Goal: Information Seeking & Learning: Learn about a topic

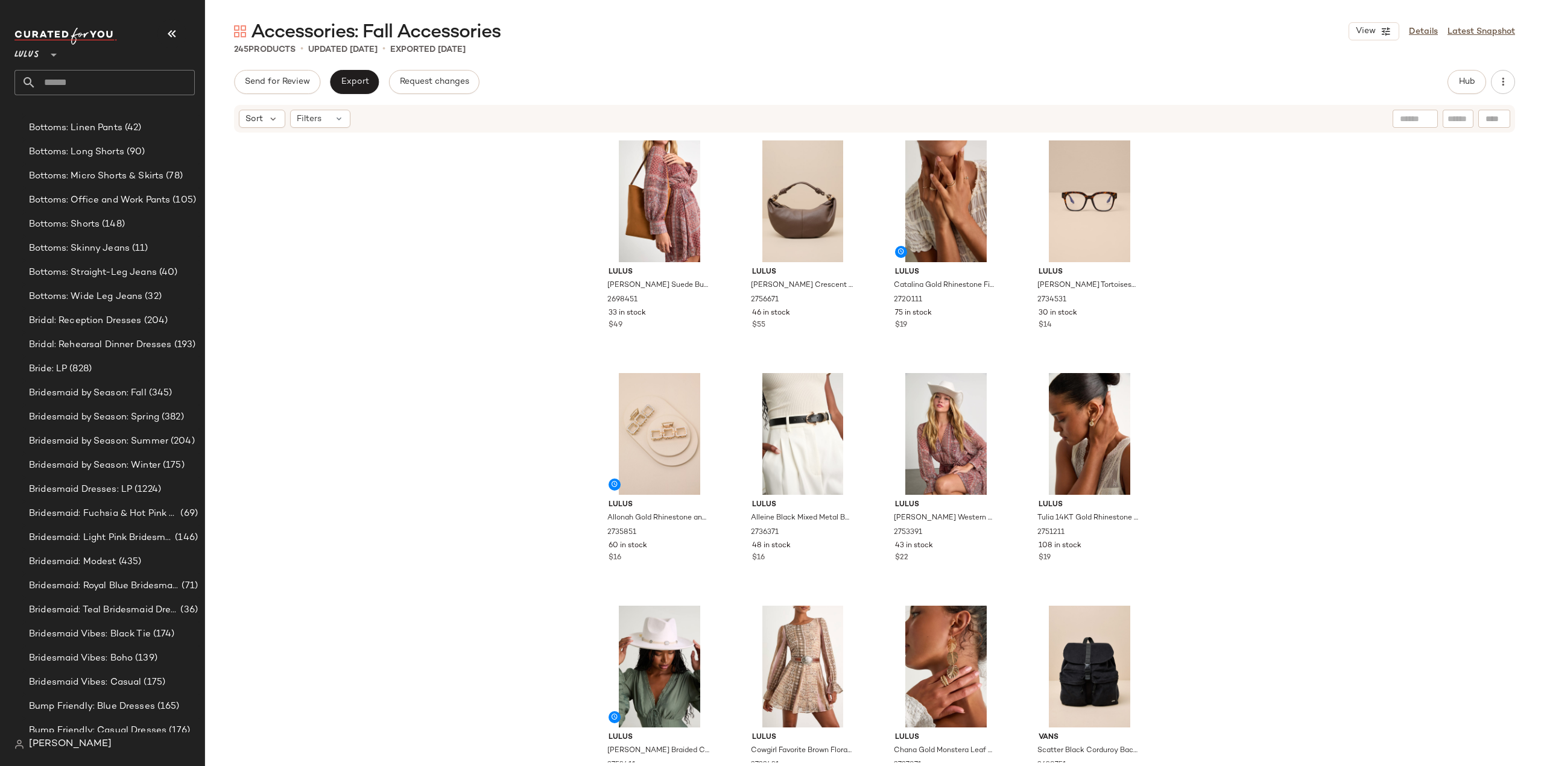
scroll to position [2228, 0]
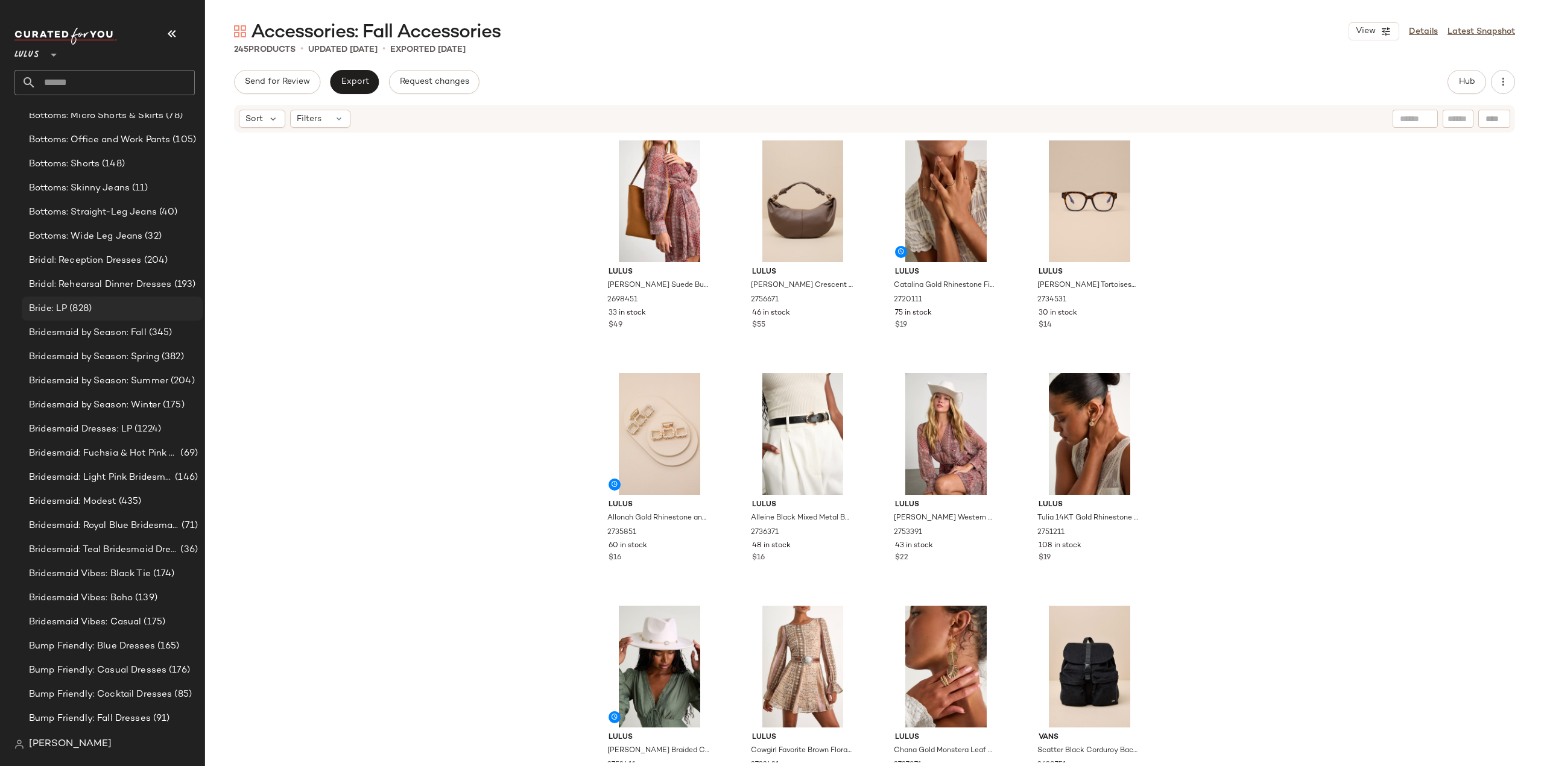
click at [49, 313] on span "Bride: LP" at bounding box center [48, 309] width 38 height 14
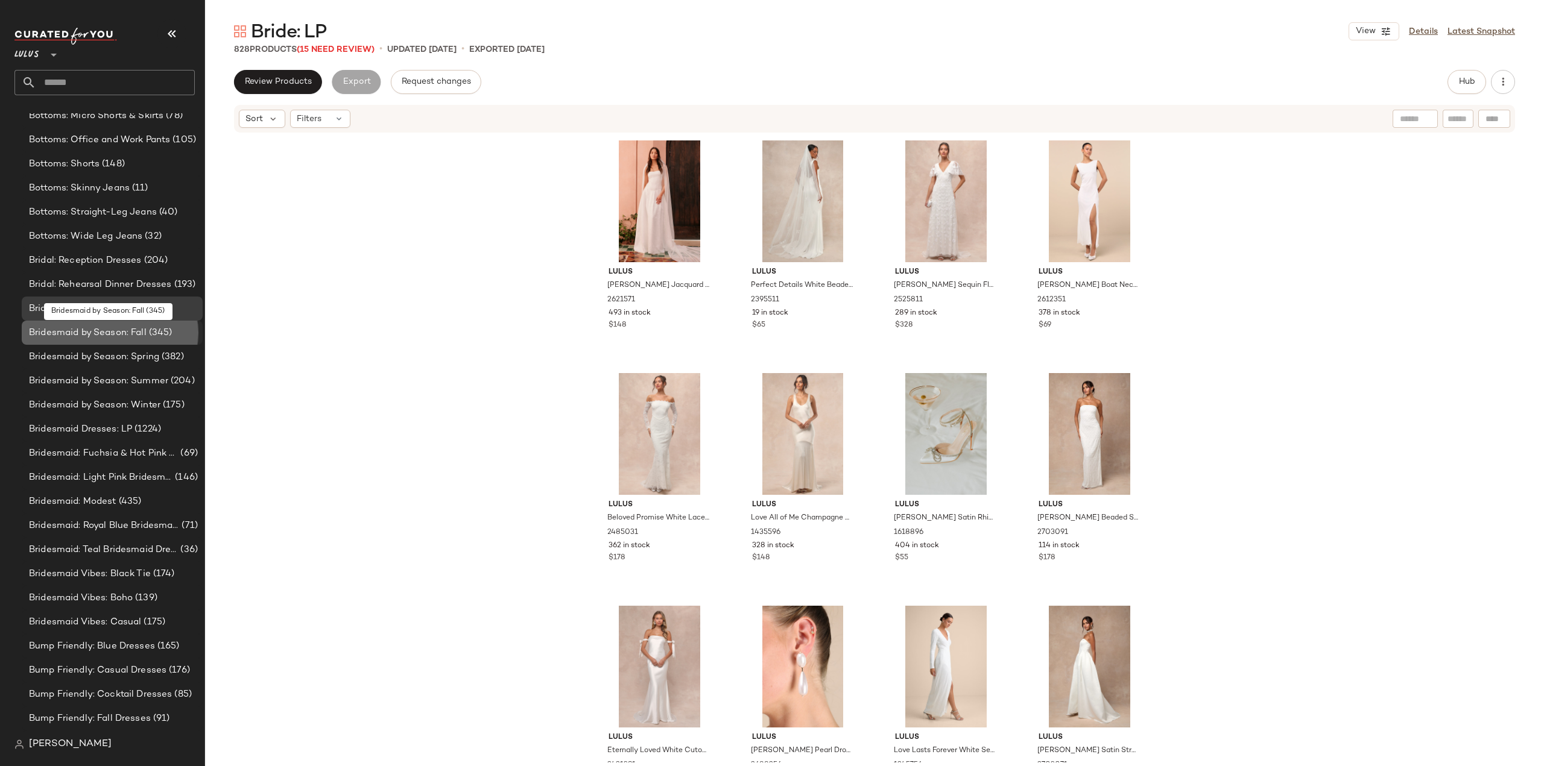
click at [79, 332] on span "Bridesmaid by Season: Fall" at bounding box center [88, 333] width 118 height 14
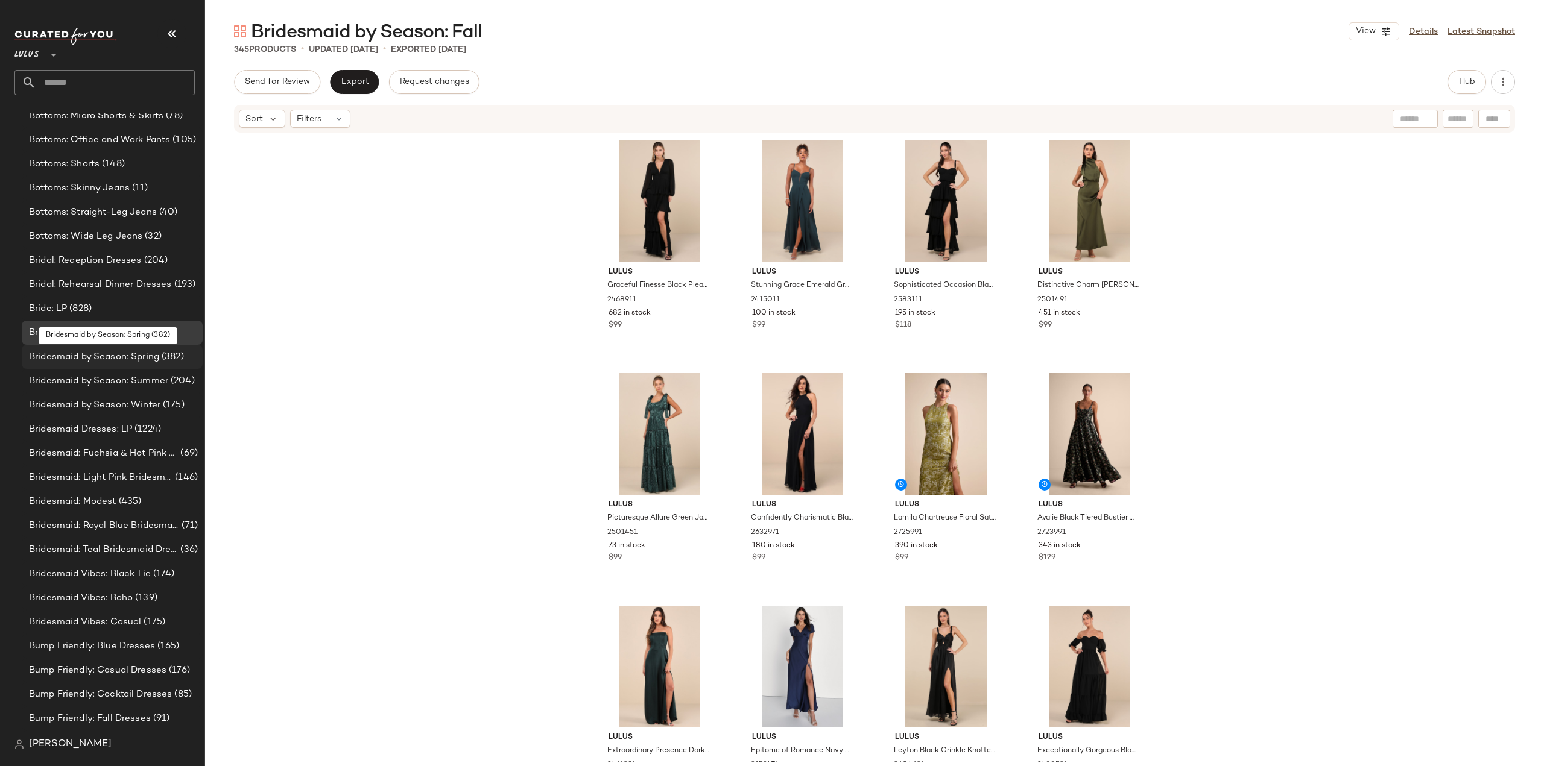
click at [69, 360] on span "Bridesmaid by Season: Spring" at bounding box center [94, 357] width 130 height 14
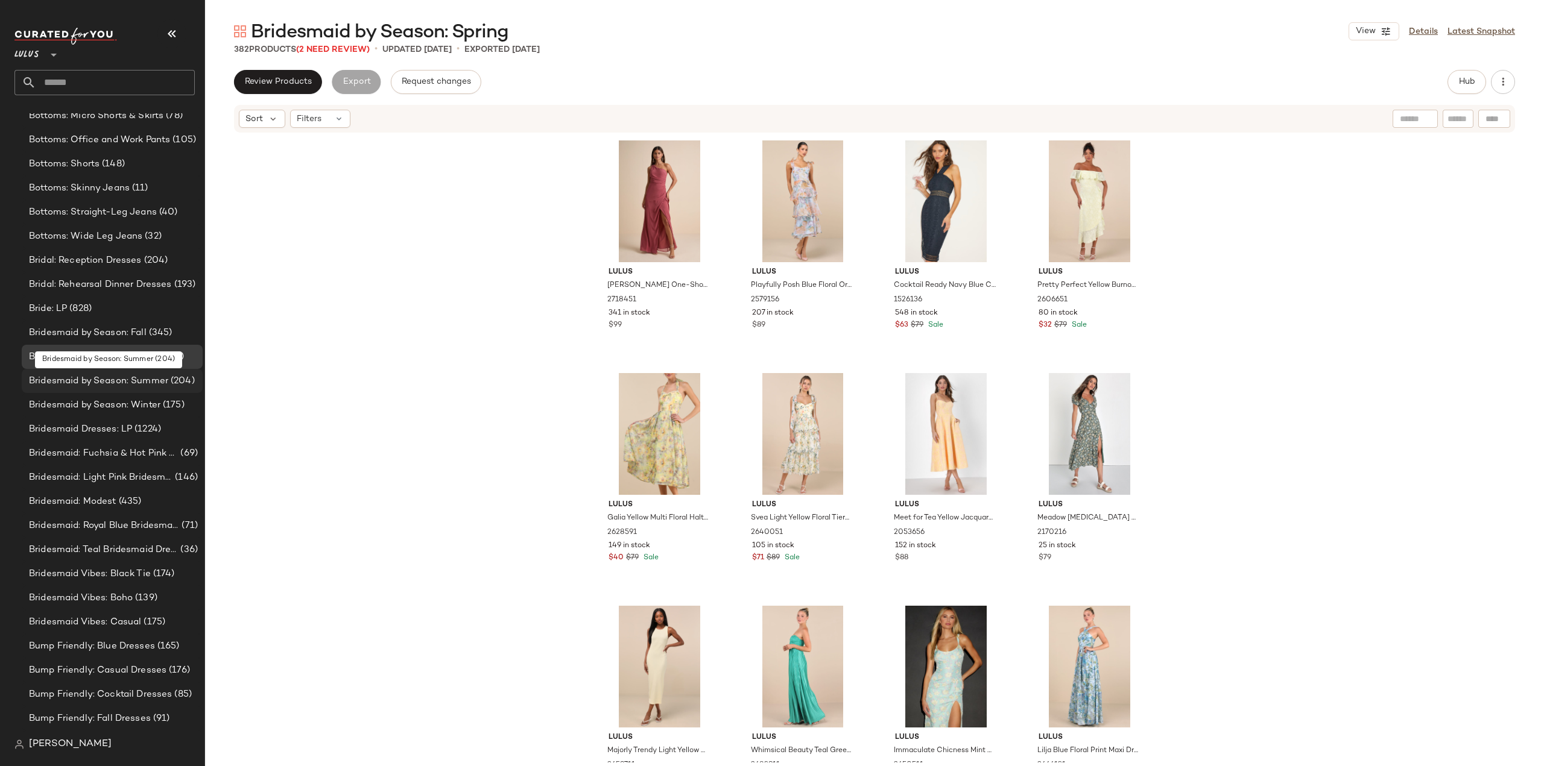
click at [68, 383] on span "Bridesmaid by Season: Summer" at bounding box center [98, 381] width 139 height 14
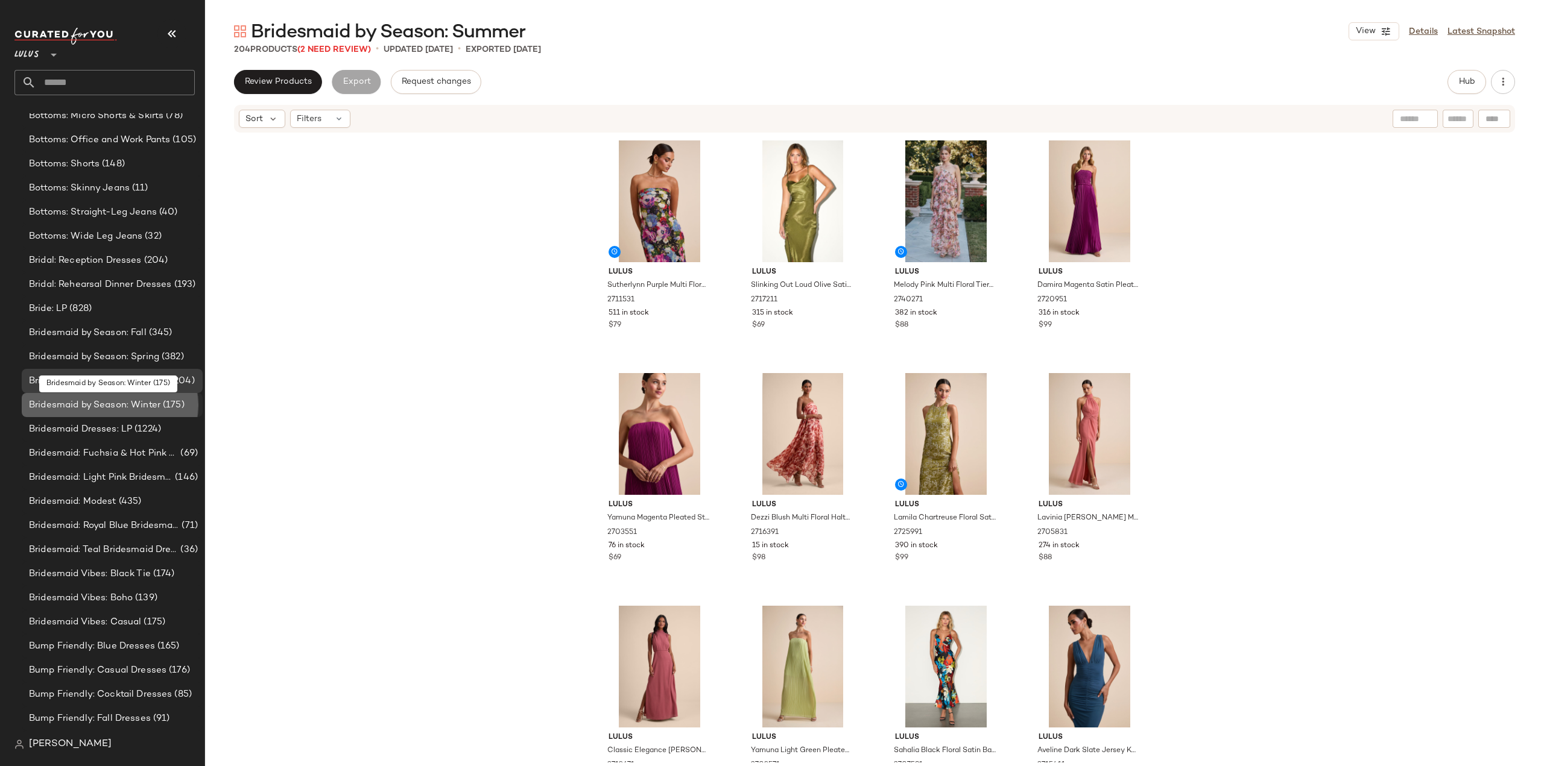
click at [64, 401] on span "Bridesmaid by Season: Winter" at bounding box center [94, 406] width 131 height 14
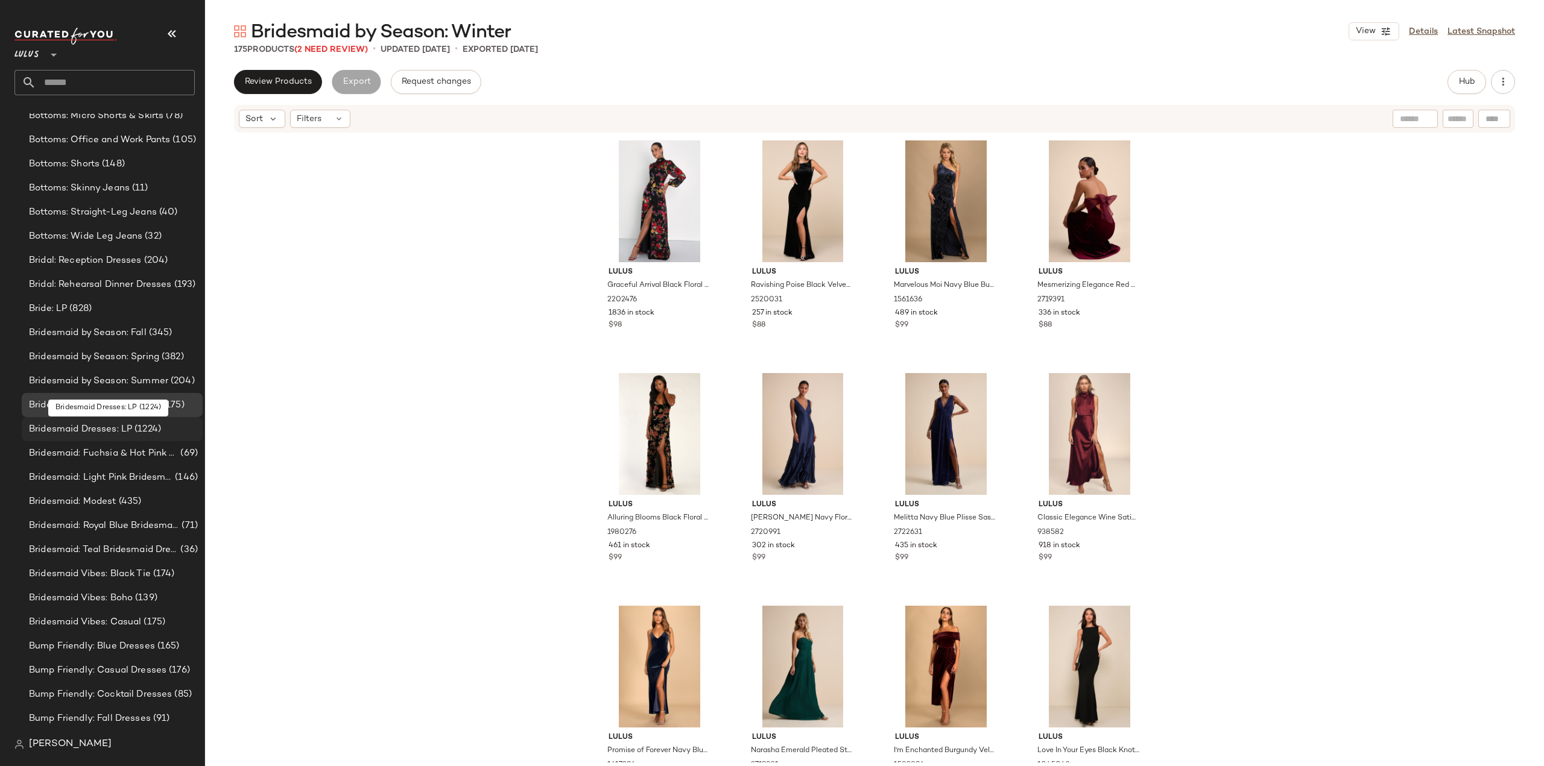
click at [64, 429] on span "Bridesmaid Dresses: LP" at bounding box center [80, 430] width 103 height 14
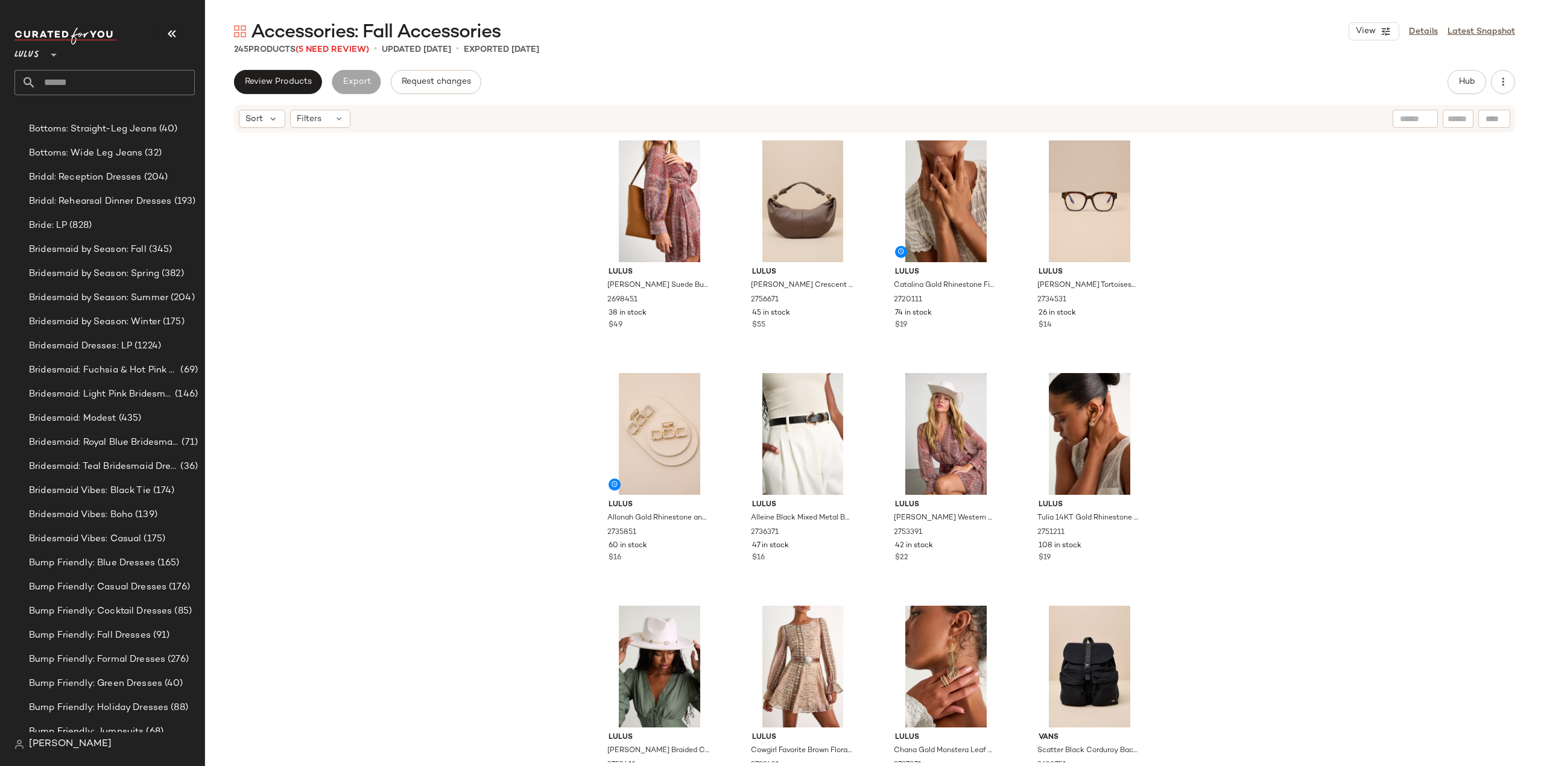
scroll to position [2361, 0]
click at [42, 349] on span "Bridesmaid: Light Pink Bridesmaid Dresses" at bounding box center [101, 345] width 144 height 14
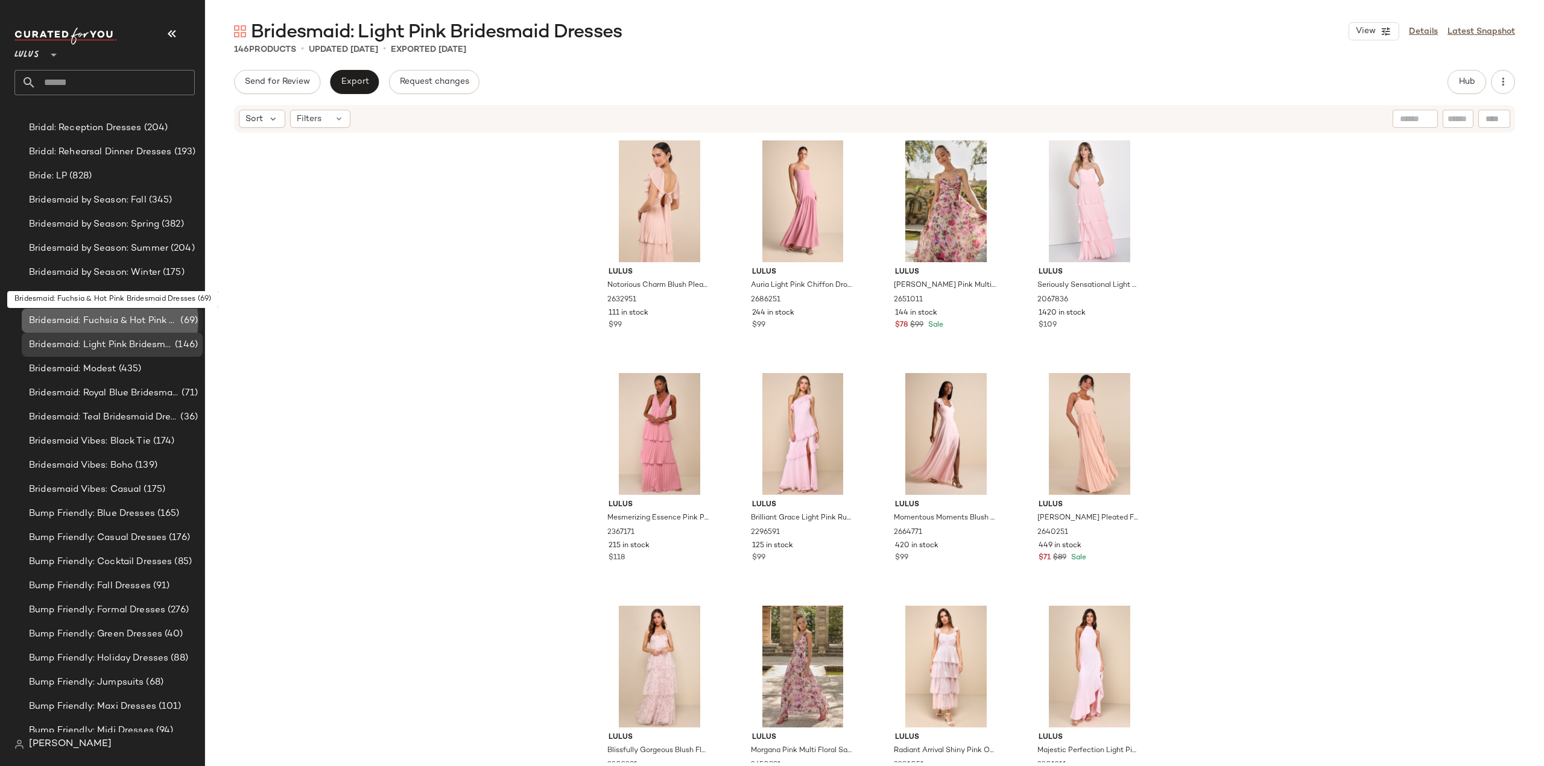
click at [64, 324] on span "Bridesmaid: Fuchsia & Hot Pink Bridesmaid Dresses" at bounding box center [103, 321] width 149 height 14
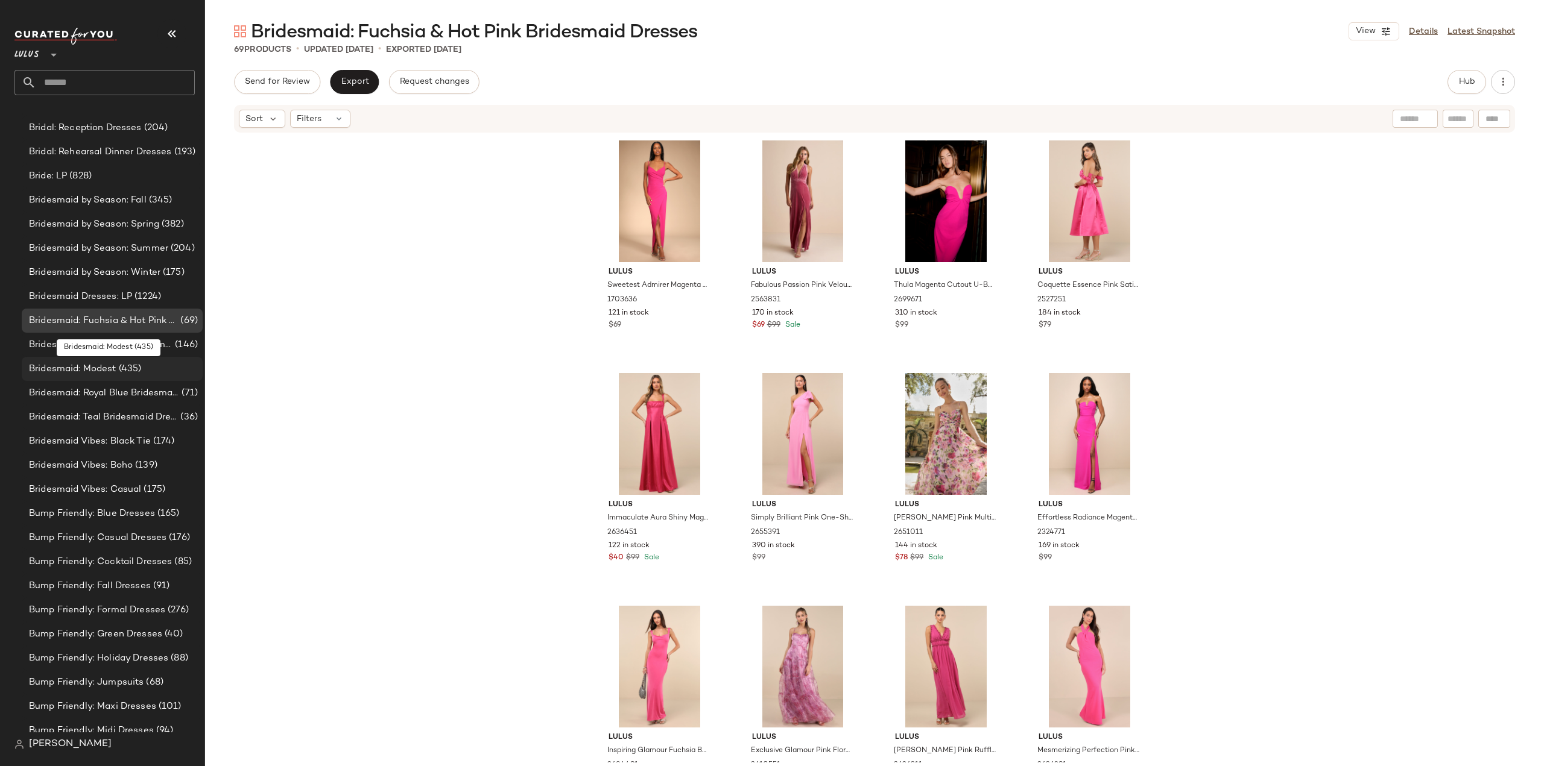
click at [71, 370] on span "Bridesmaid: Modest" at bounding box center [72, 369] width 87 height 14
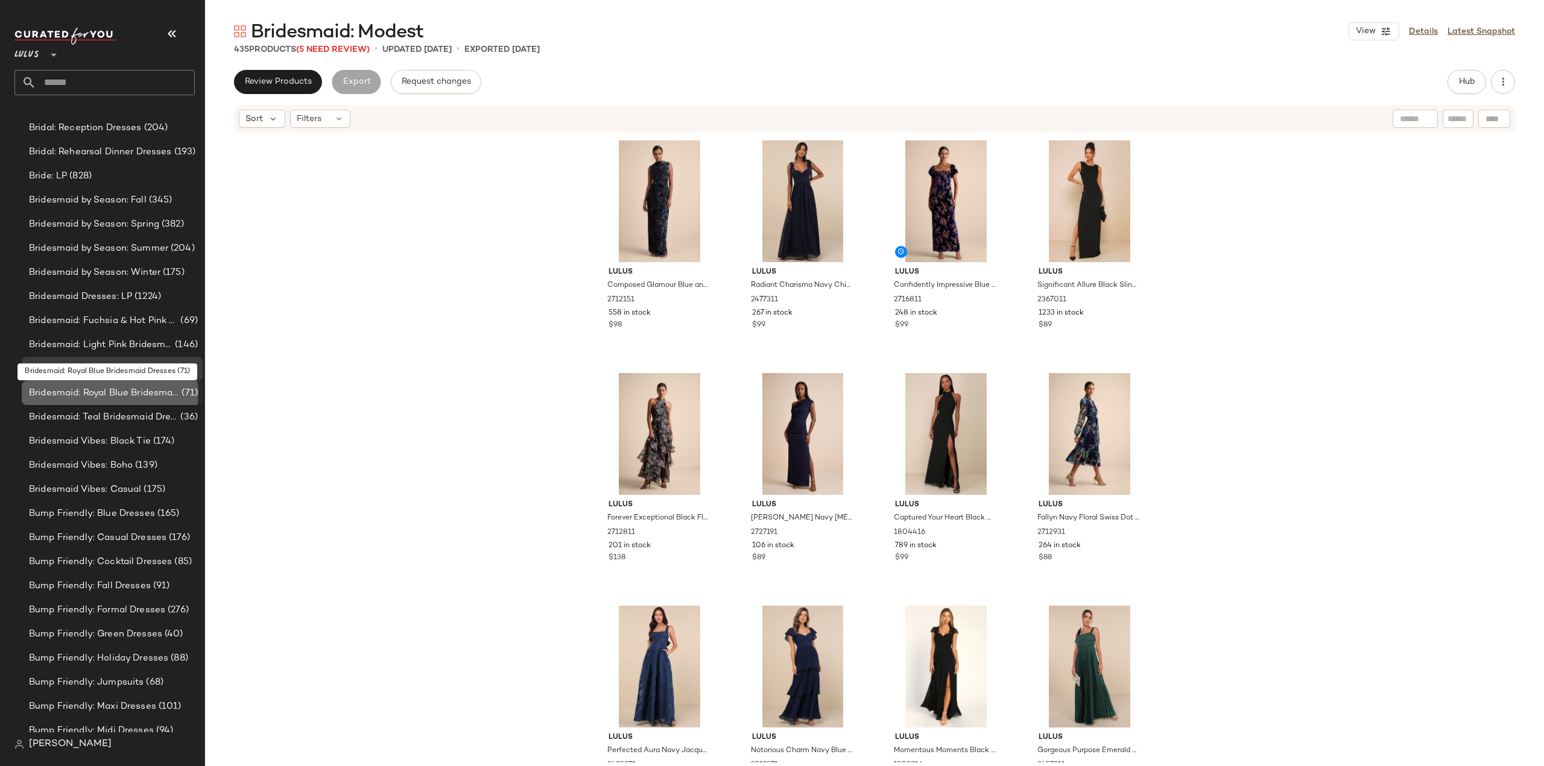
click at [69, 394] on span "Bridesmaid: Royal Blue Bridesmaid Dresses" at bounding box center [104, 393] width 150 height 14
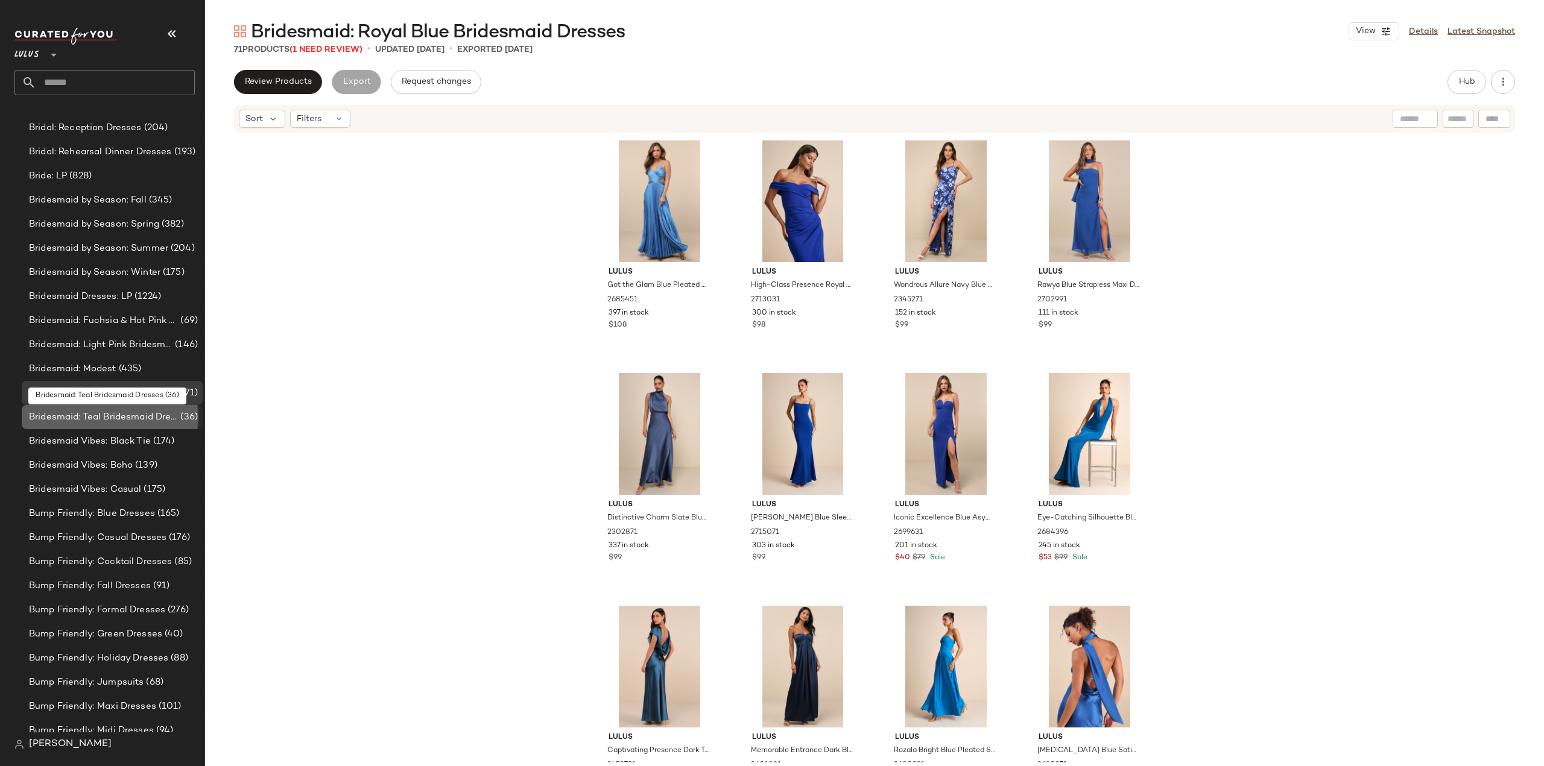
click at [73, 418] on span "Bridesmaid: Teal Bridesmaid Dresses" at bounding box center [103, 418] width 149 height 14
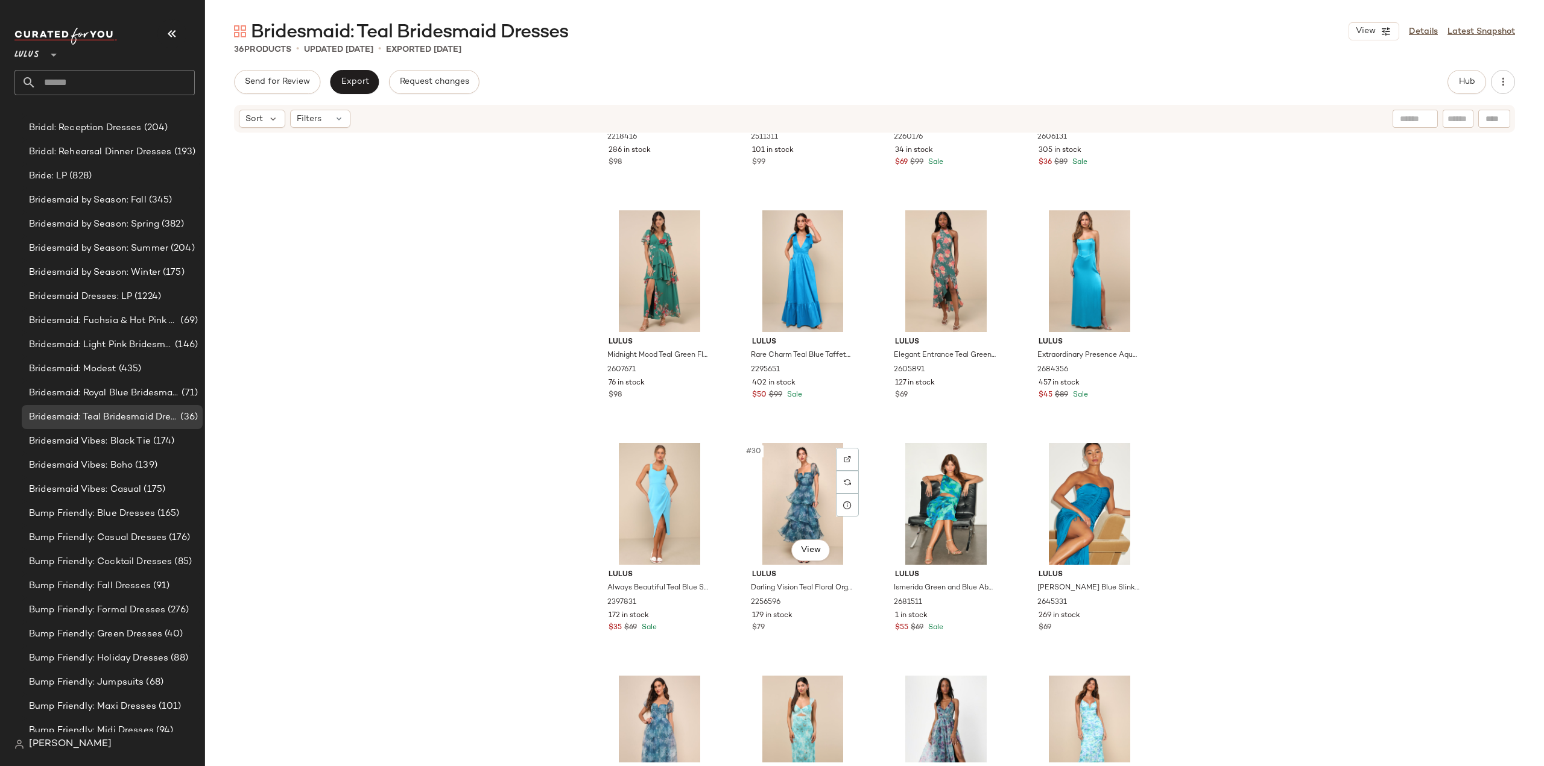
scroll to position [1468, 0]
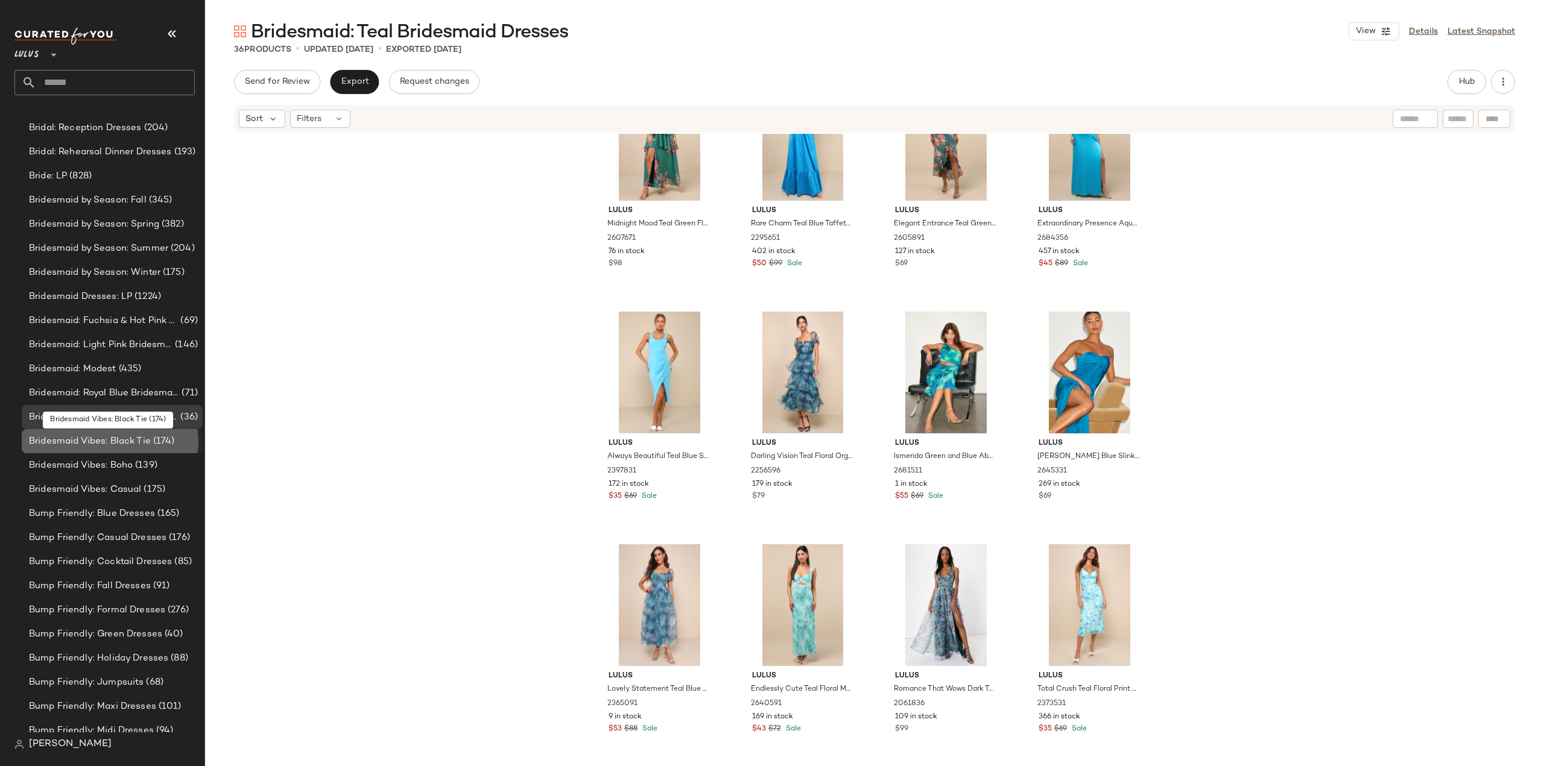
click at [115, 441] on span "Bridesmaid Vibes: Black Tie" at bounding box center [90, 442] width 122 height 14
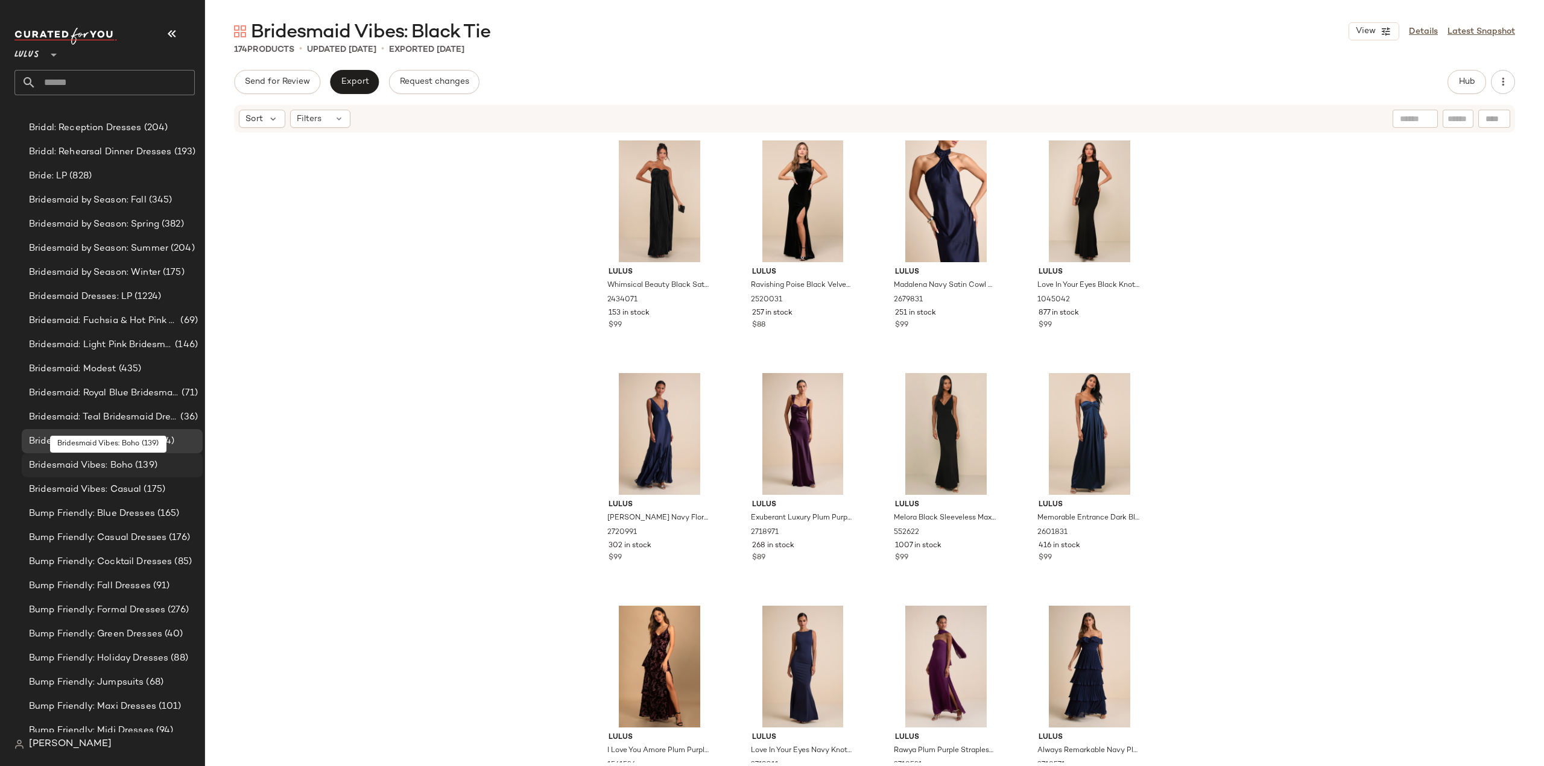
click at [115, 463] on span "Bridesmaid Vibes: Boho" at bounding box center [81, 466] width 104 height 14
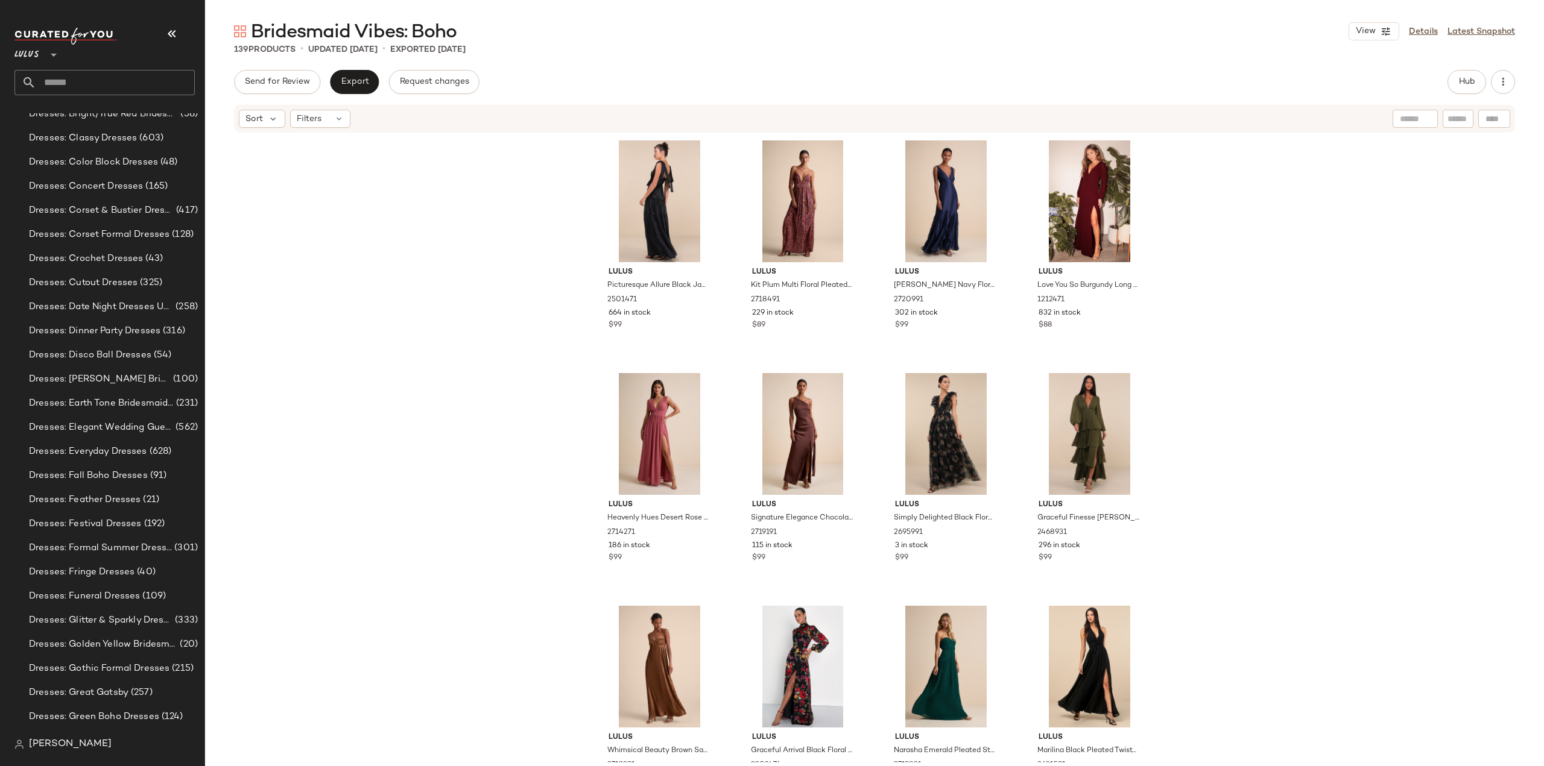
scroll to position [6307, 0]
click at [83, 381] on span "Dresses: [PERSON_NAME] Bridesmaid Dresses" at bounding box center [100, 379] width 142 height 14
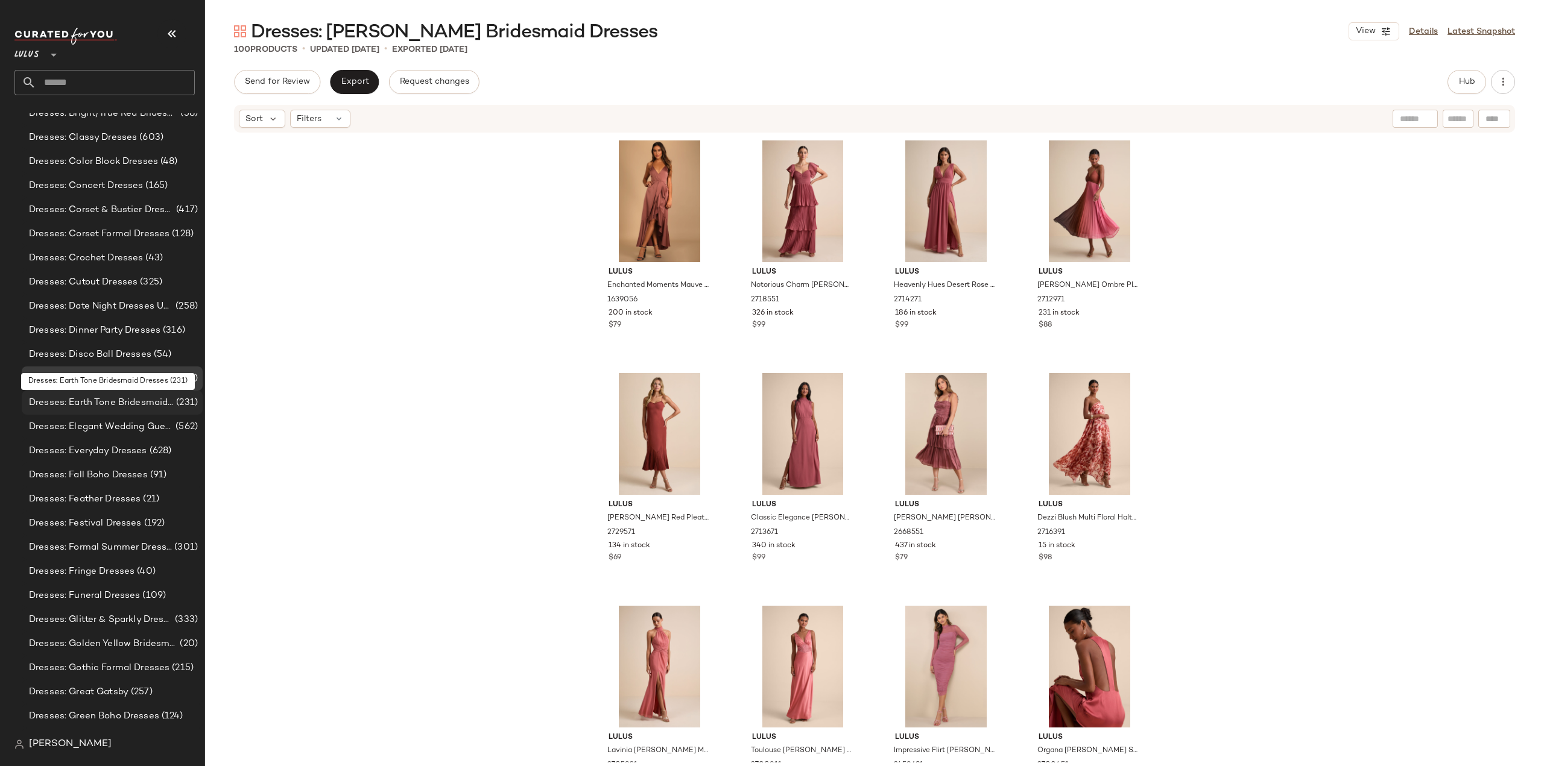
click at [80, 406] on span "Dresses: Earth Tone Bridesmaid Dresses" at bounding box center [101, 403] width 145 height 14
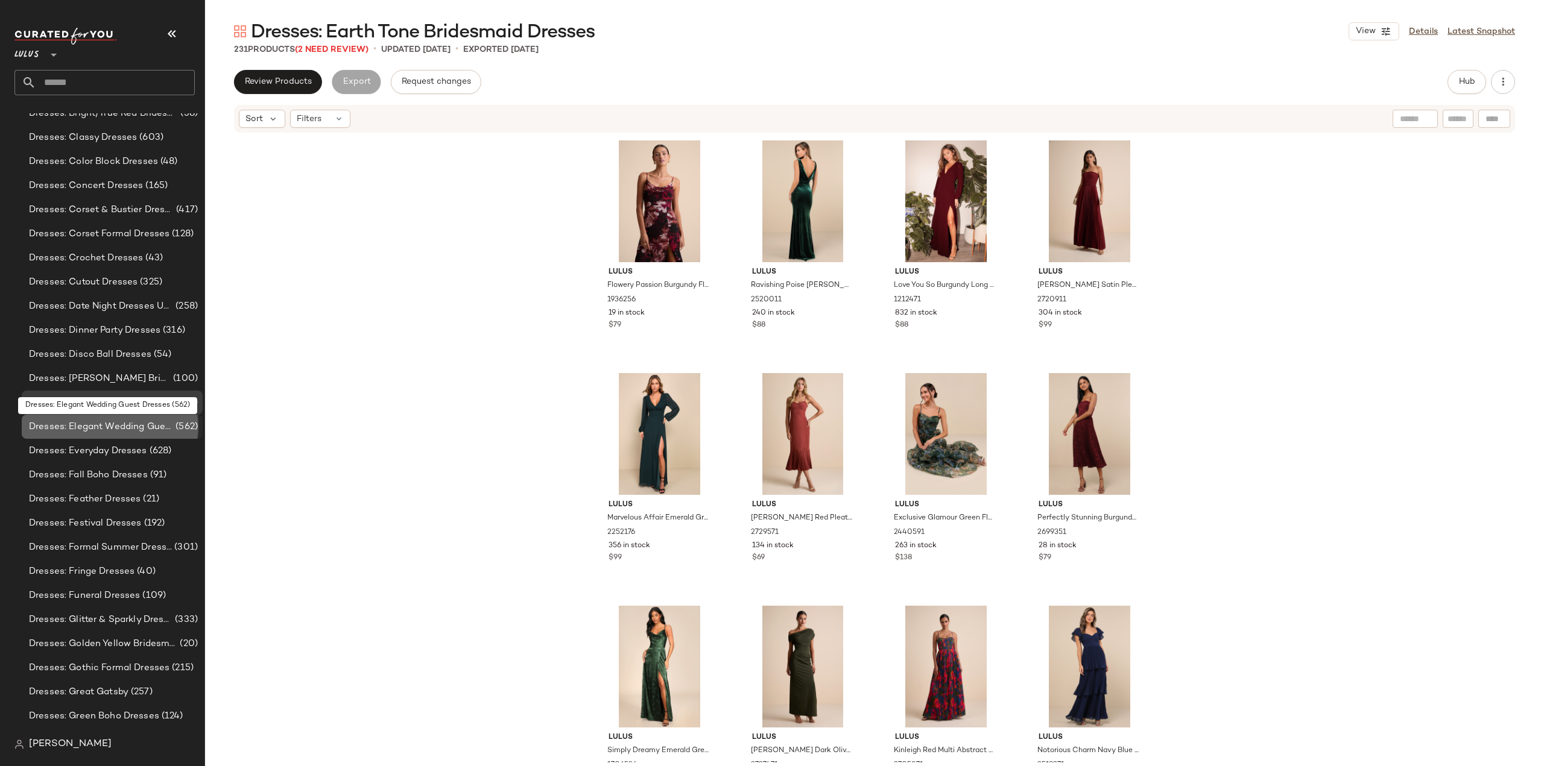
click at [84, 429] on span "Dresses: Elegant Wedding Guest Dresses" at bounding box center [101, 427] width 144 height 14
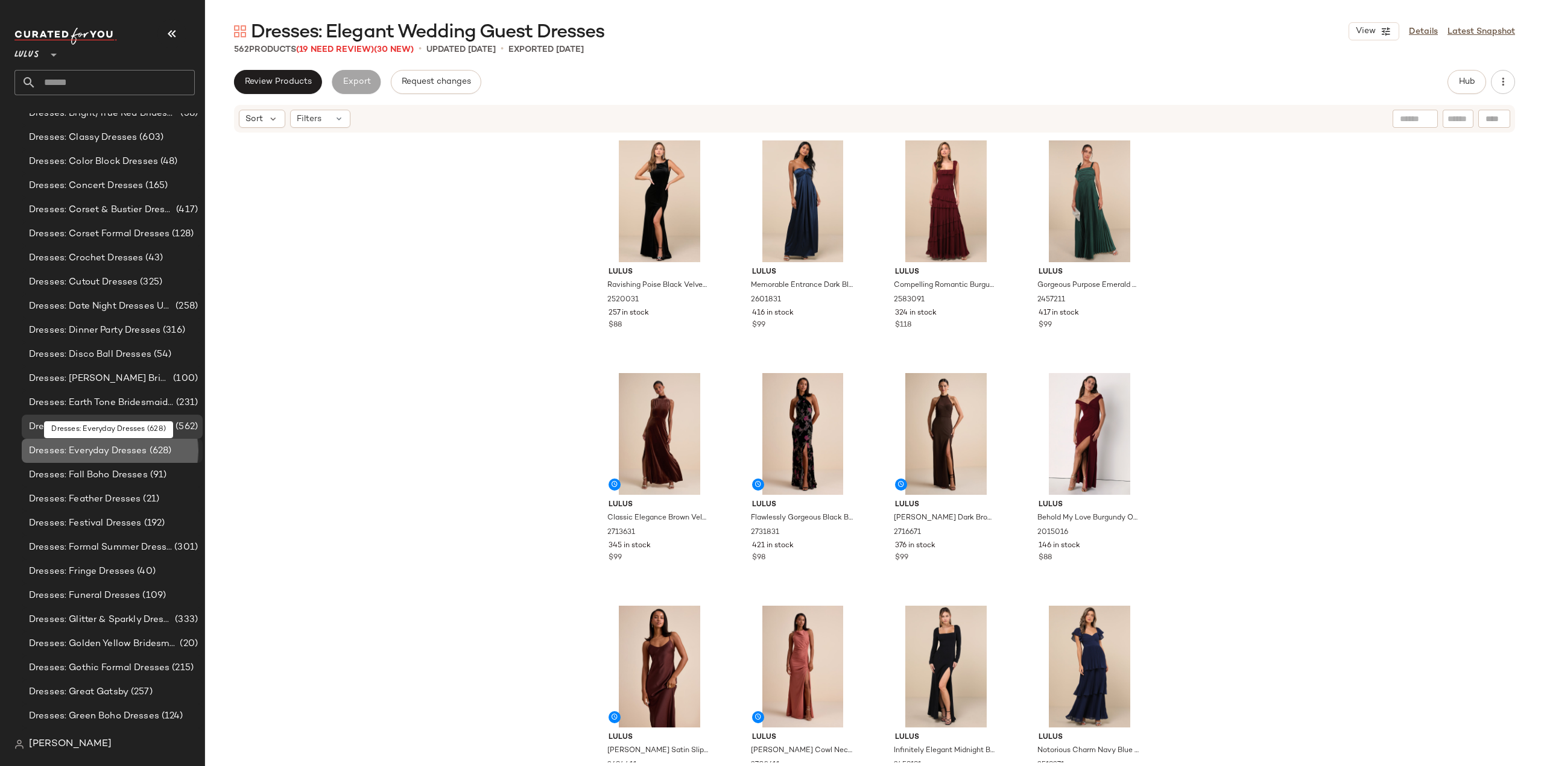
click at [82, 450] on span "Dresses: Everyday Dresses" at bounding box center [88, 451] width 118 height 14
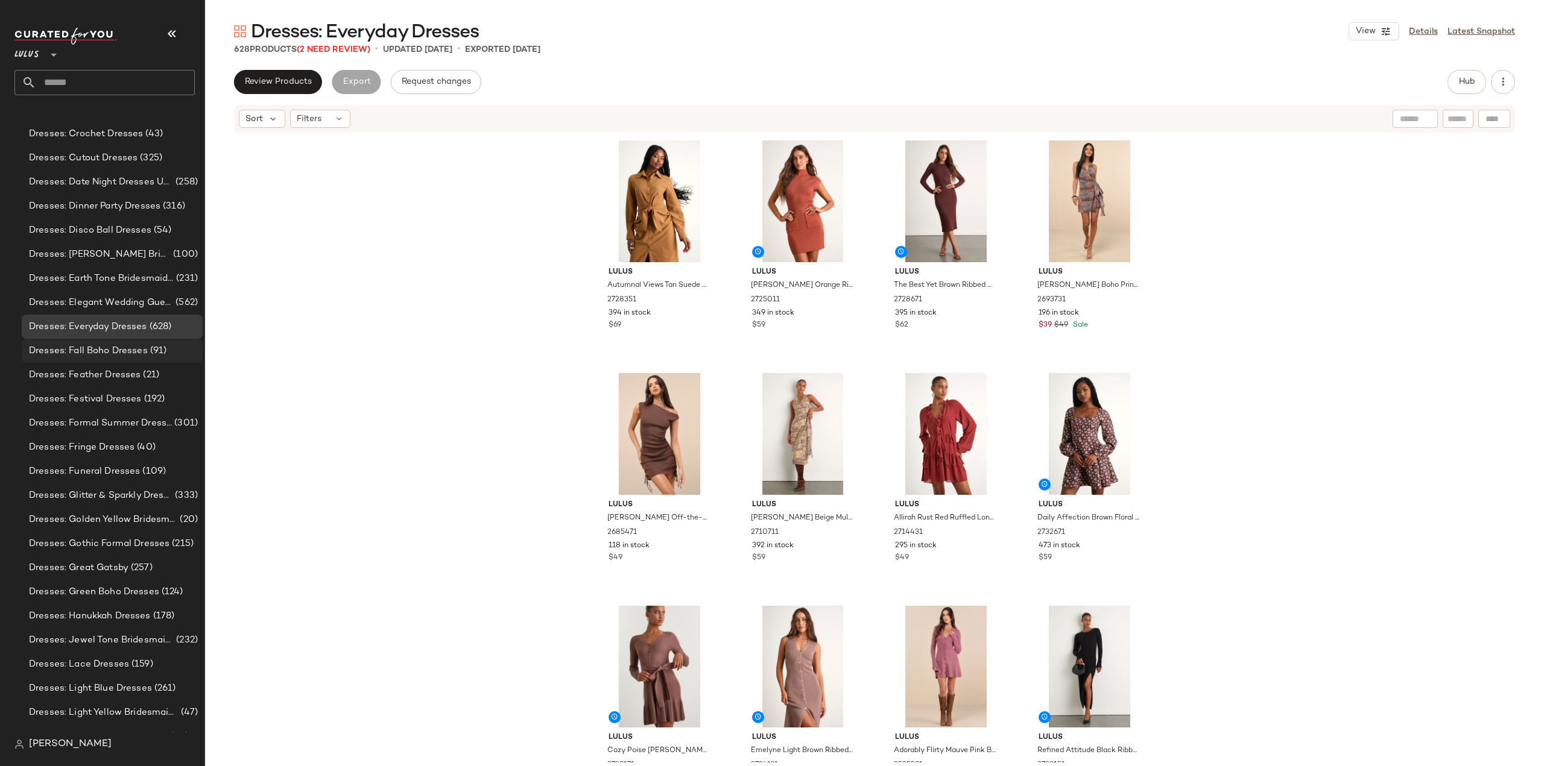
scroll to position [6548, 0]
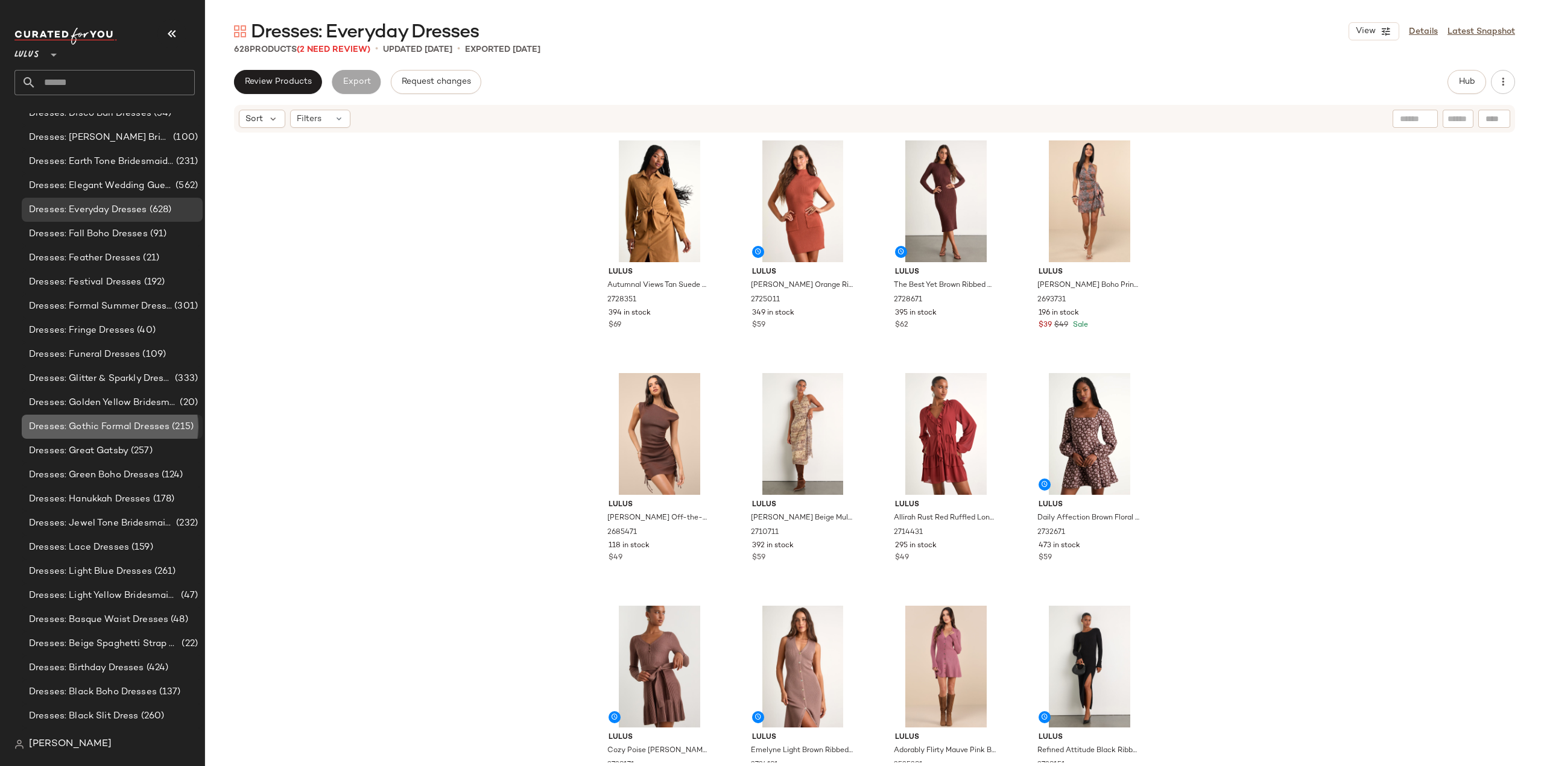
click at [98, 415] on div "Dresses: Gothic Formal Dresses (215)" at bounding box center [112, 427] width 181 height 24
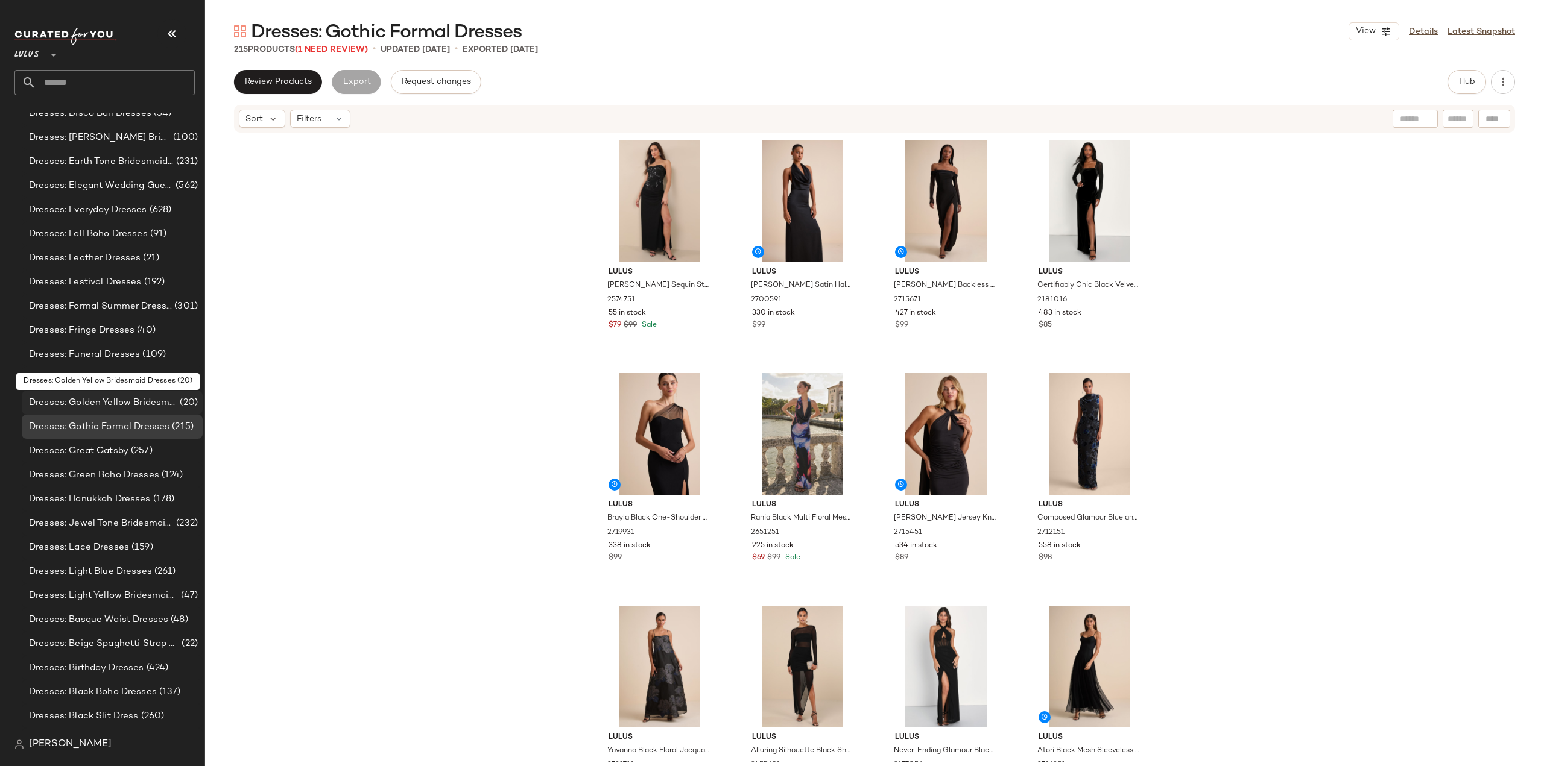
click at [90, 402] on span "Dresses: Golden Yellow Bridesmaid Dresses" at bounding box center [103, 403] width 148 height 14
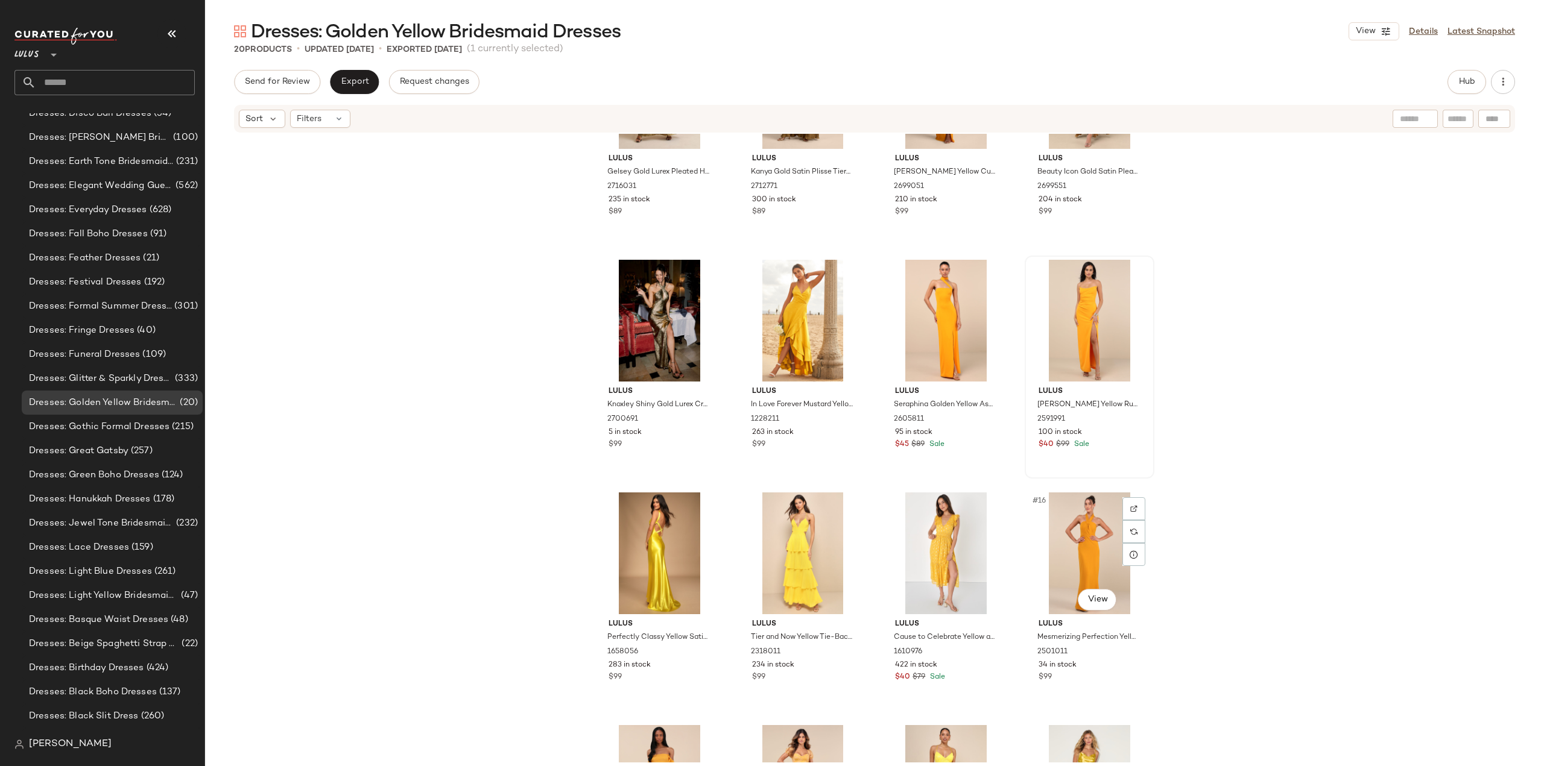
scroll to position [251, 0]
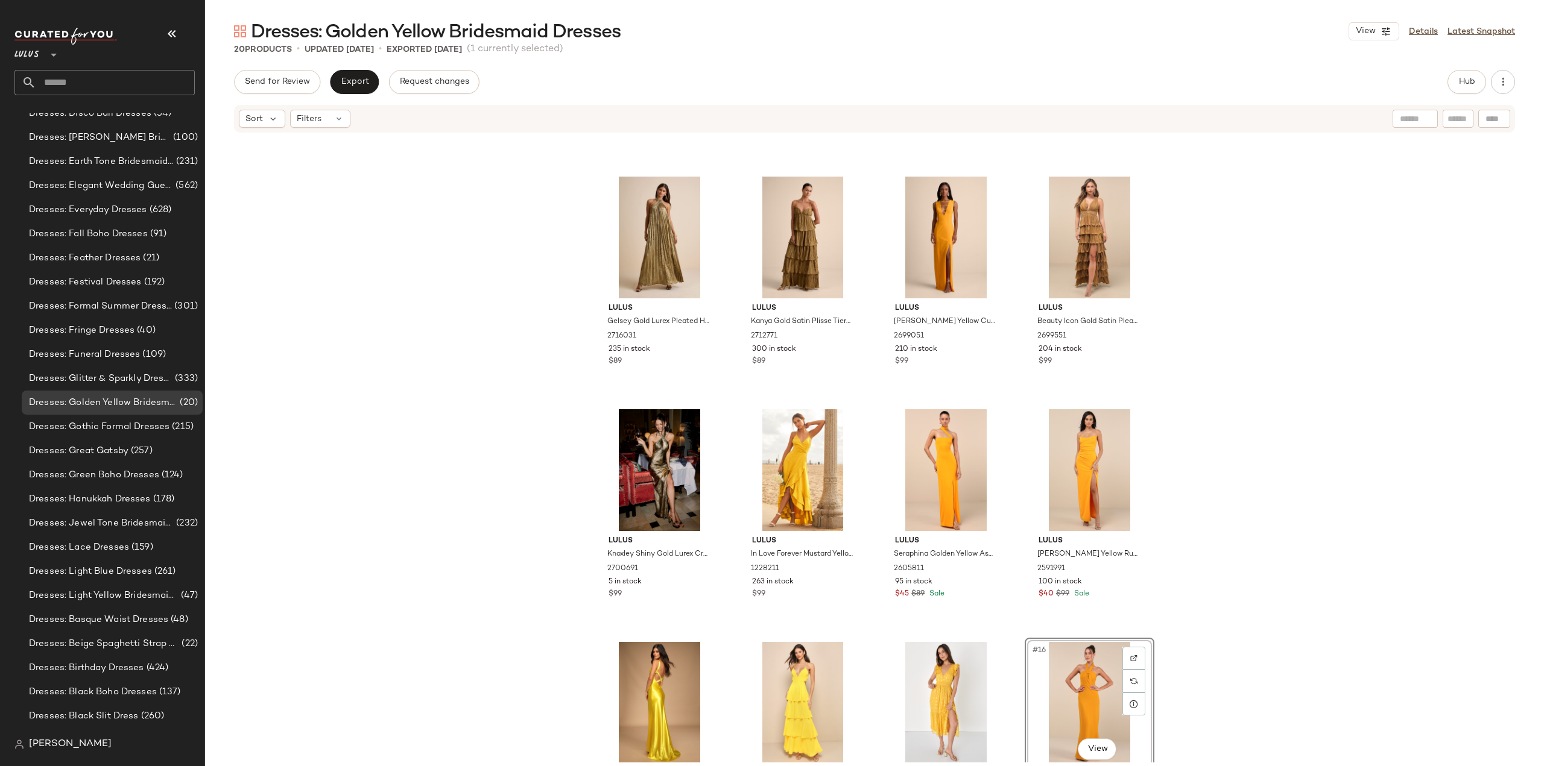
scroll to position [187, 0]
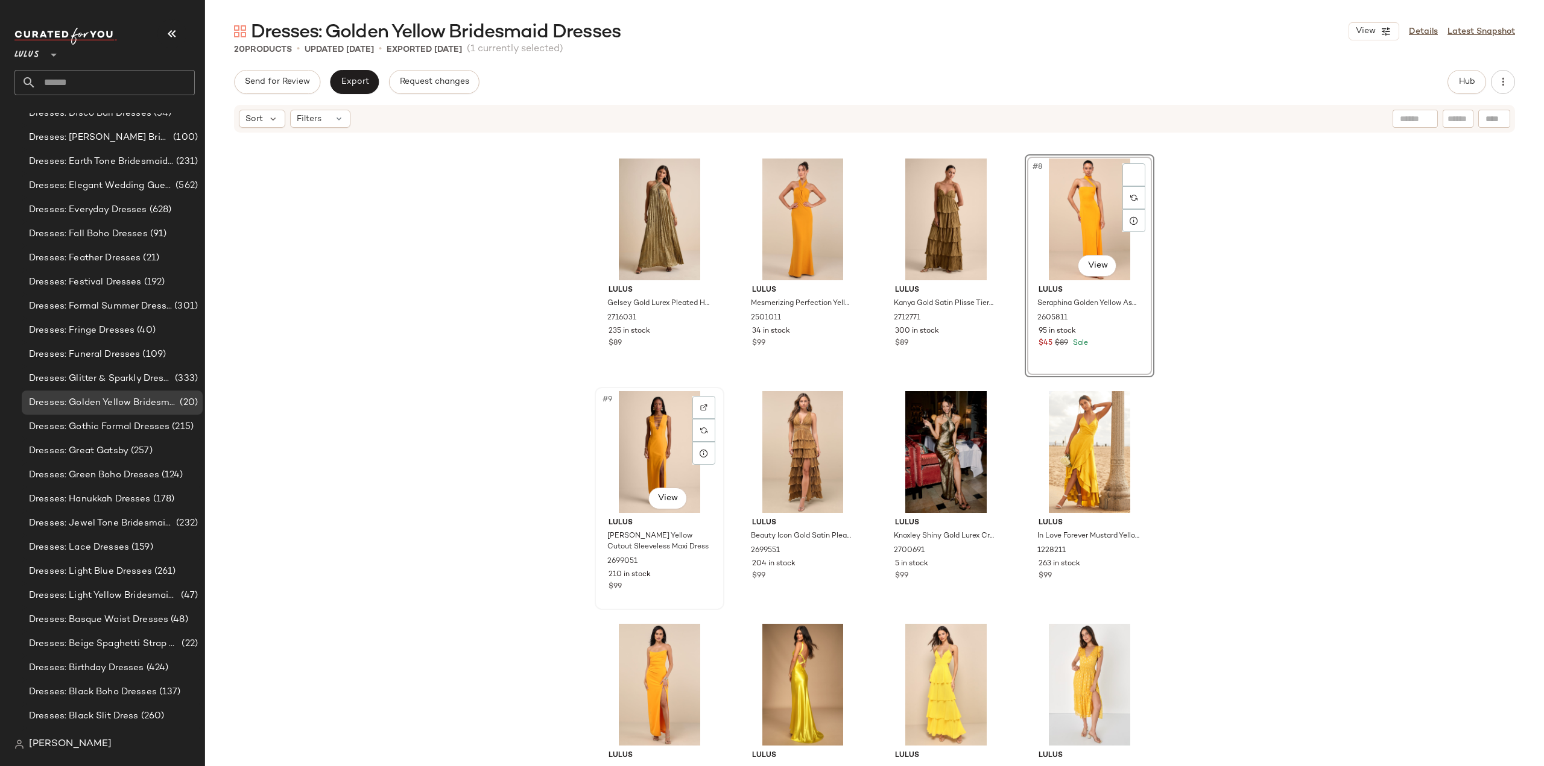
scroll to position [175, 0]
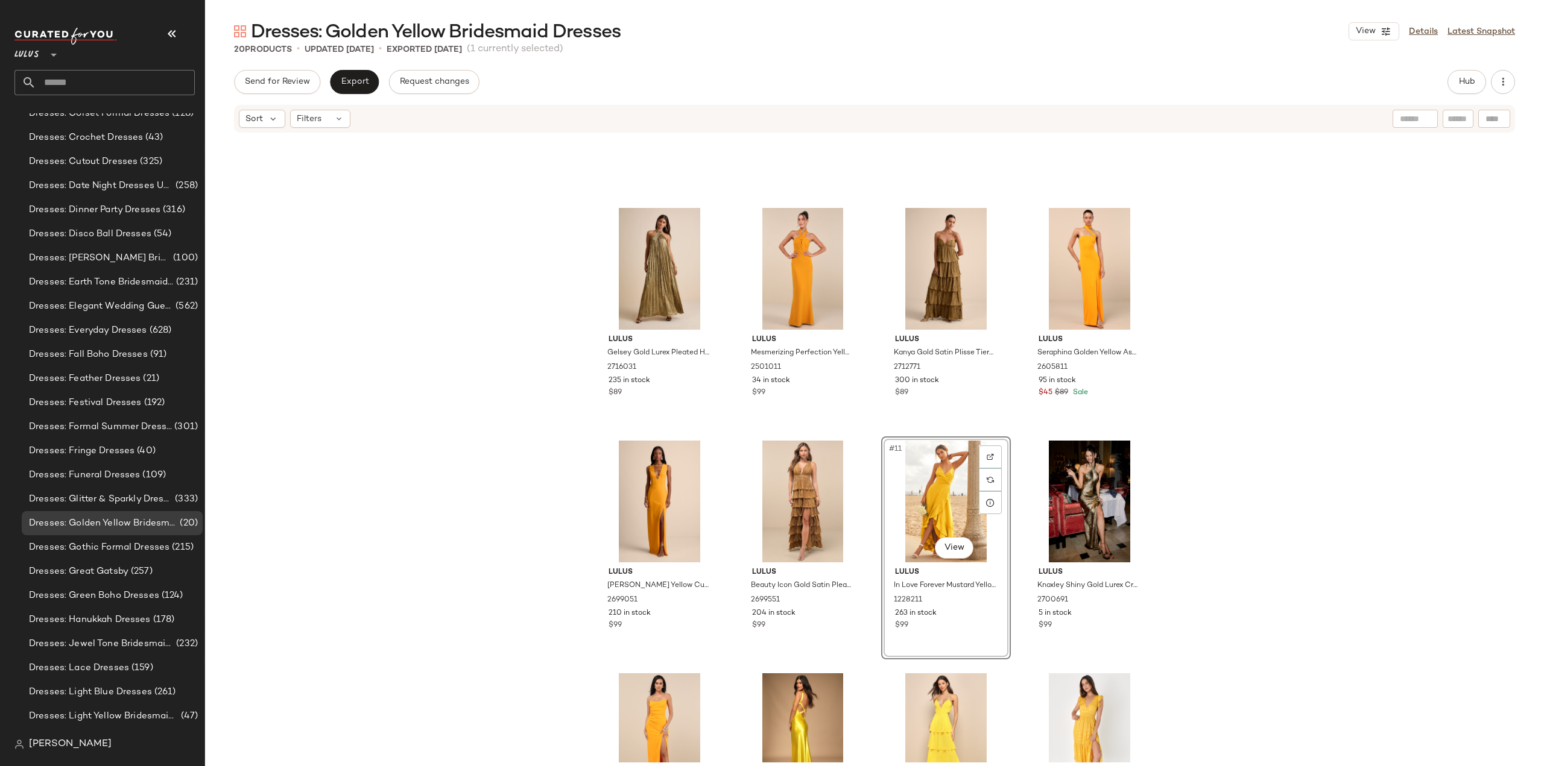
scroll to position [7633, 0]
click at [87, 284] on span "Dresses: Earth Tone Bridesmaid Dresses" at bounding box center [101, 283] width 145 height 14
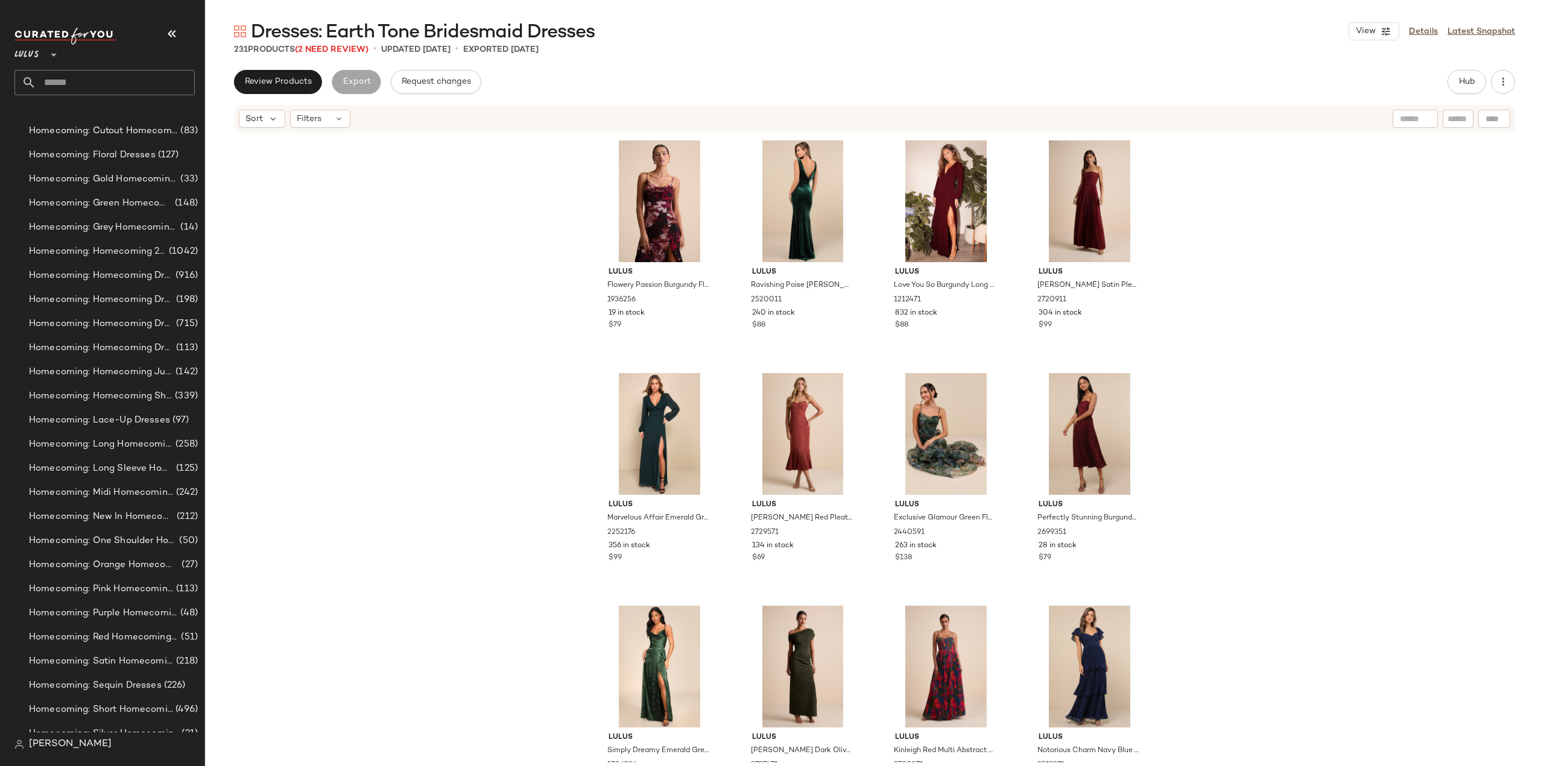
scroll to position [8538, 0]
click at [59, 599] on div "Homecoming: Short Homecoming Dresses (496)" at bounding box center [112, 608] width 181 height 24
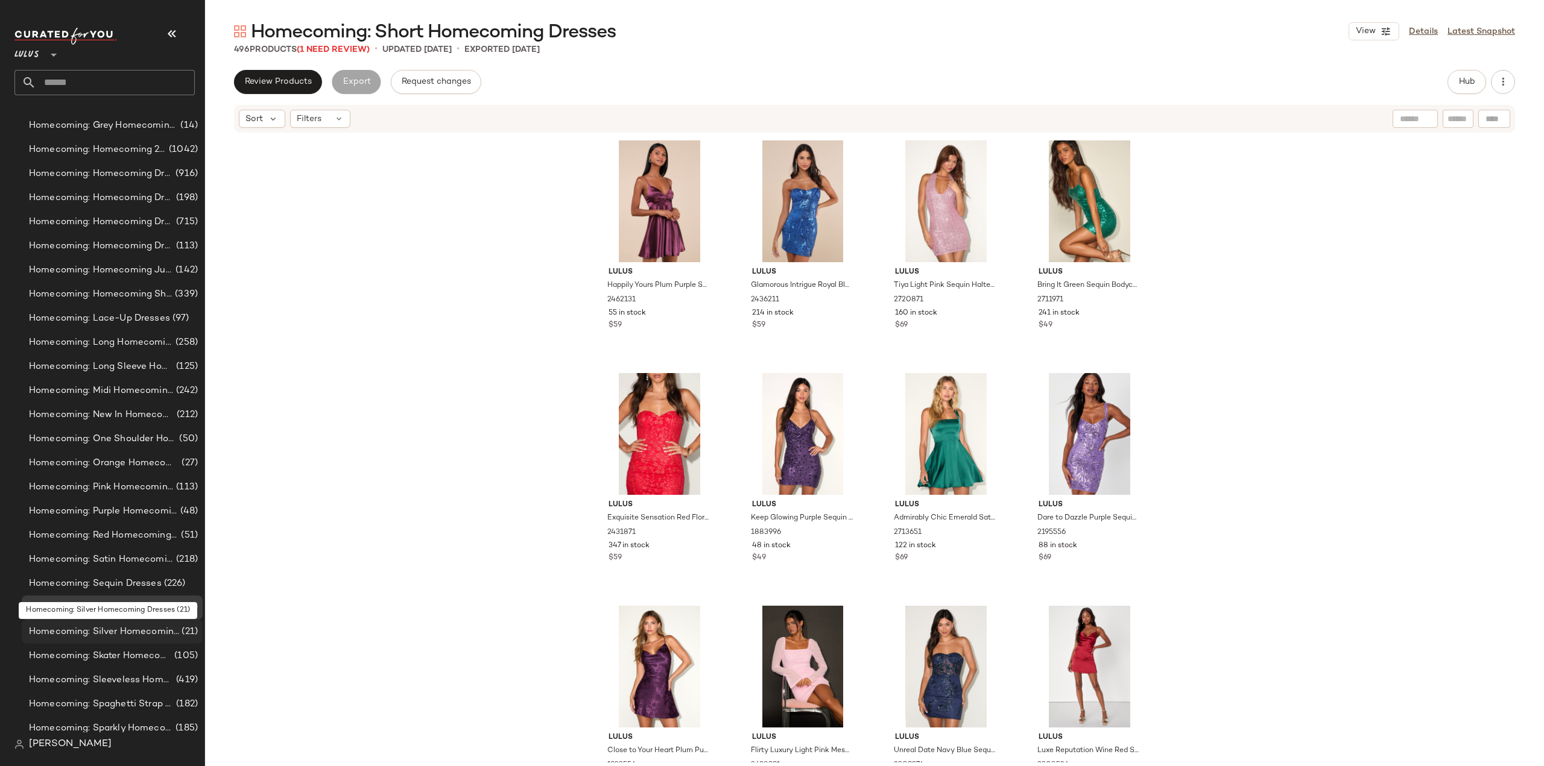
click at [63, 634] on span "Homecoming: Silver Homecoming Dresses" at bounding box center [104, 632] width 150 height 14
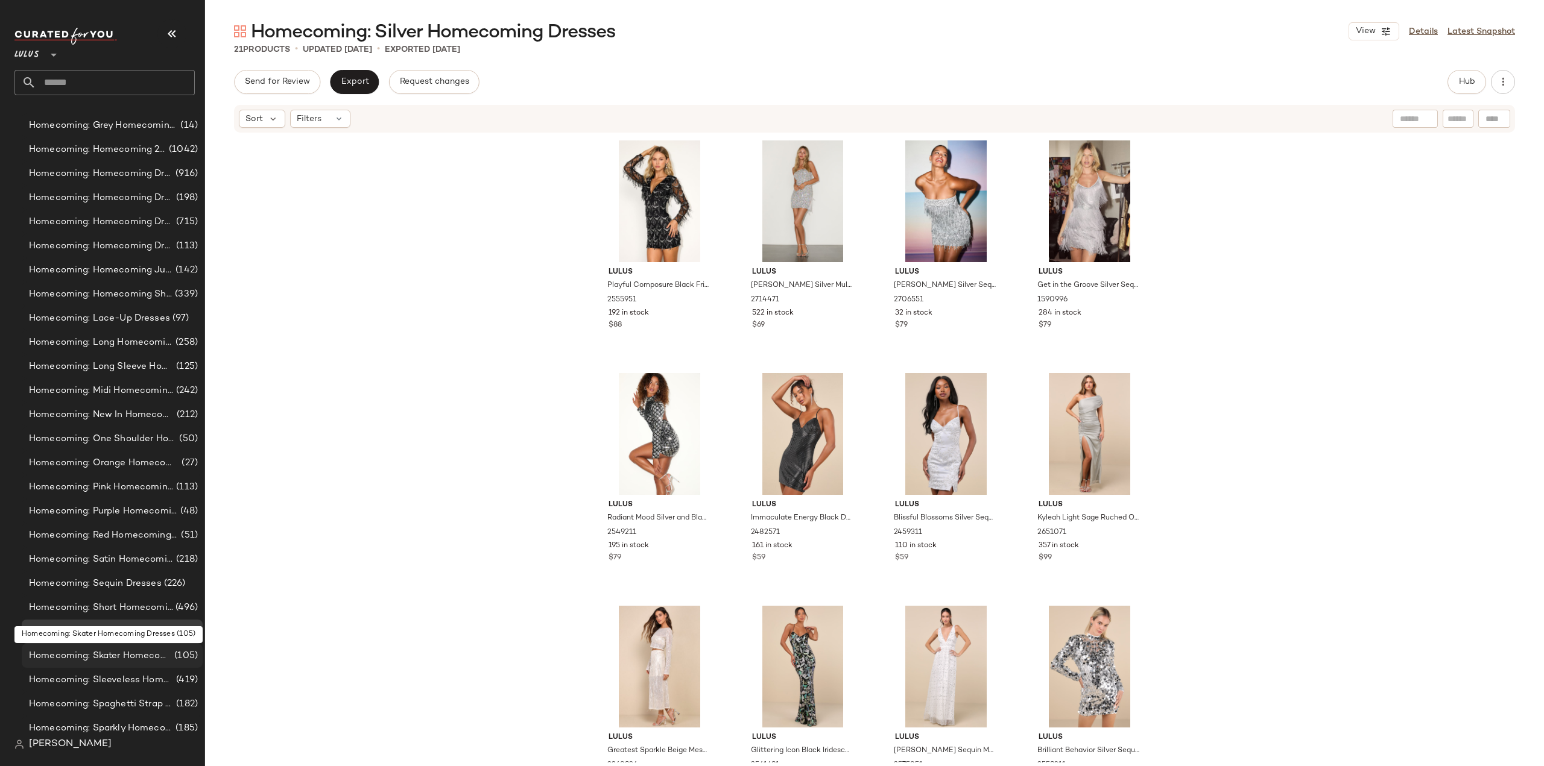
click at [62, 655] on span "Homecoming: Skater Homecoming Dresses" at bounding box center [100, 656] width 143 height 14
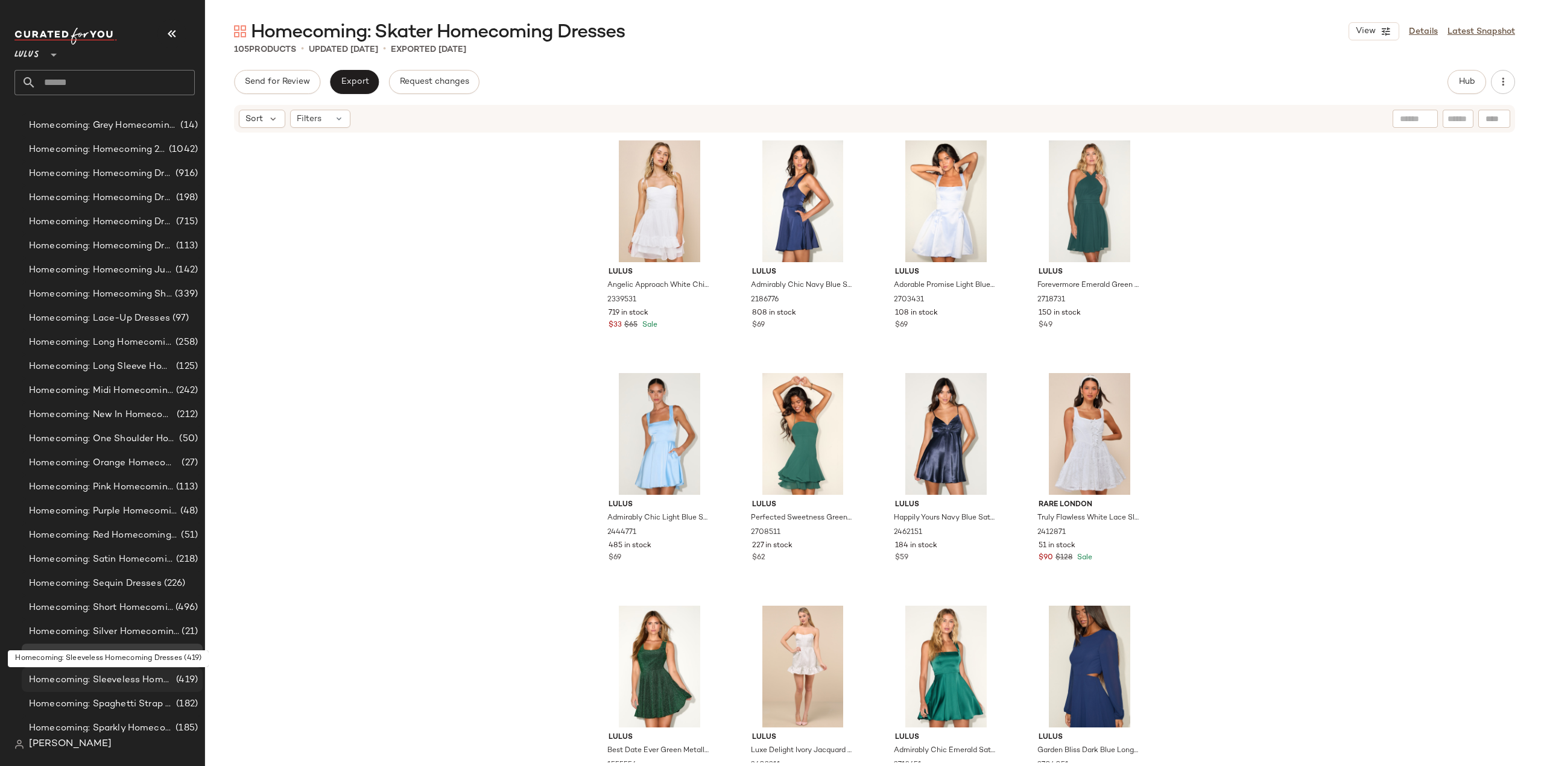
click at [56, 681] on span "Homecoming: Sleeveless Homecoming Dresses" at bounding box center [101, 680] width 145 height 14
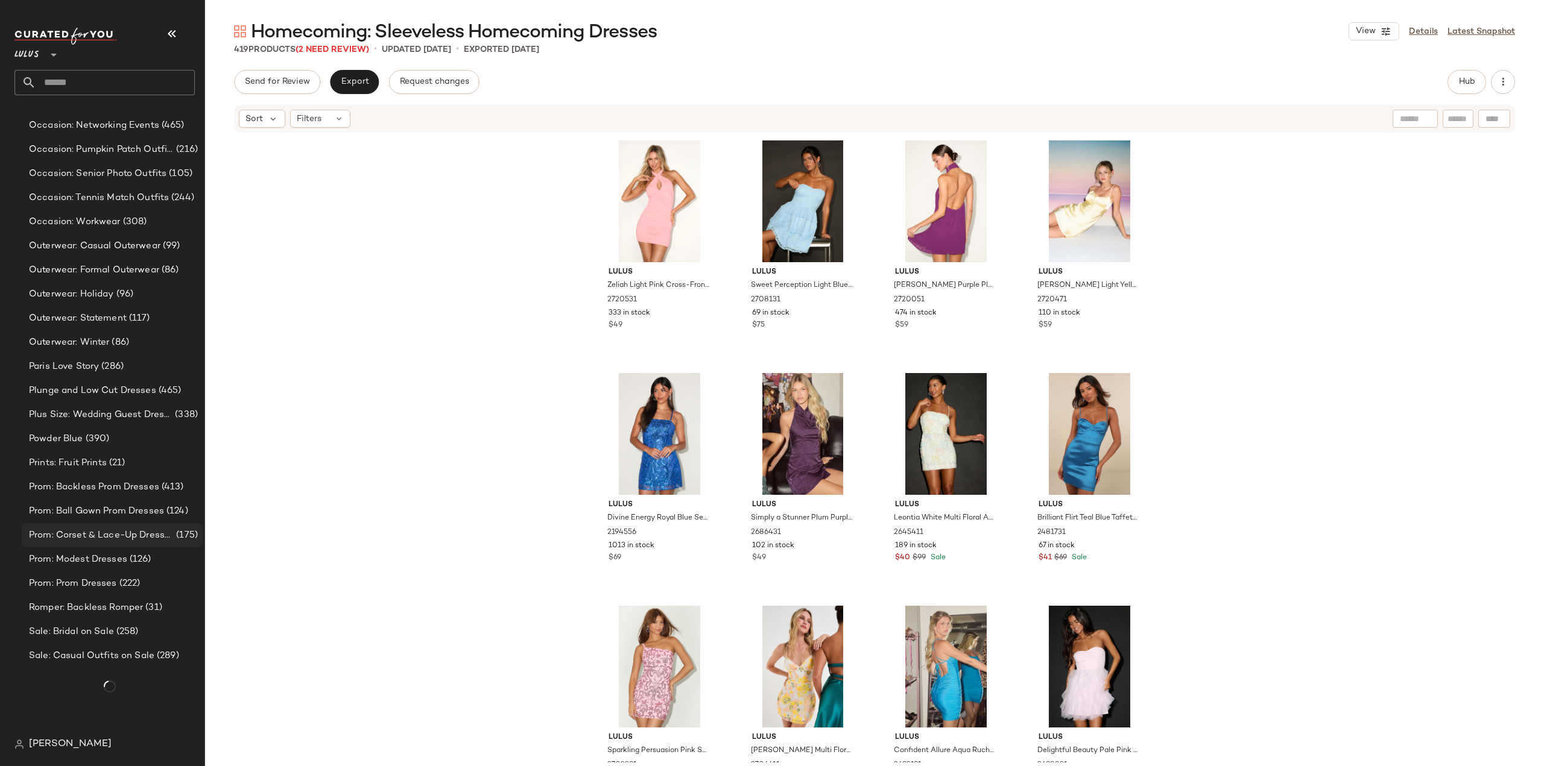
scroll to position [13684, 0]
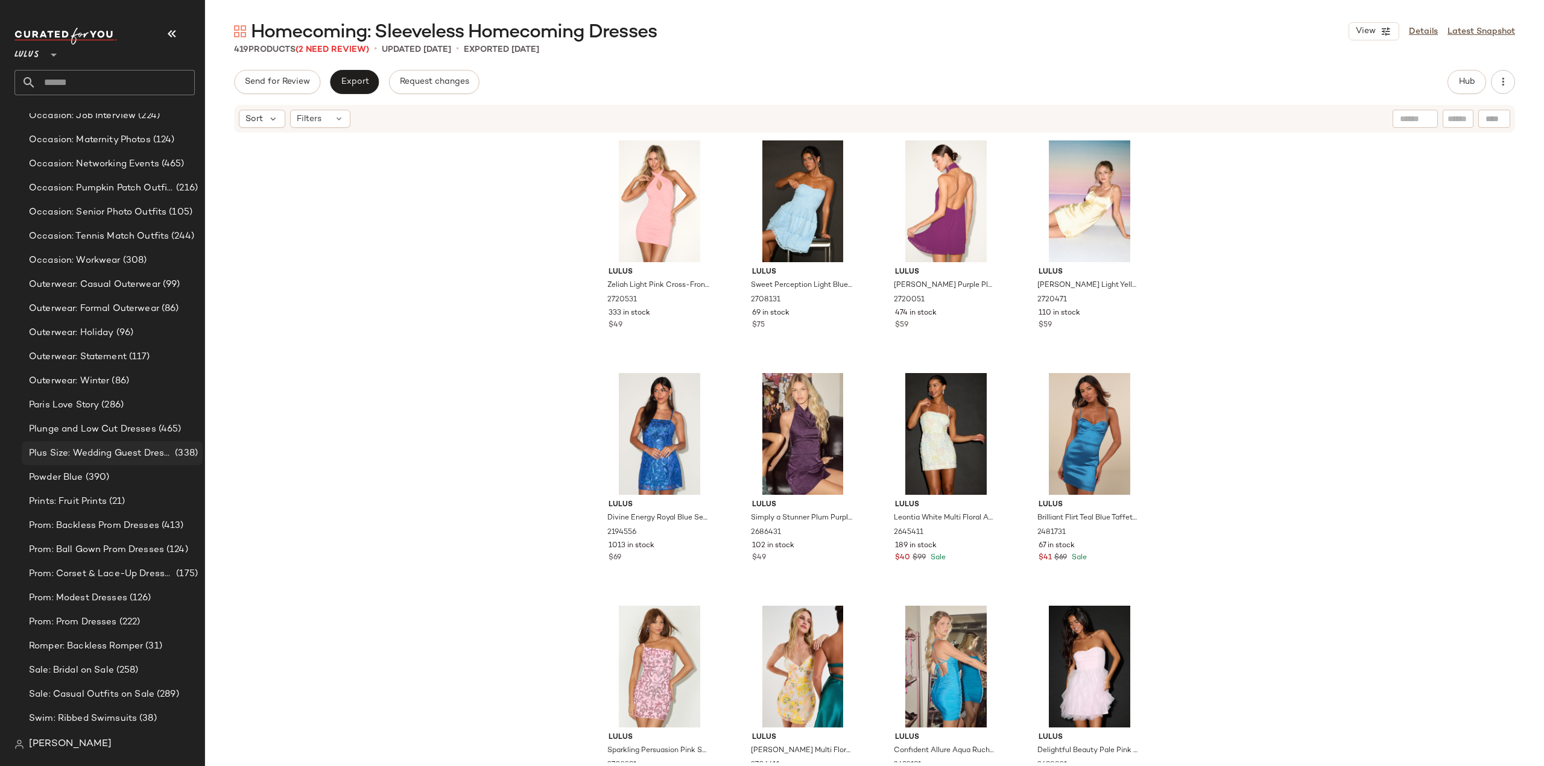
click at [69, 455] on span "Plus Size: Wedding Guest Dresses" at bounding box center [101, 454] width 144 height 14
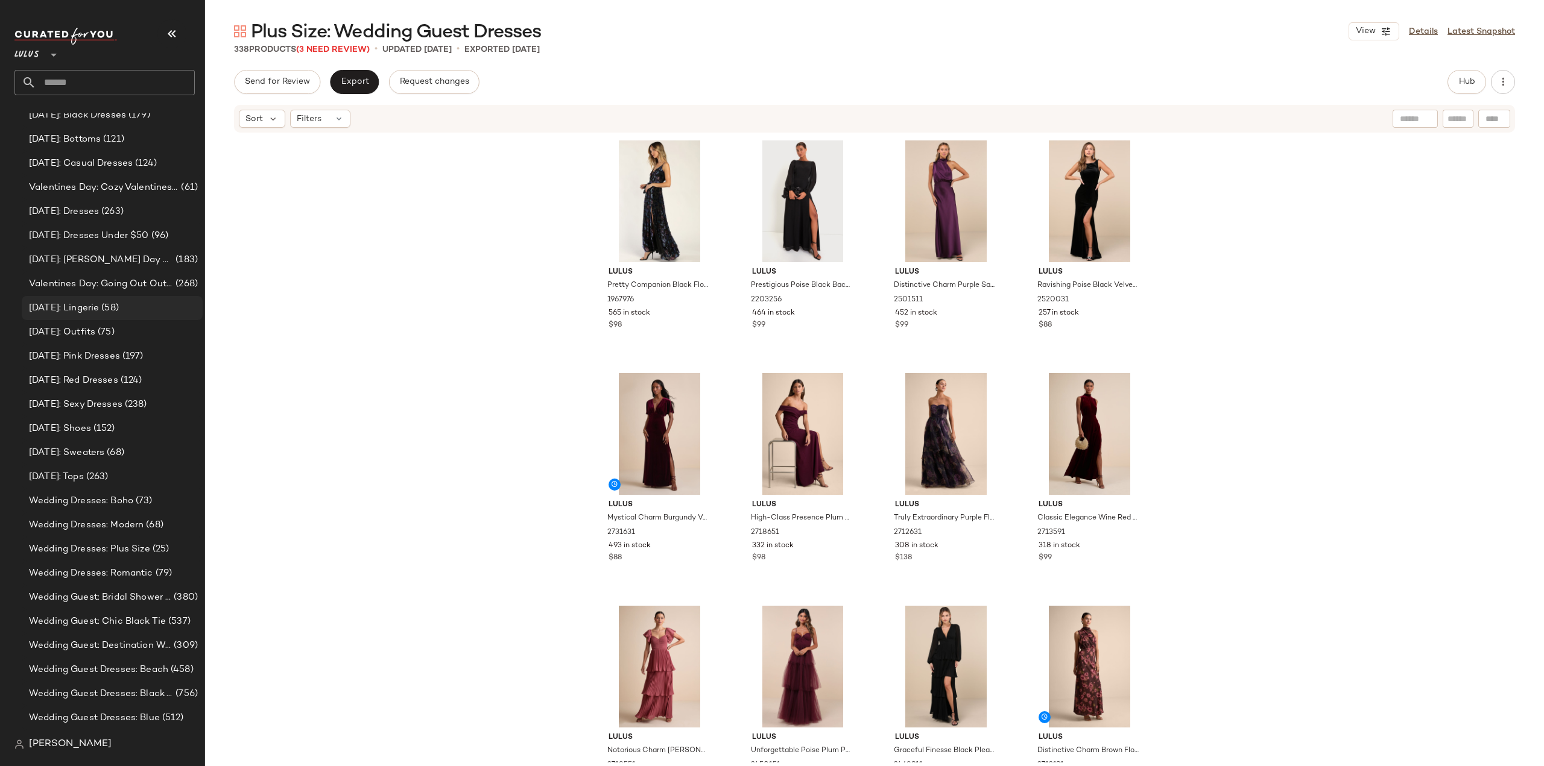
scroll to position [19425, 0]
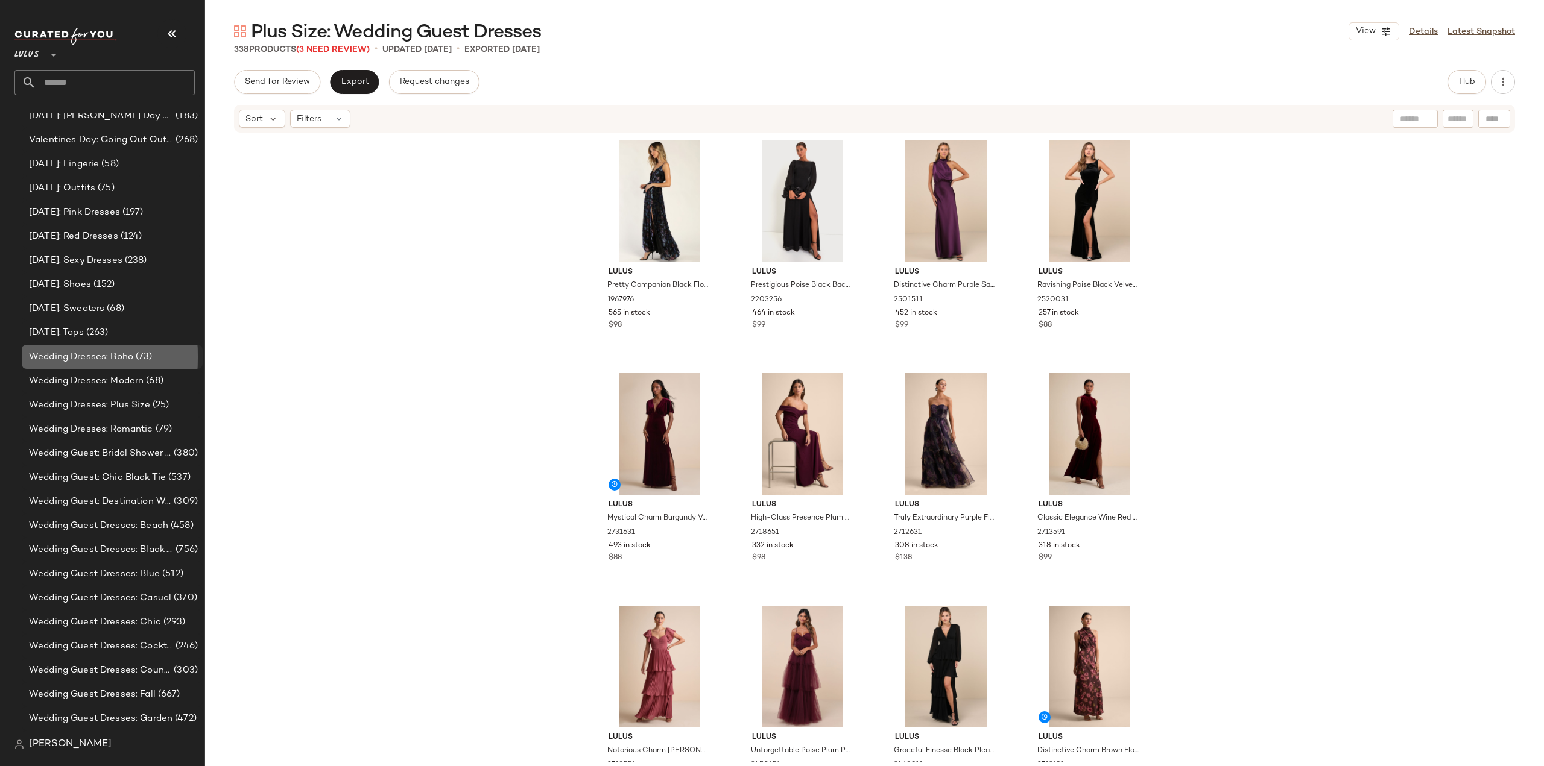
click at [60, 361] on span "Wedding Dresses: Boho" at bounding box center [81, 357] width 104 height 14
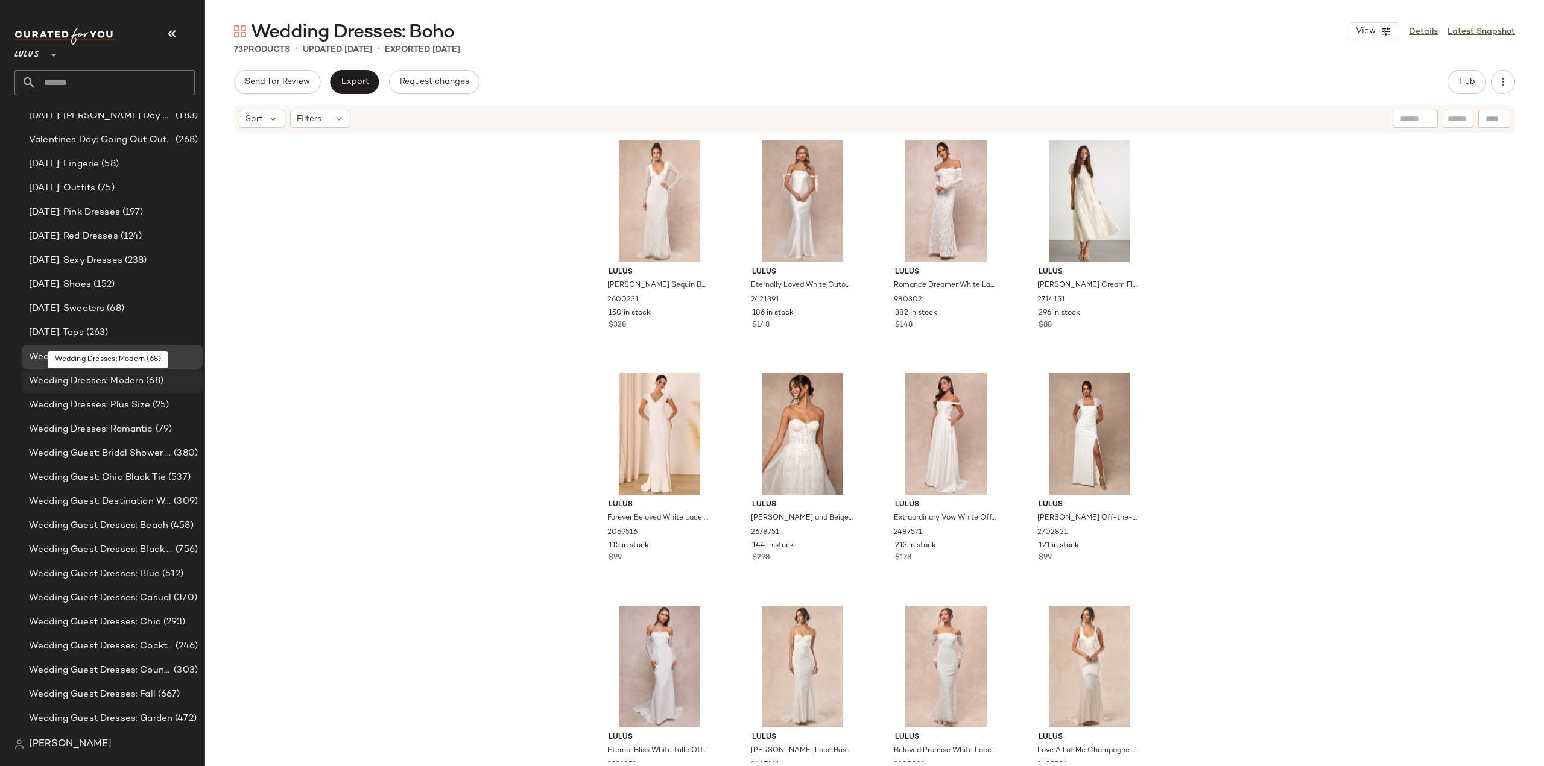
click at [71, 382] on span "Wedding Dresses: Modern" at bounding box center [86, 381] width 115 height 14
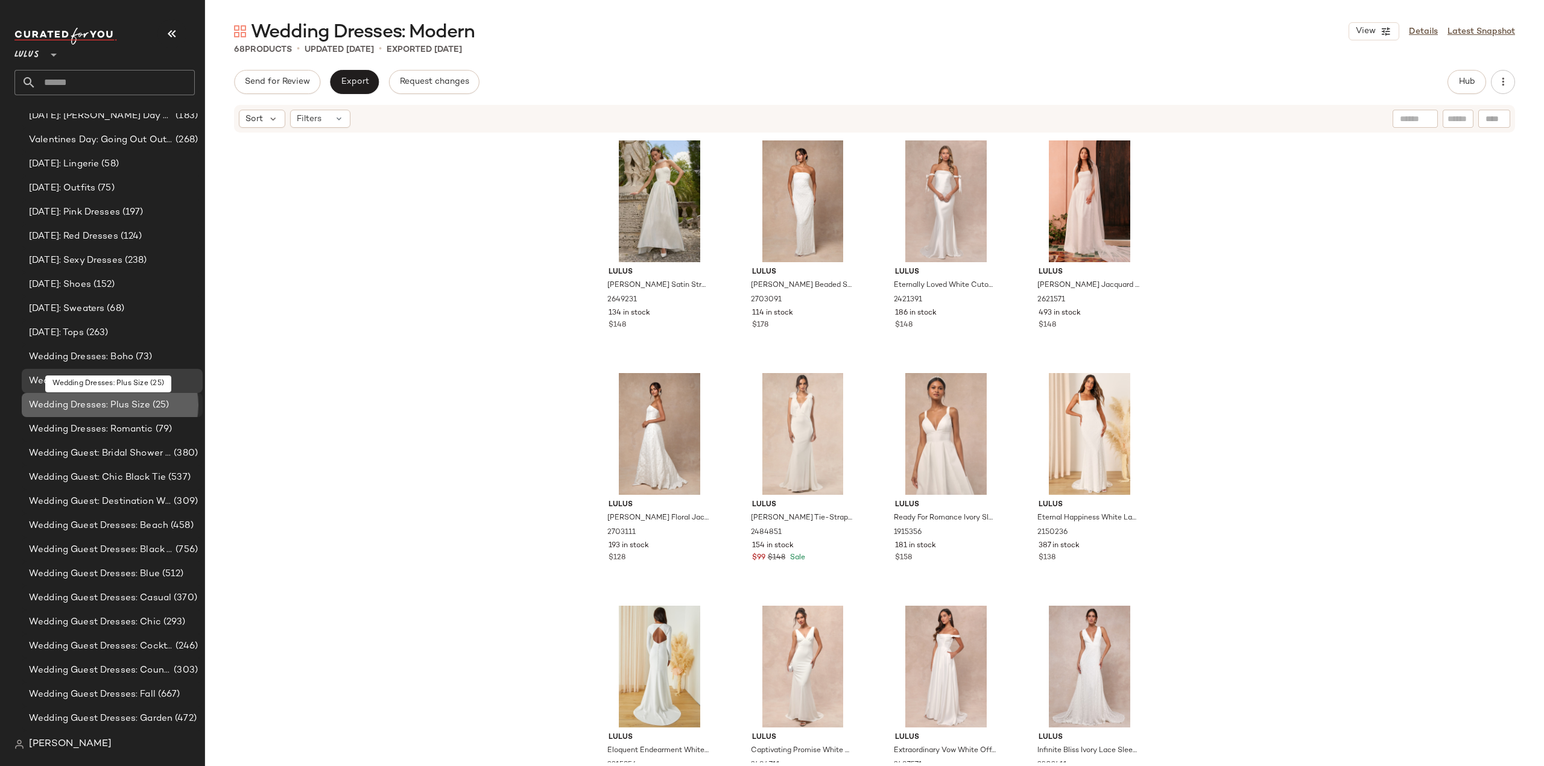
click at [74, 411] on span "Wedding Dresses: Plus Size" at bounding box center [89, 406] width 121 height 14
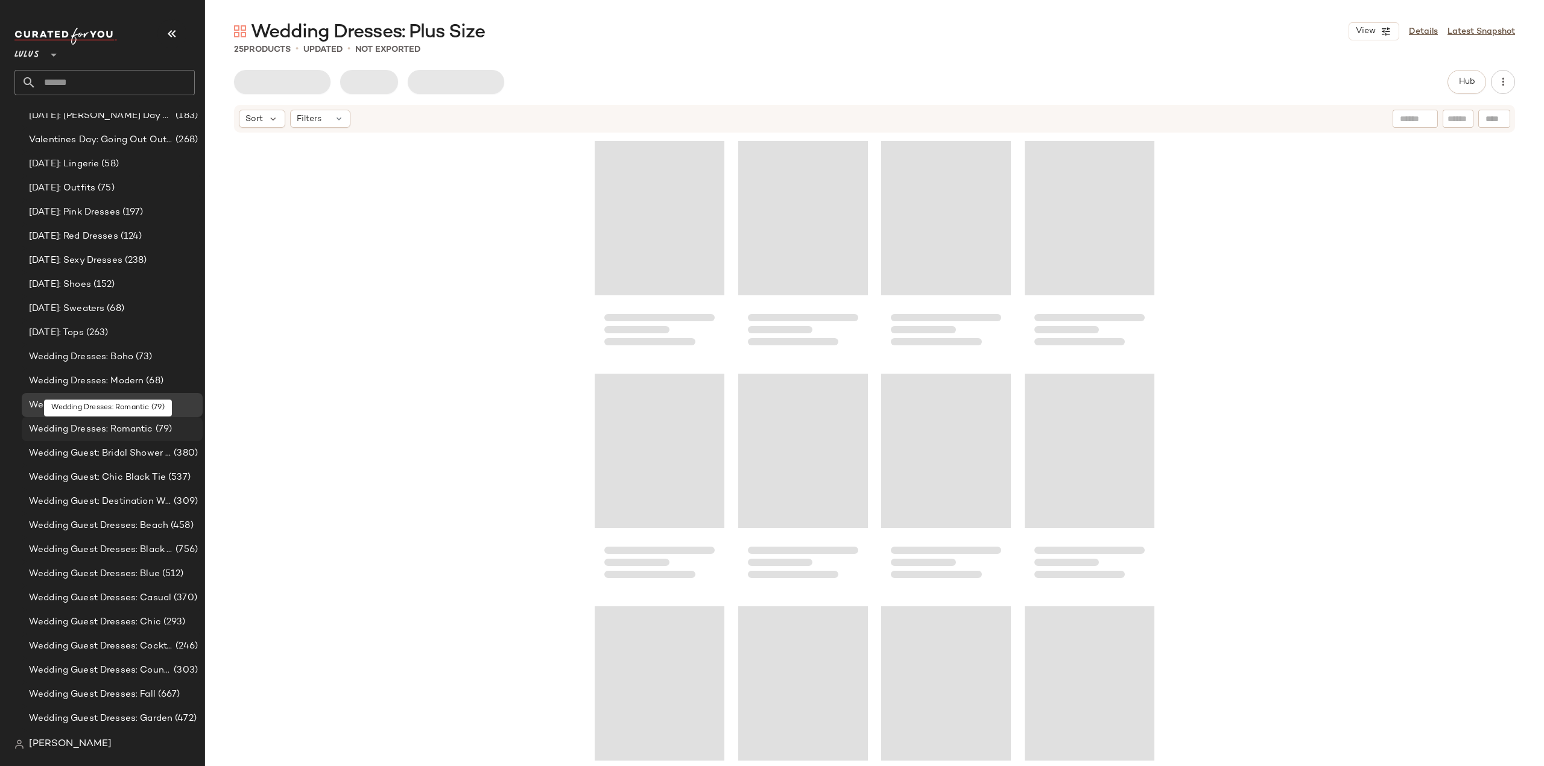
click at [72, 432] on span "Wedding Dresses: Romantic" at bounding box center [91, 430] width 124 height 14
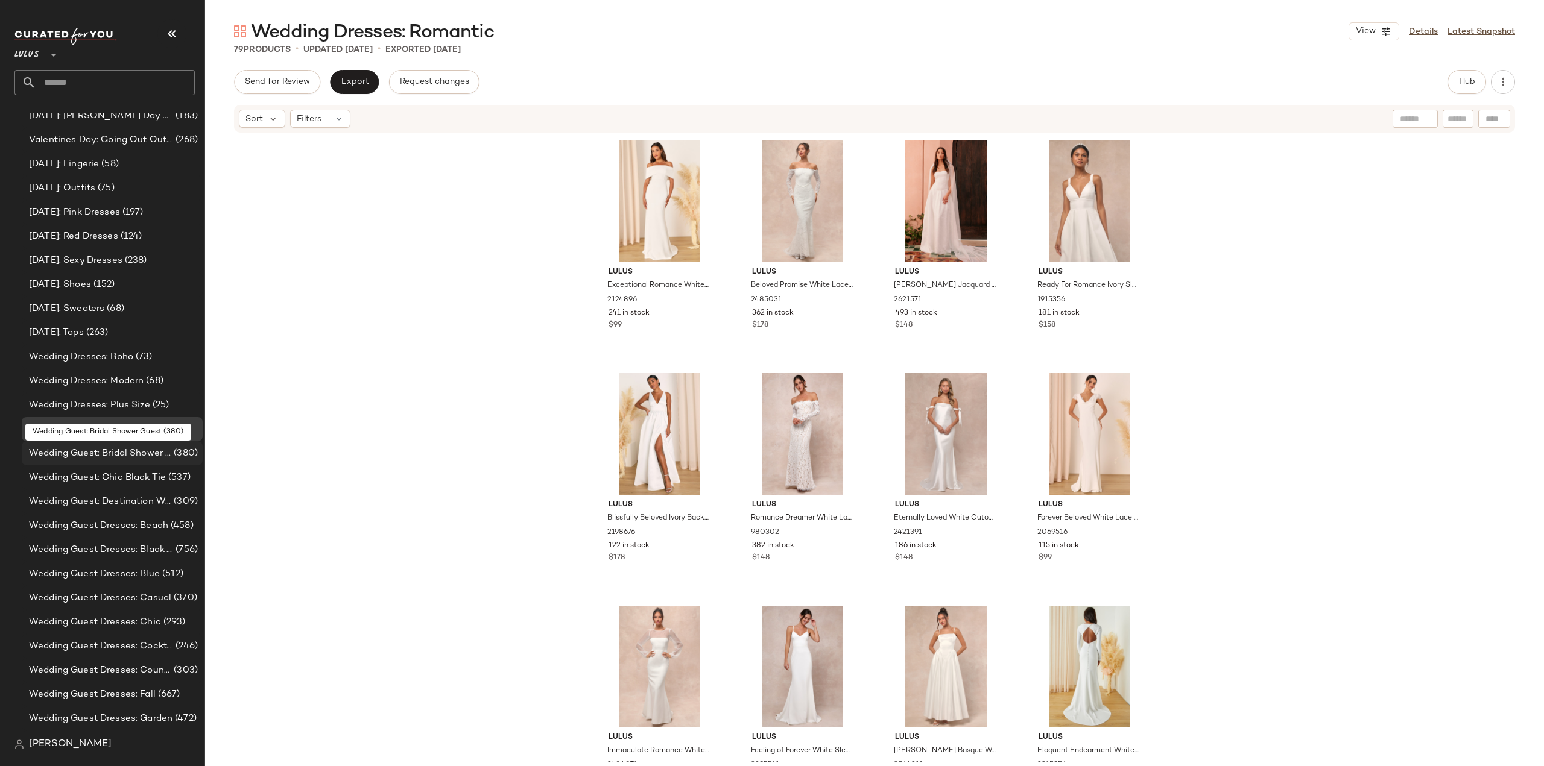
click at [70, 456] on span "Wedding Guest: Bridal Shower Guest" at bounding box center [100, 454] width 142 height 14
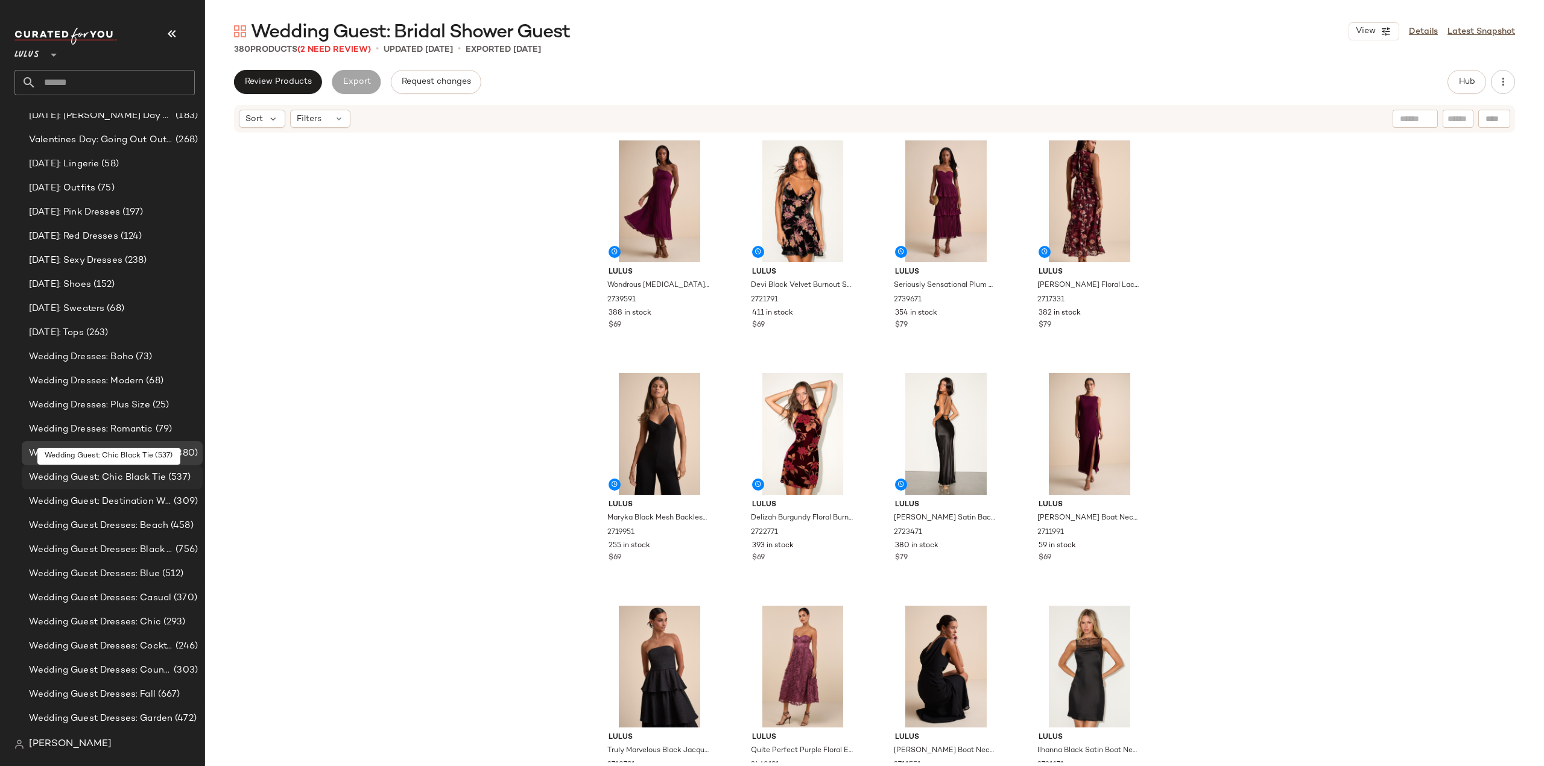
click at [65, 479] on span "Wedding Guest: Chic Black Tie" at bounding box center [97, 478] width 137 height 14
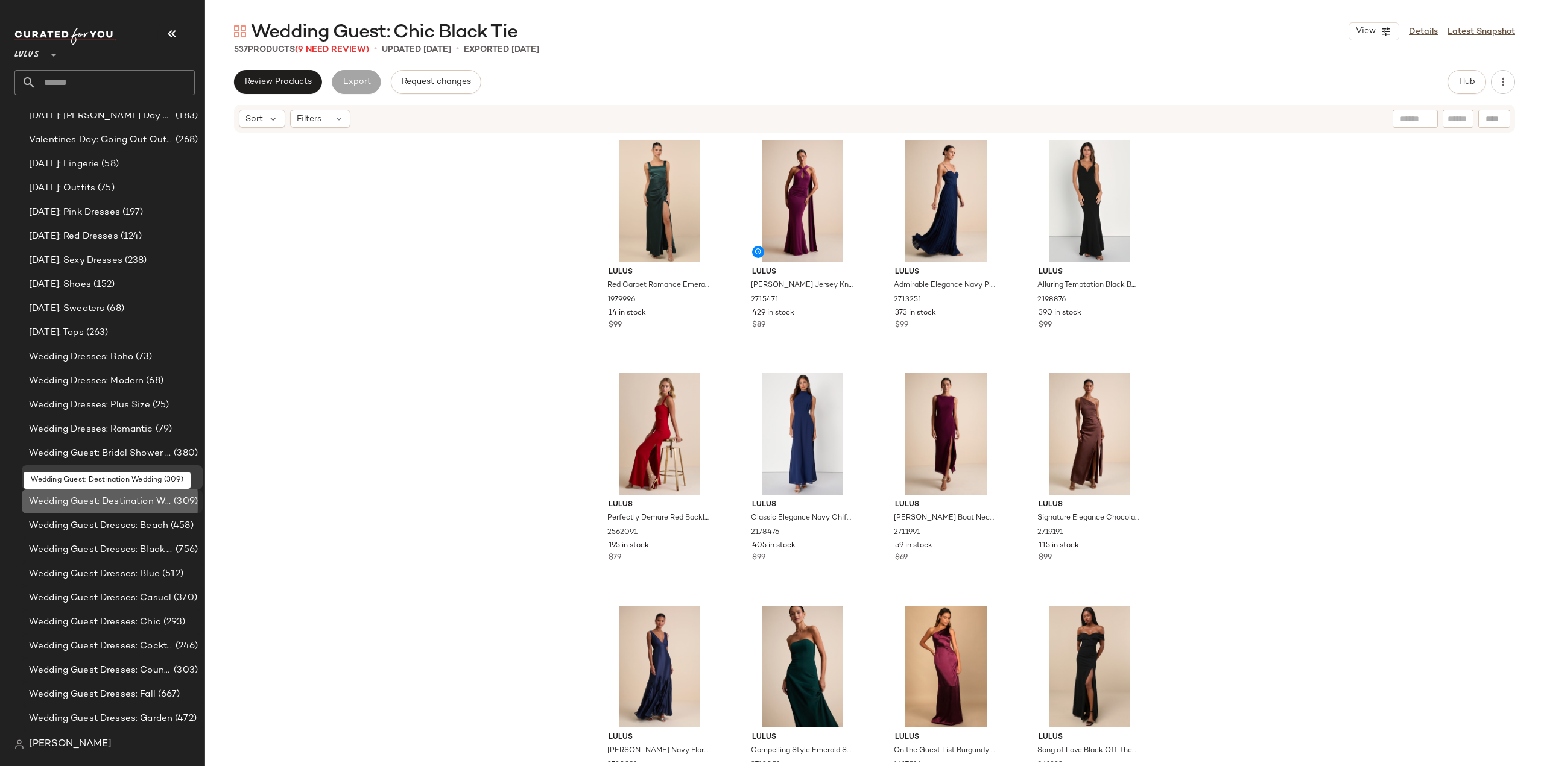
click at [76, 503] on span "Wedding Guest: Destination Wedding" at bounding box center [100, 502] width 142 height 14
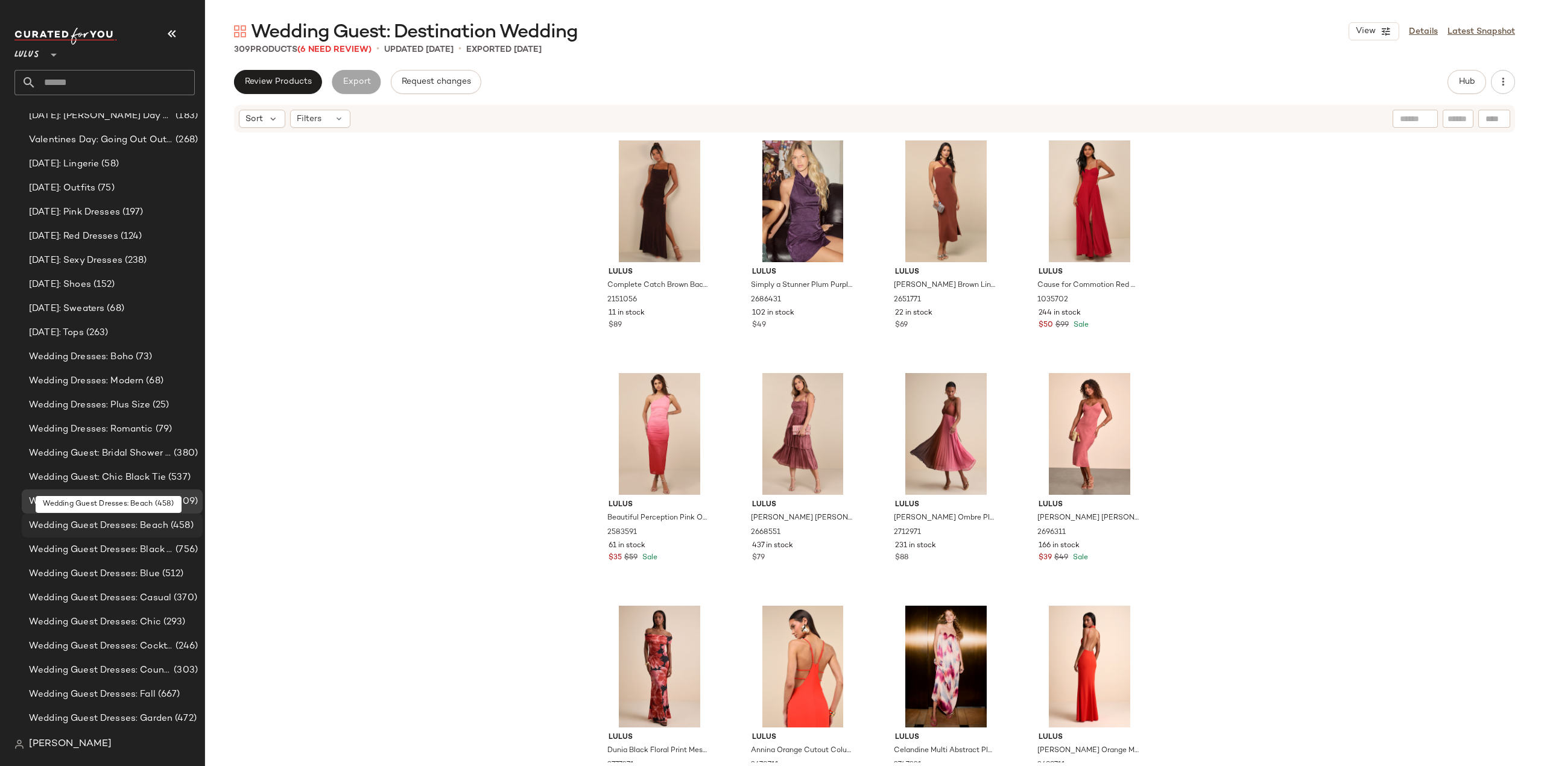
click at [80, 529] on span "Wedding Guest Dresses: Beach" at bounding box center [98, 526] width 139 height 14
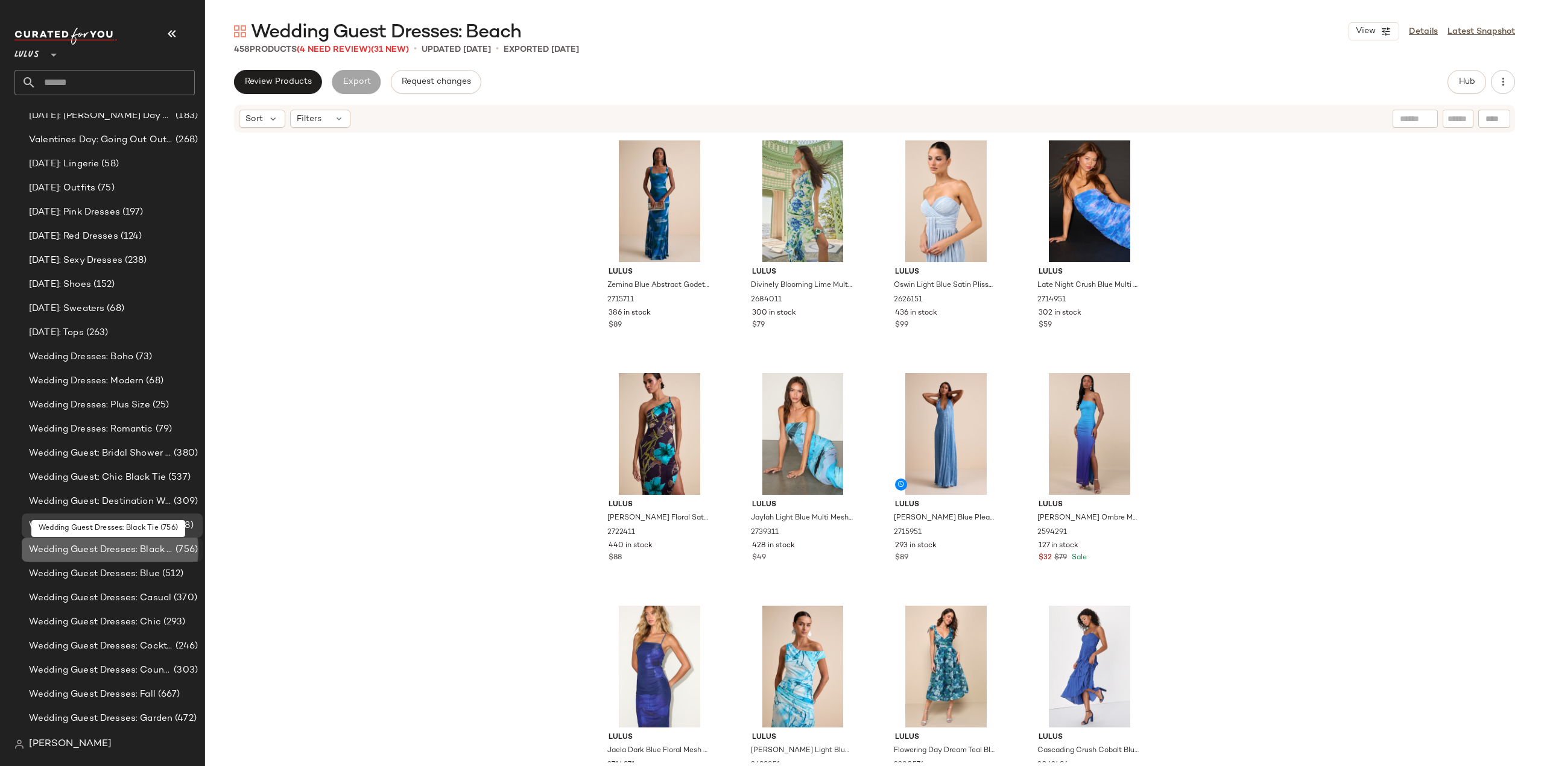
click at [74, 554] on span "Wedding Guest Dresses: Black Tie" at bounding box center [101, 550] width 144 height 14
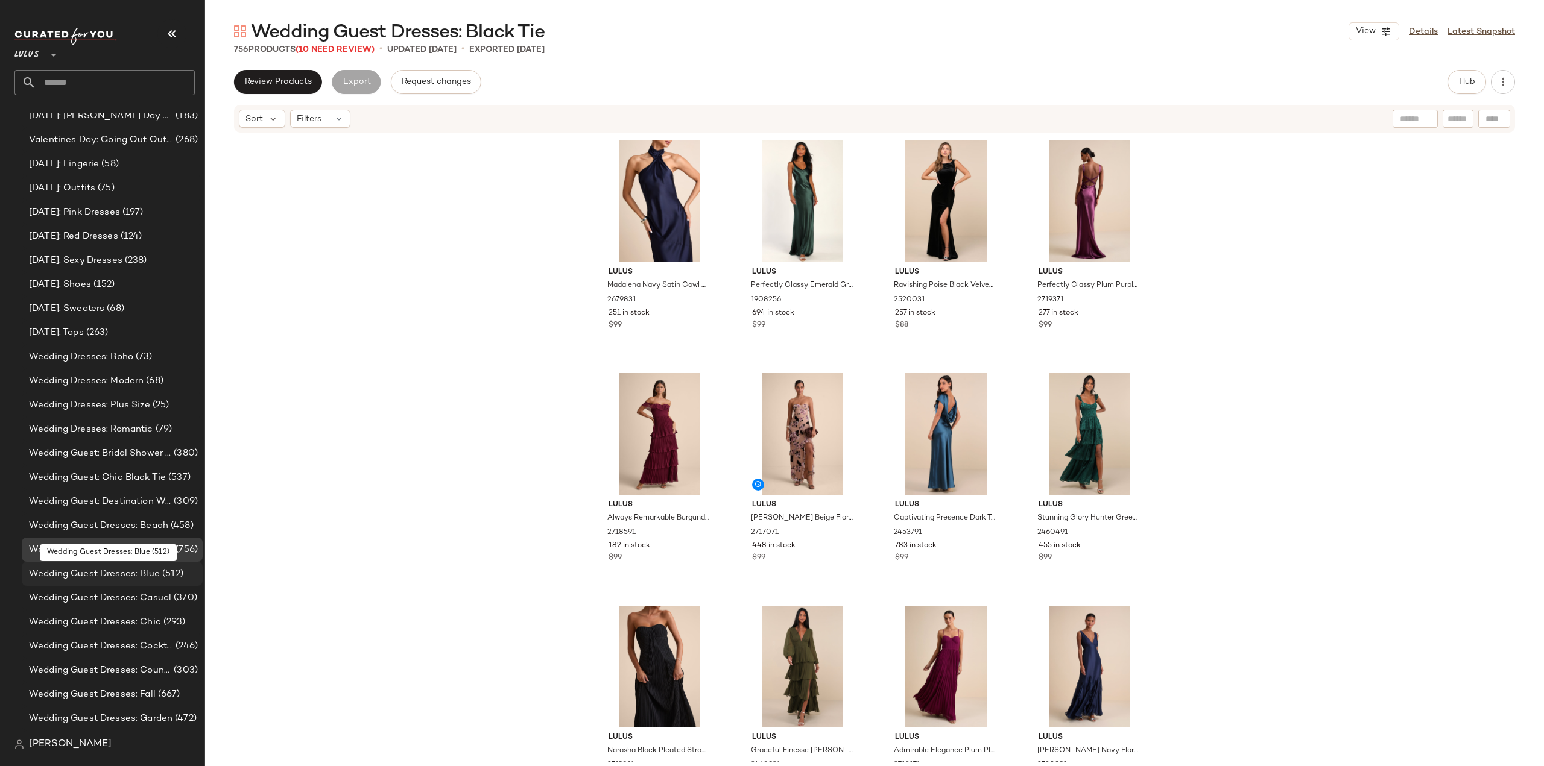
click at [78, 575] on span "Wedding Guest Dresses: Blue" at bounding box center [94, 574] width 131 height 14
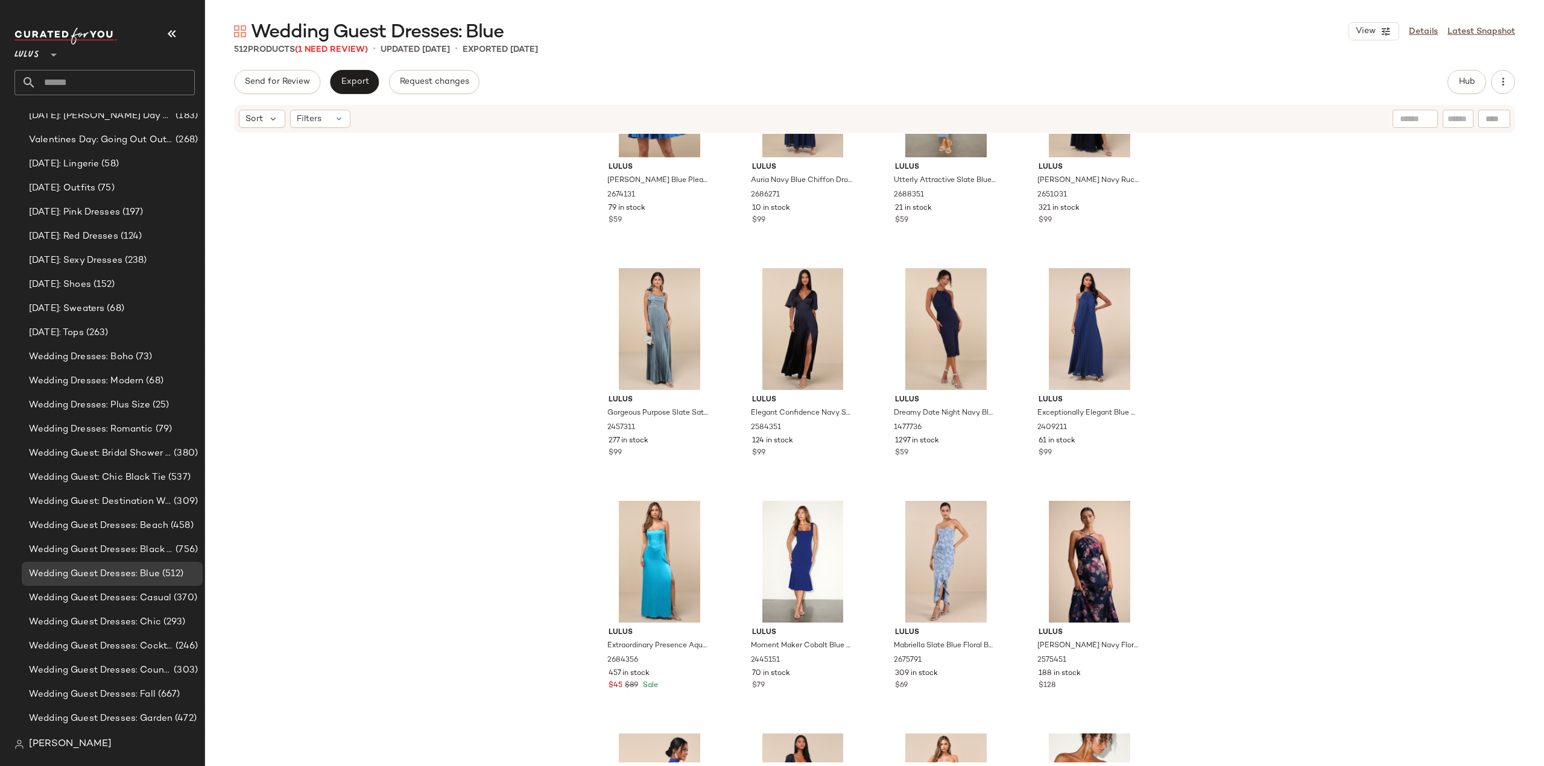
scroll to position [9898, 0]
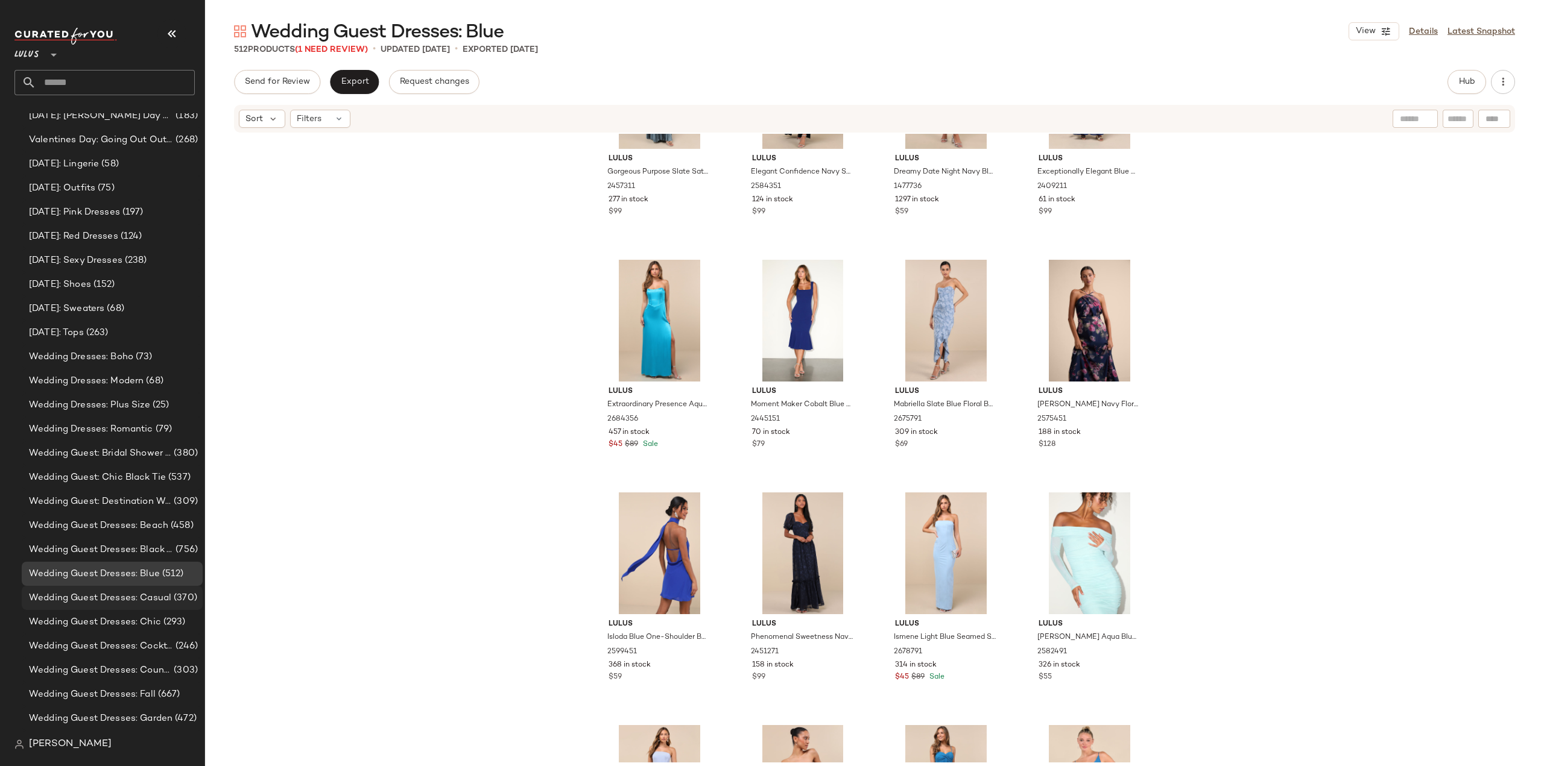
click at [96, 598] on span "Wedding Guest Dresses: Casual" at bounding box center [100, 598] width 142 height 14
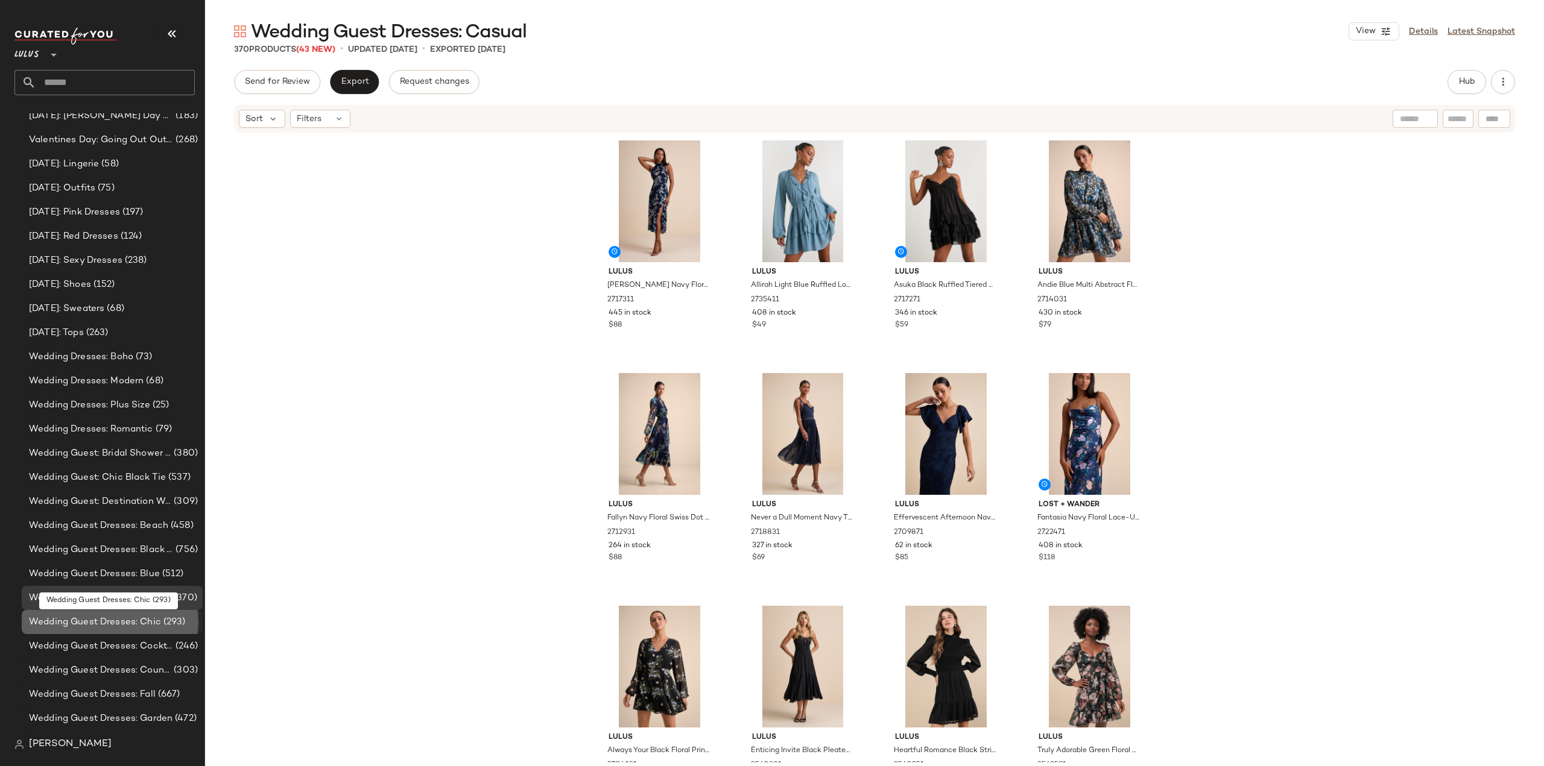
click at [91, 622] on span "Wedding Guest Dresses: Chic" at bounding box center [95, 623] width 132 height 14
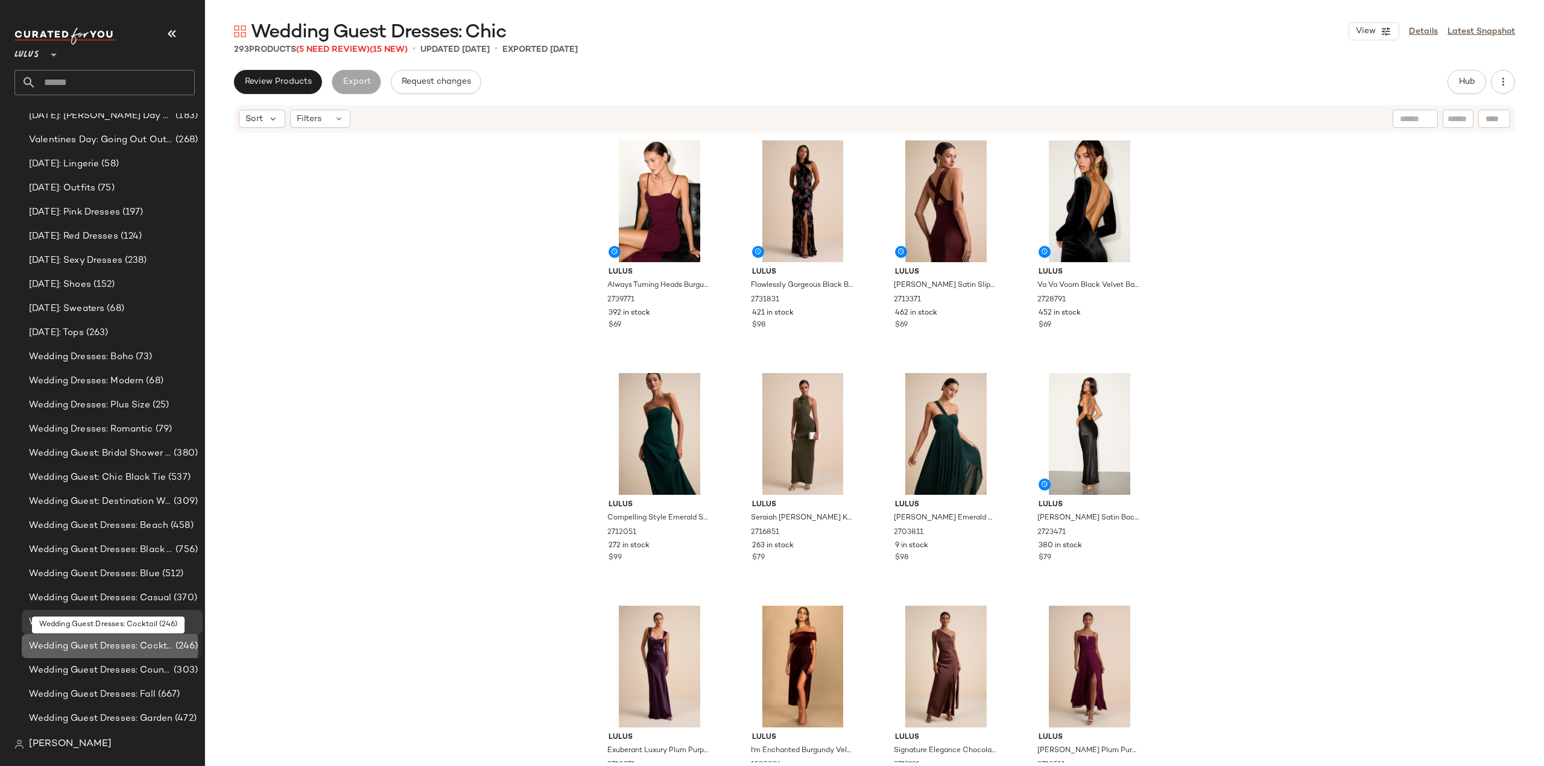
click at [89, 646] on span "Wedding Guest Dresses: Cocktail" at bounding box center [101, 647] width 144 height 14
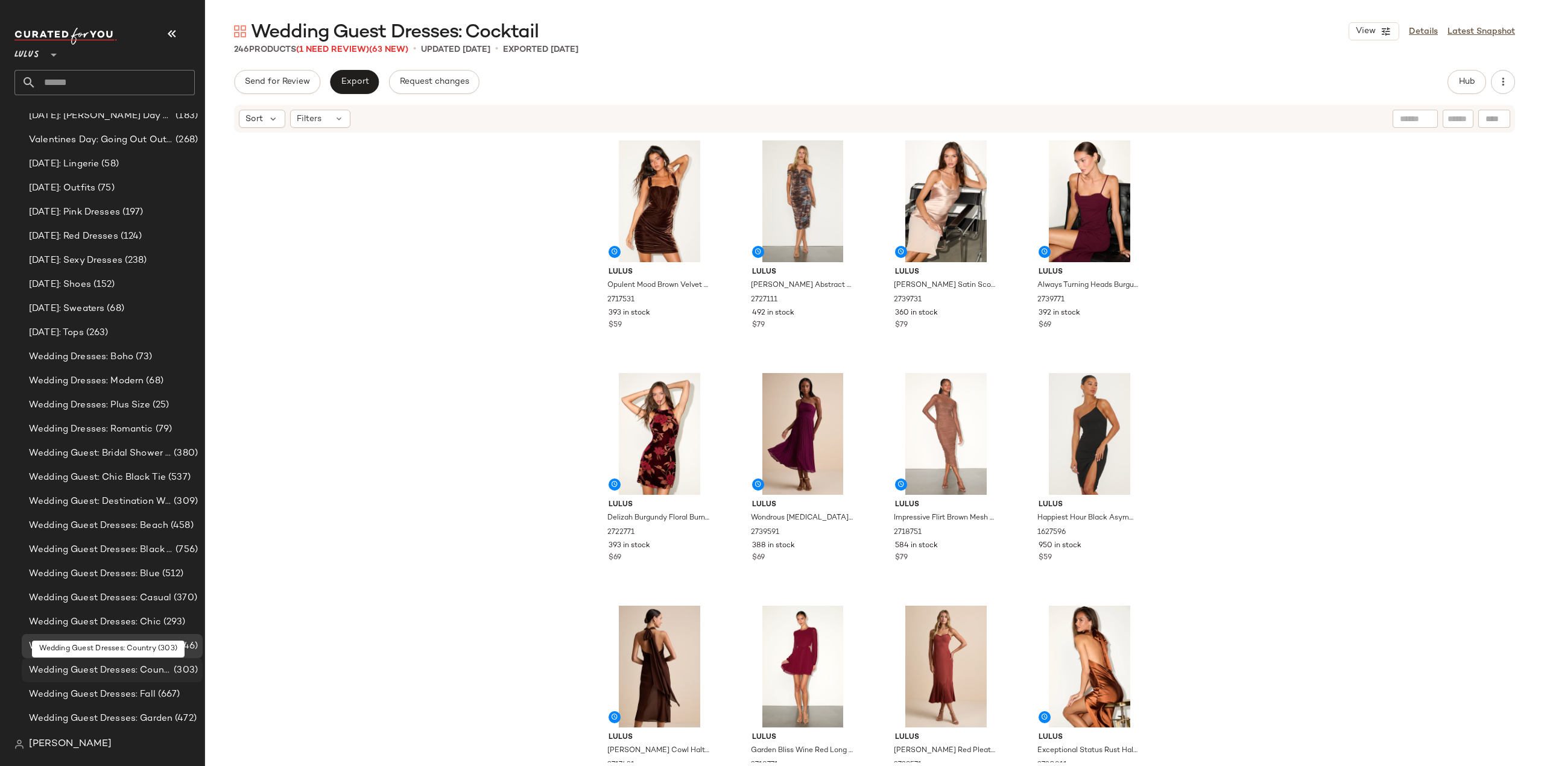
click at [84, 670] on span "Wedding Guest Dresses: Country" at bounding box center [100, 671] width 142 height 14
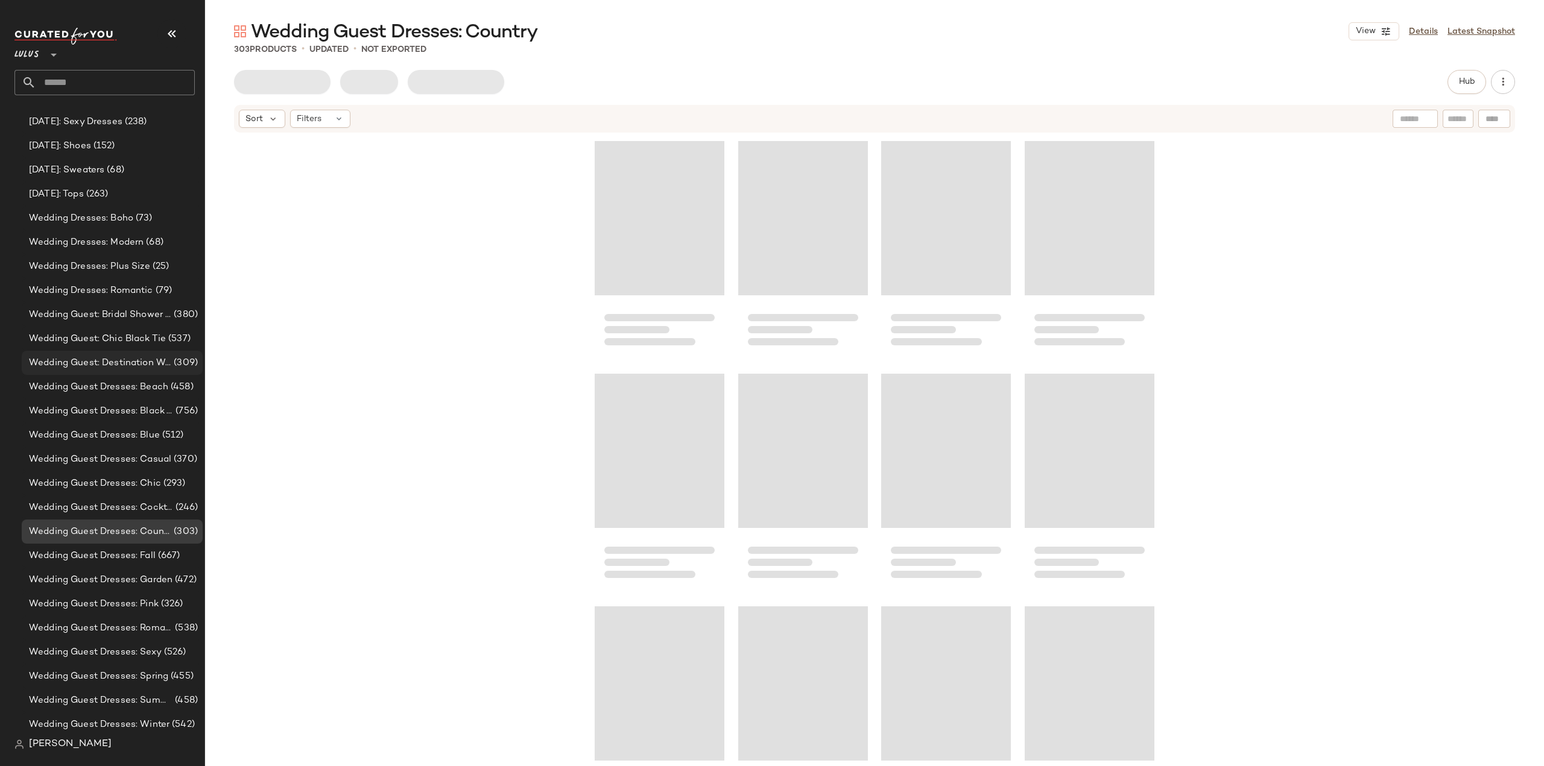
scroll to position [19605, 0]
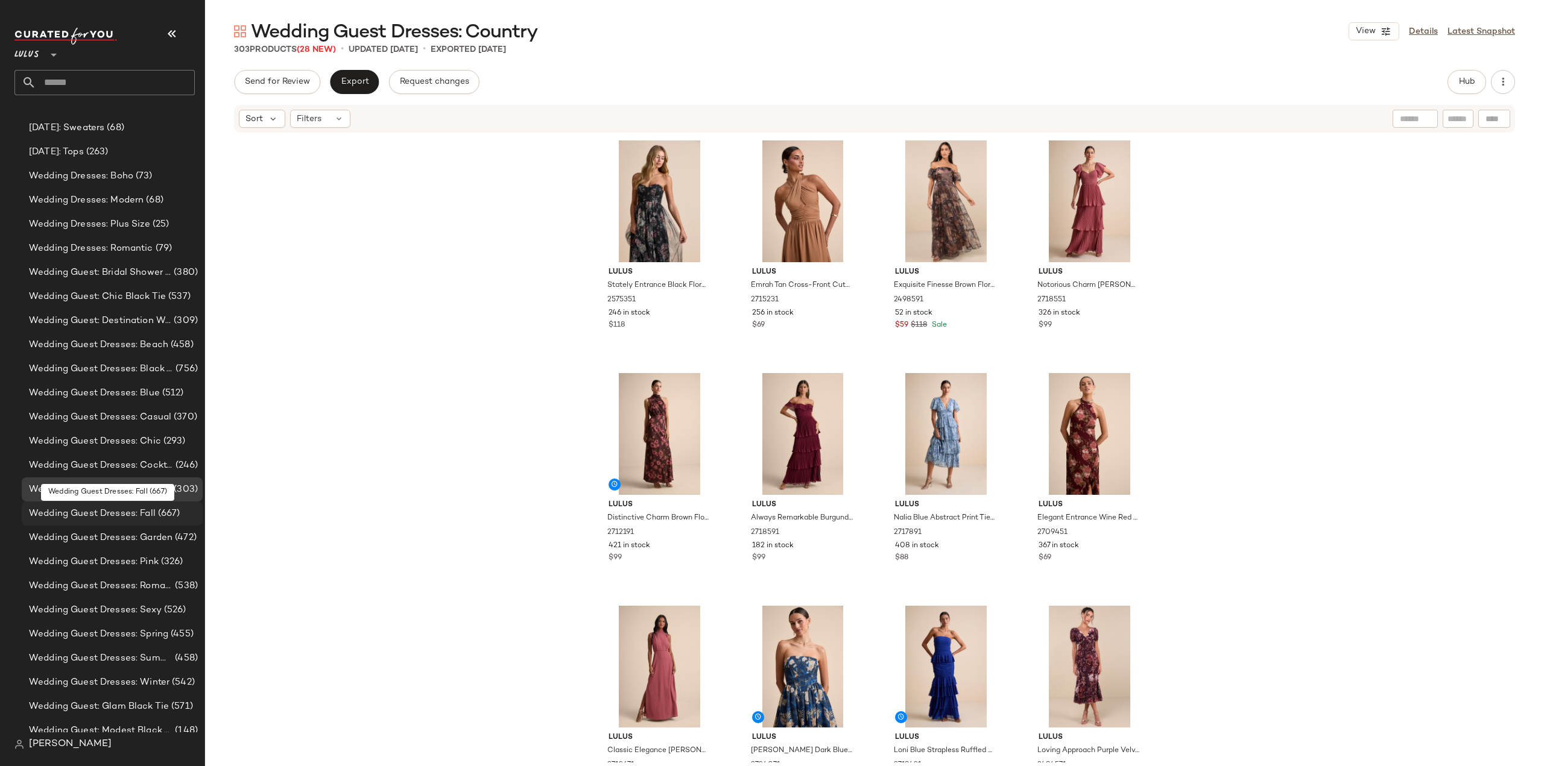
click at [101, 522] on div "Wedding Guest Dresses: Fall (667)" at bounding box center [112, 514] width 181 height 24
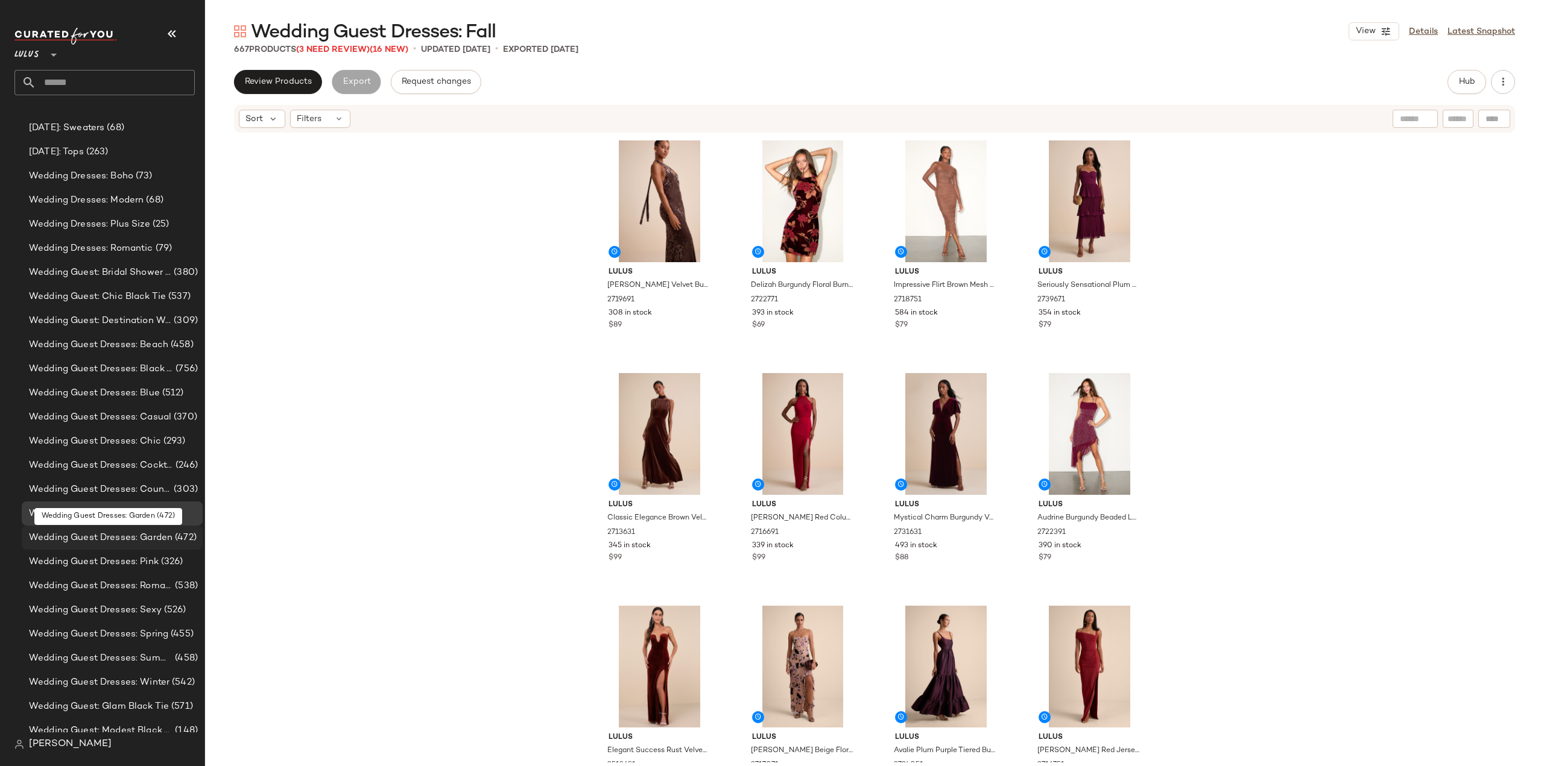
click at [98, 541] on span "Wedding Guest Dresses: Garden" at bounding box center [101, 538] width 144 height 14
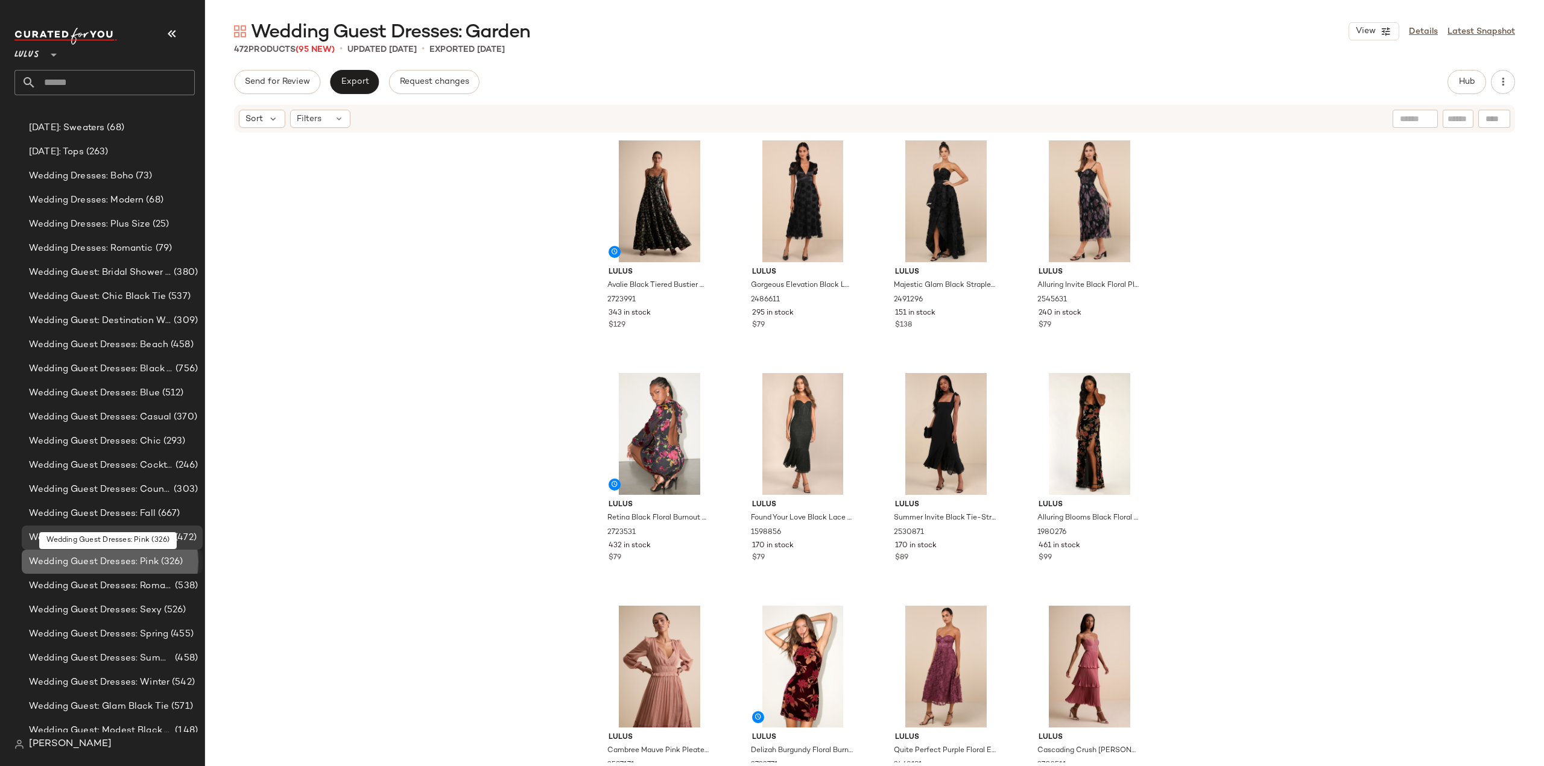
click at [86, 563] on span "Wedding Guest Dresses: Pink" at bounding box center [94, 562] width 130 height 14
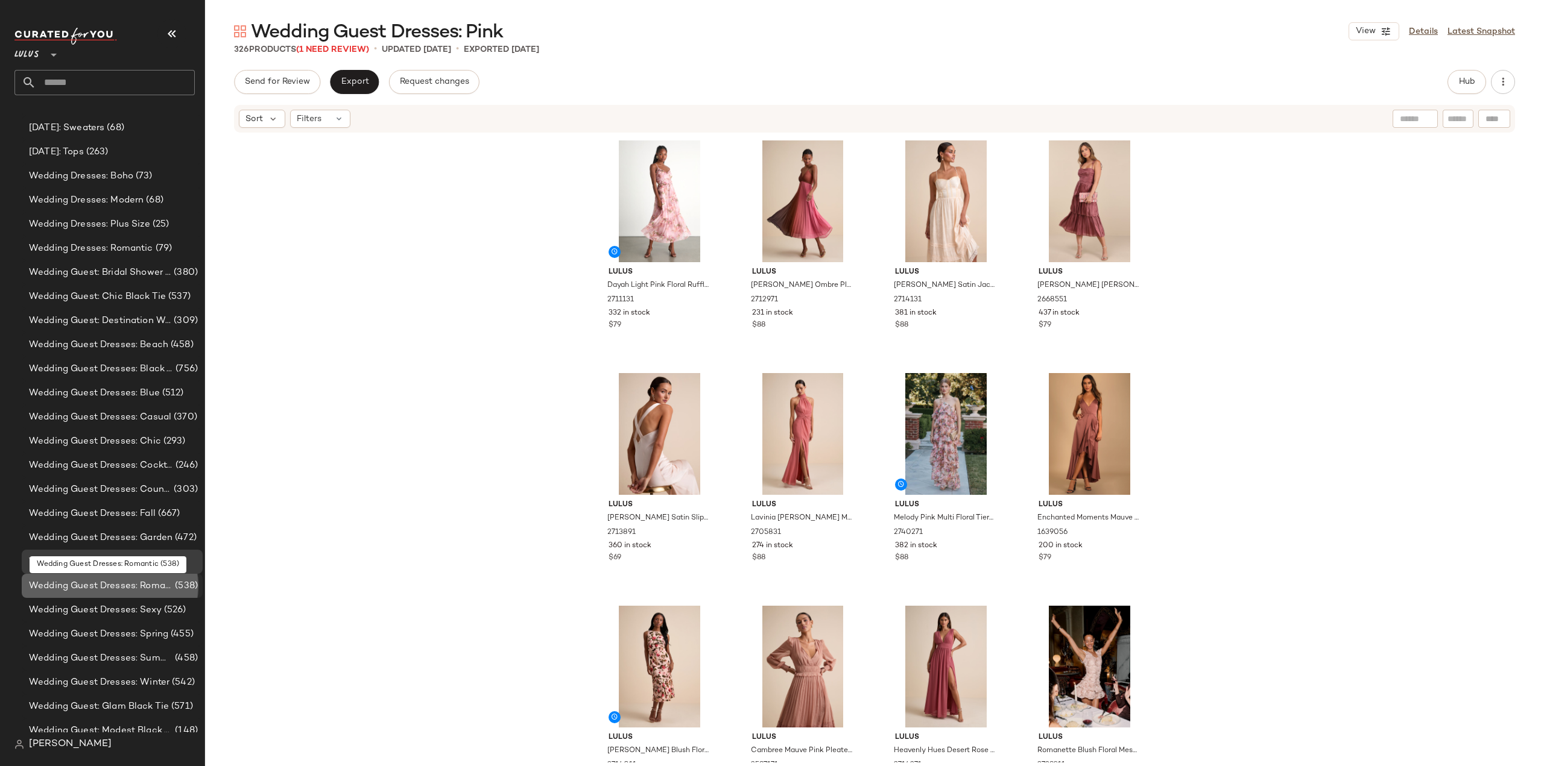
click at [87, 587] on span "Wedding Guest Dresses: Romantic" at bounding box center [101, 586] width 144 height 14
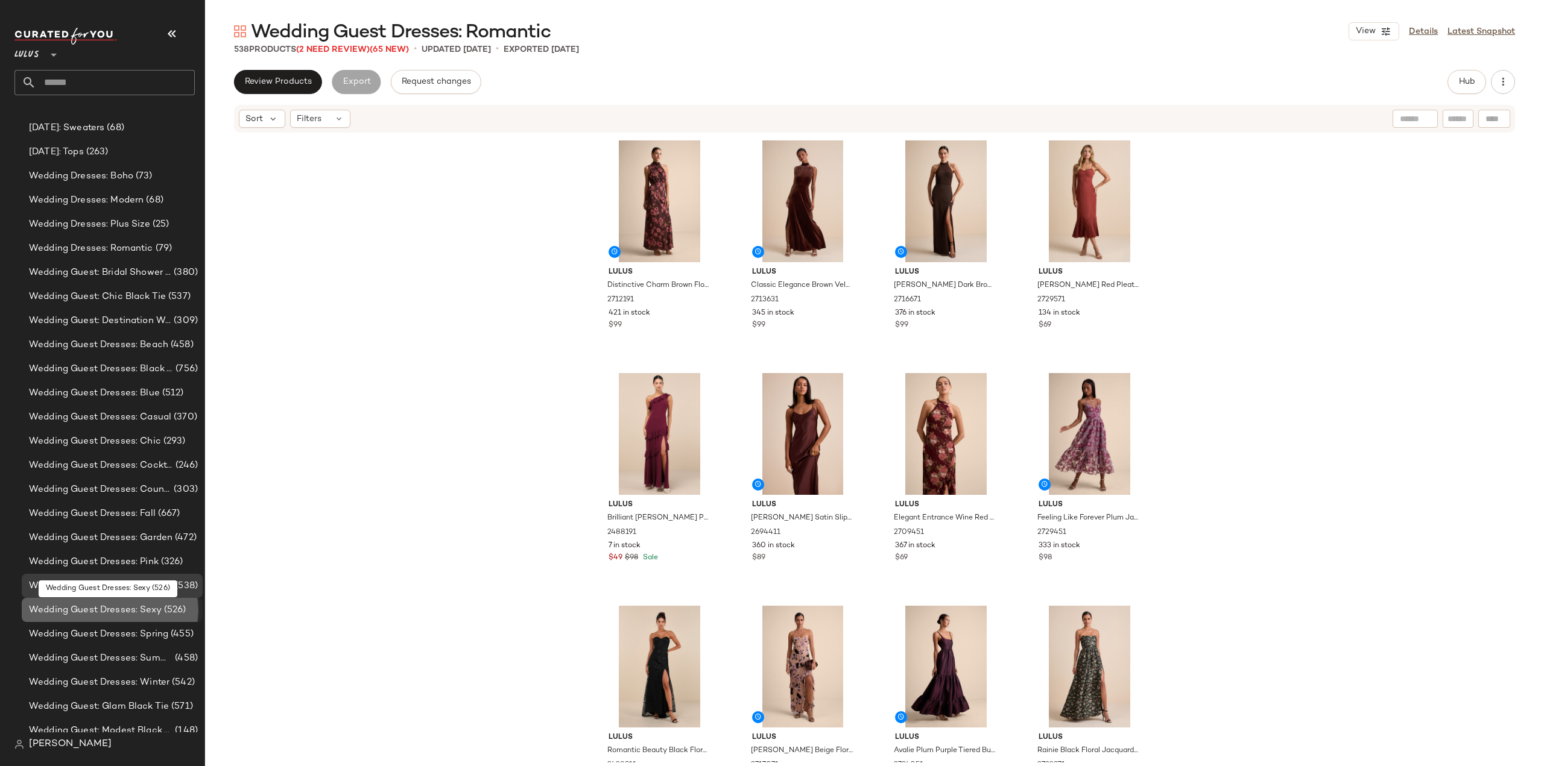
click at [88, 610] on span "Wedding Guest Dresses: Sexy" at bounding box center [95, 611] width 133 height 14
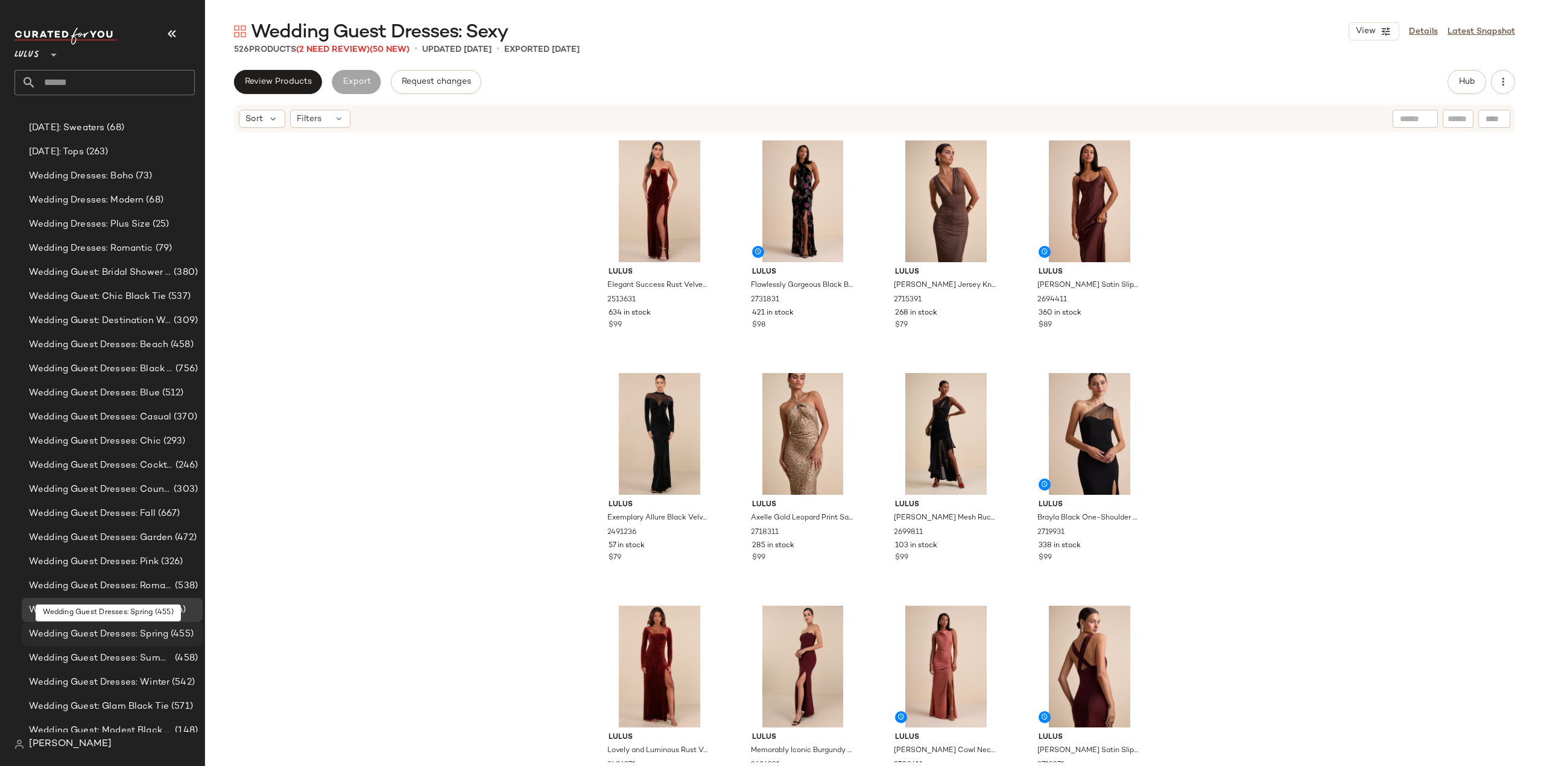
click at [90, 639] on span "Wedding Guest Dresses: Spring" at bounding box center [98, 635] width 139 height 14
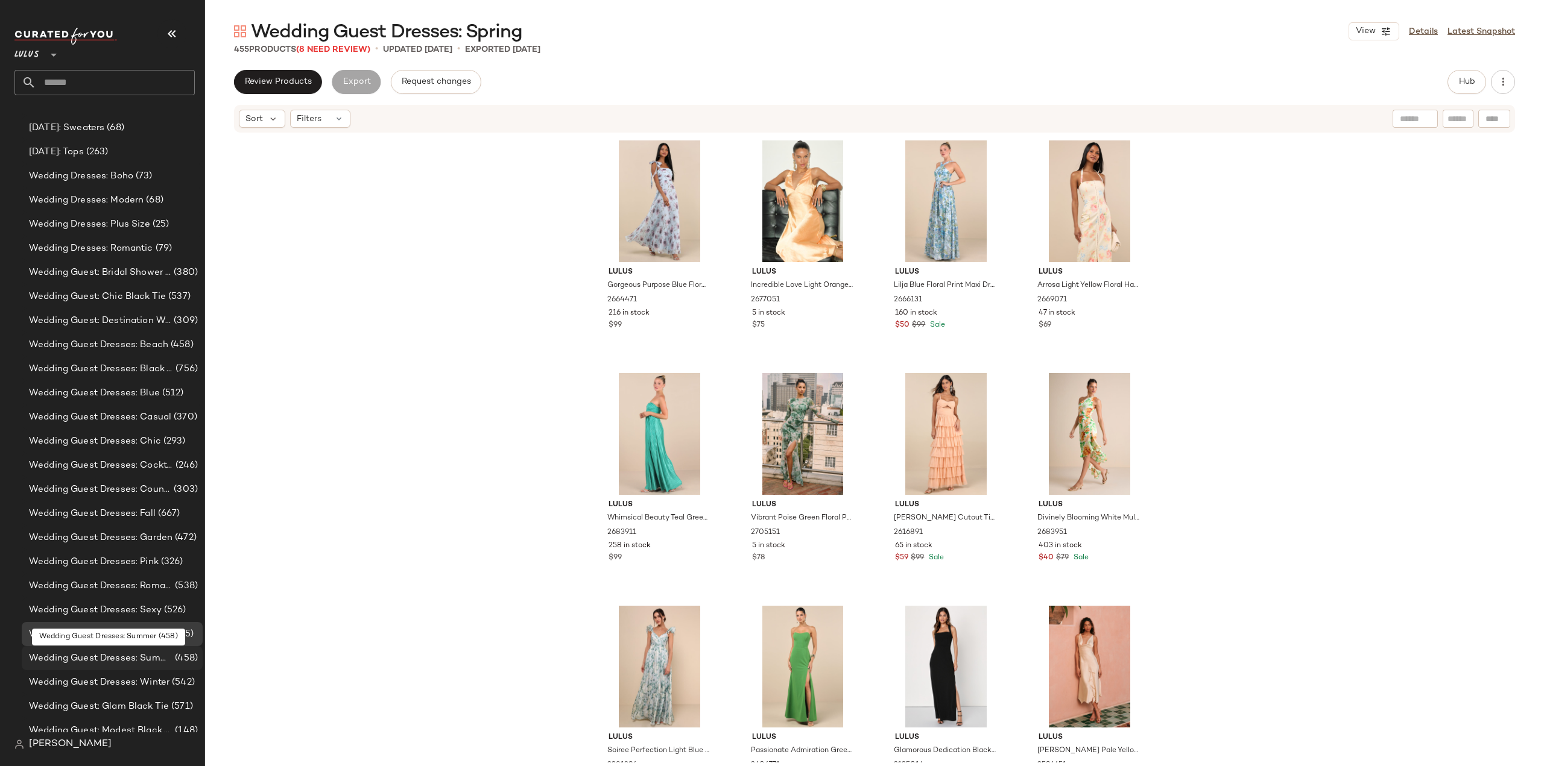
click at [98, 657] on span "Wedding Guest Dresses: Summer" at bounding box center [101, 659] width 144 height 14
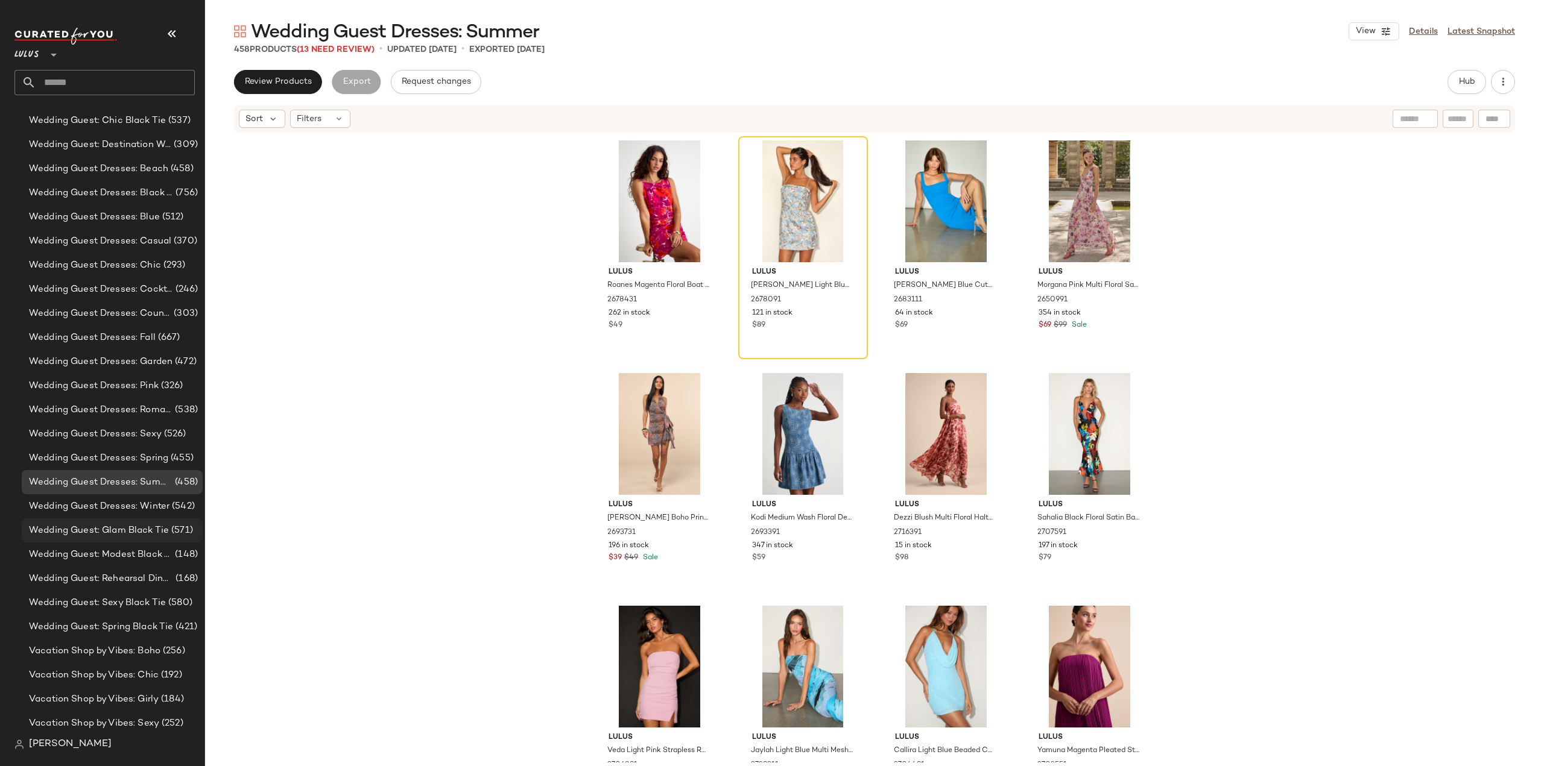
scroll to position [19847, 0]
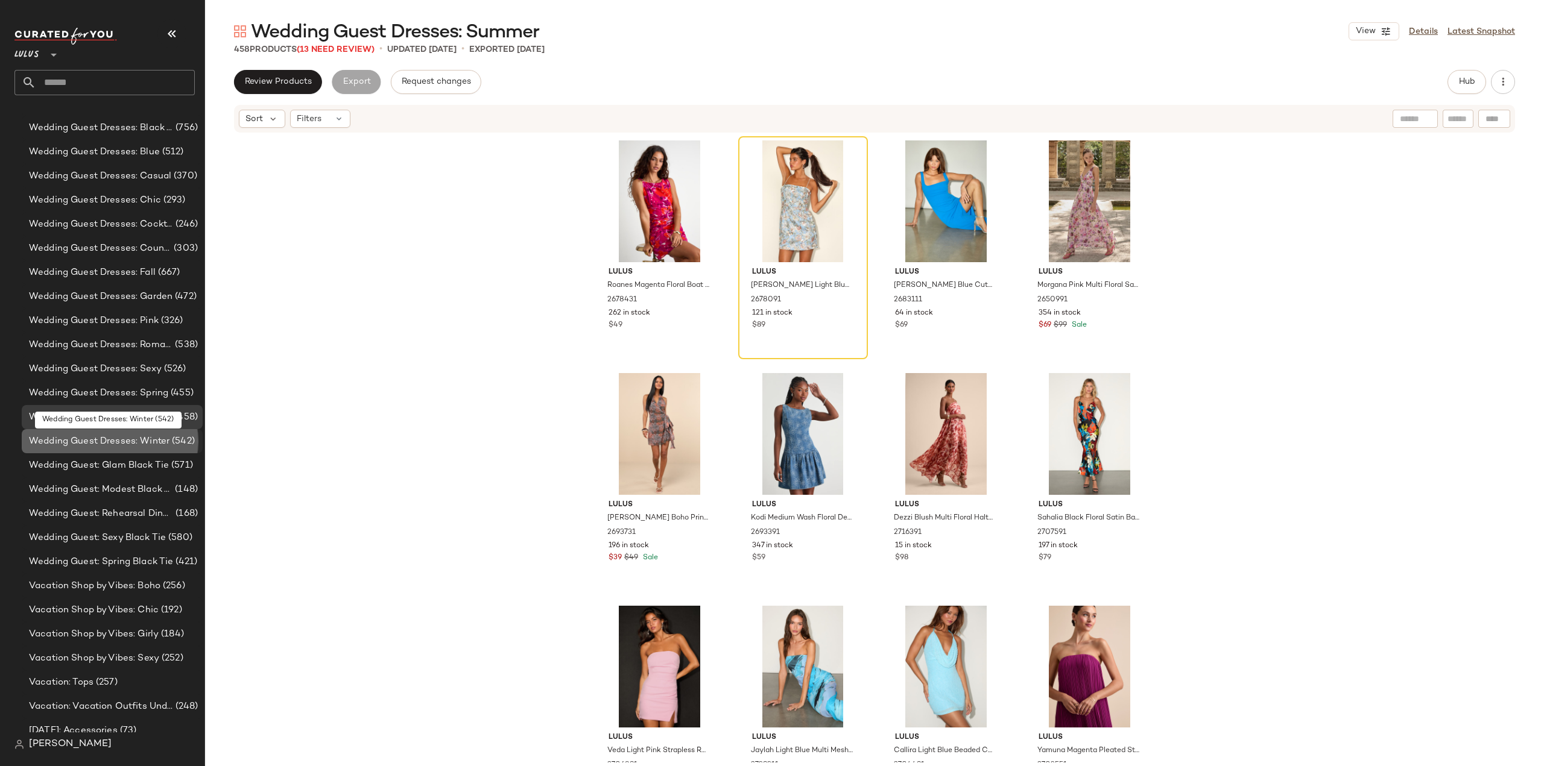
click at [108, 440] on span "Wedding Guest Dresses: Winter" at bounding box center [99, 442] width 140 height 14
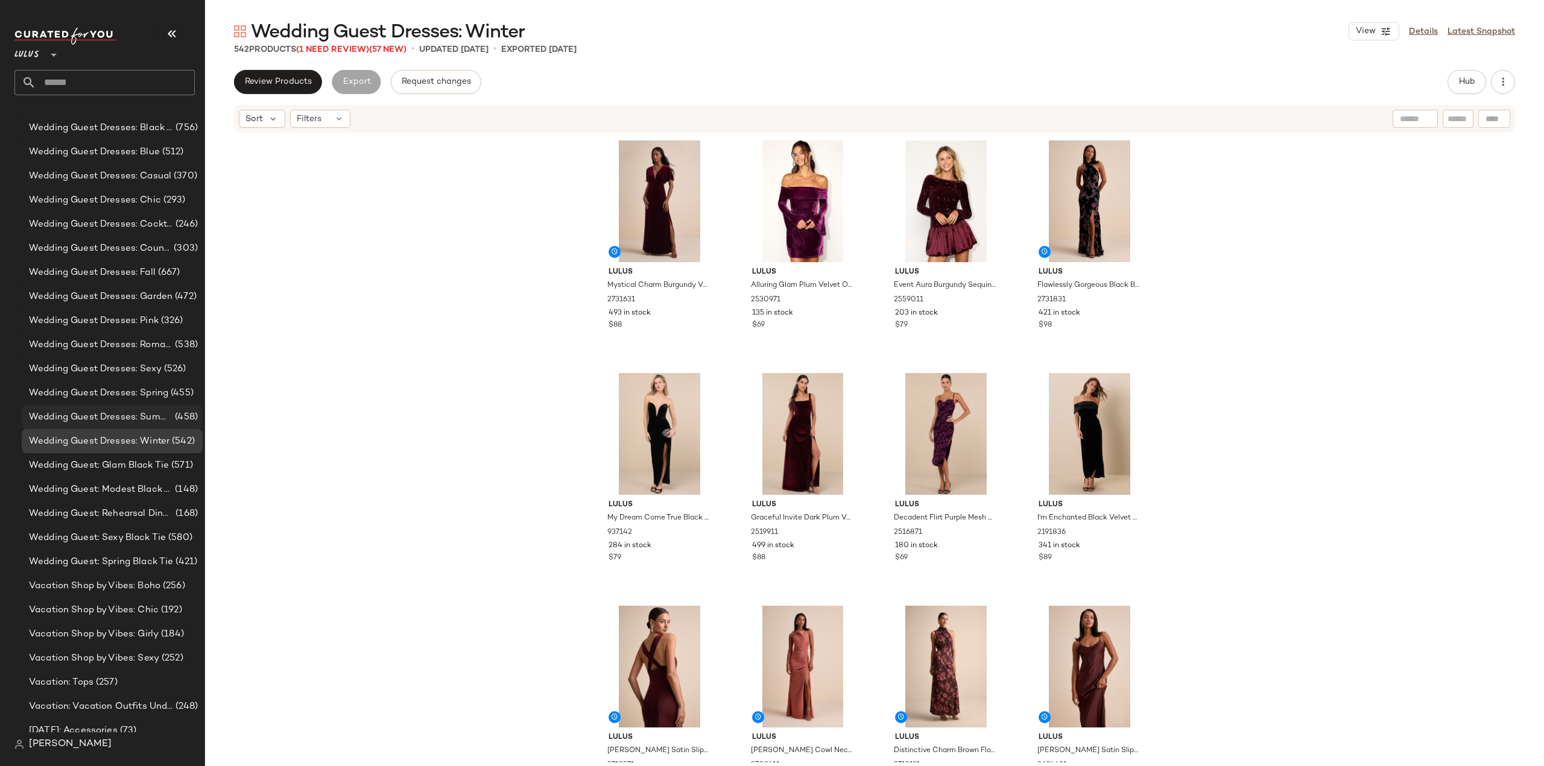
click at [101, 421] on span "Wedding Guest Dresses: Summer" at bounding box center [101, 418] width 144 height 14
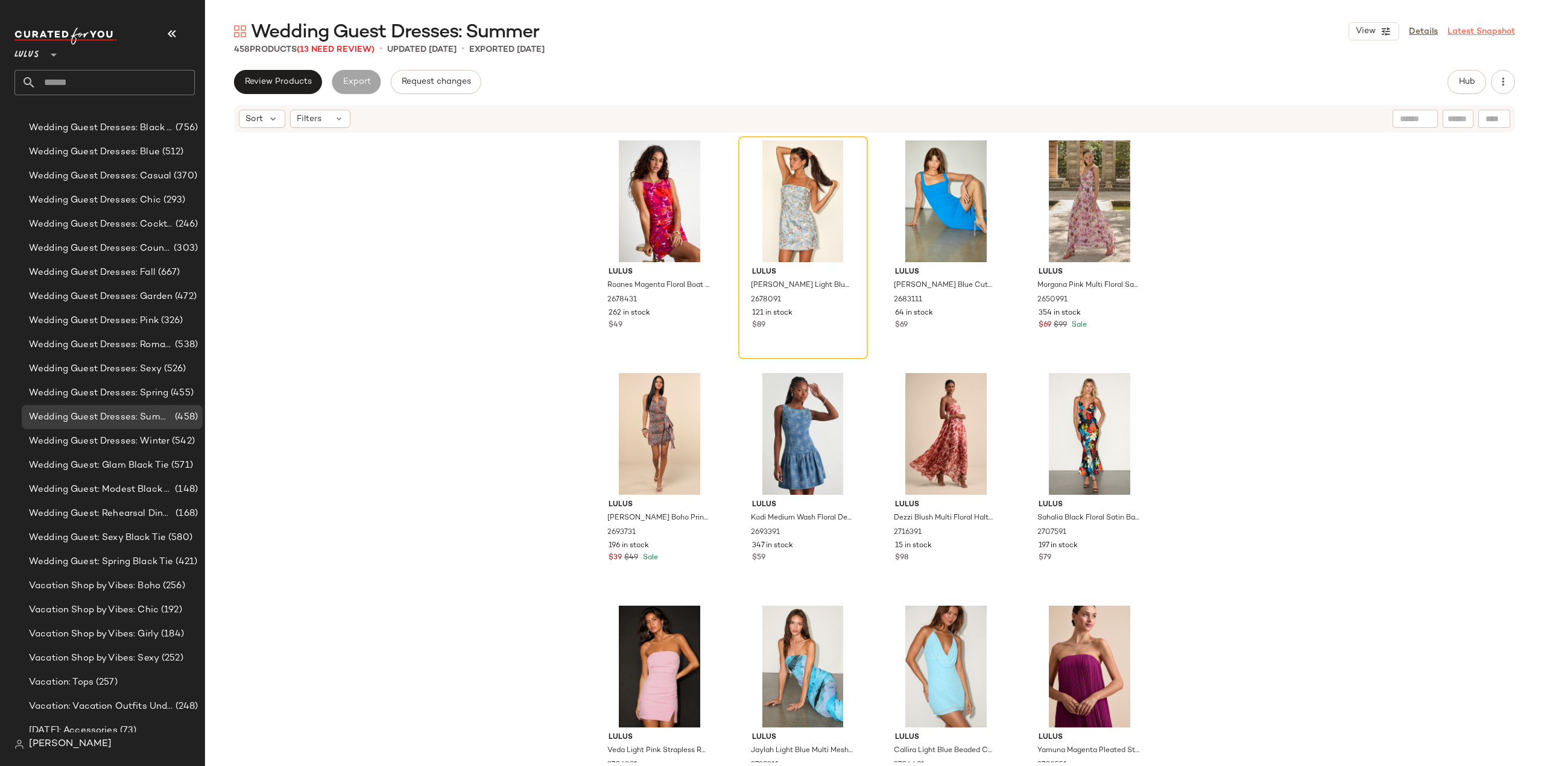
click at [1477, 30] on link "Latest Snapshot" at bounding box center [1481, 31] width 68 height 13
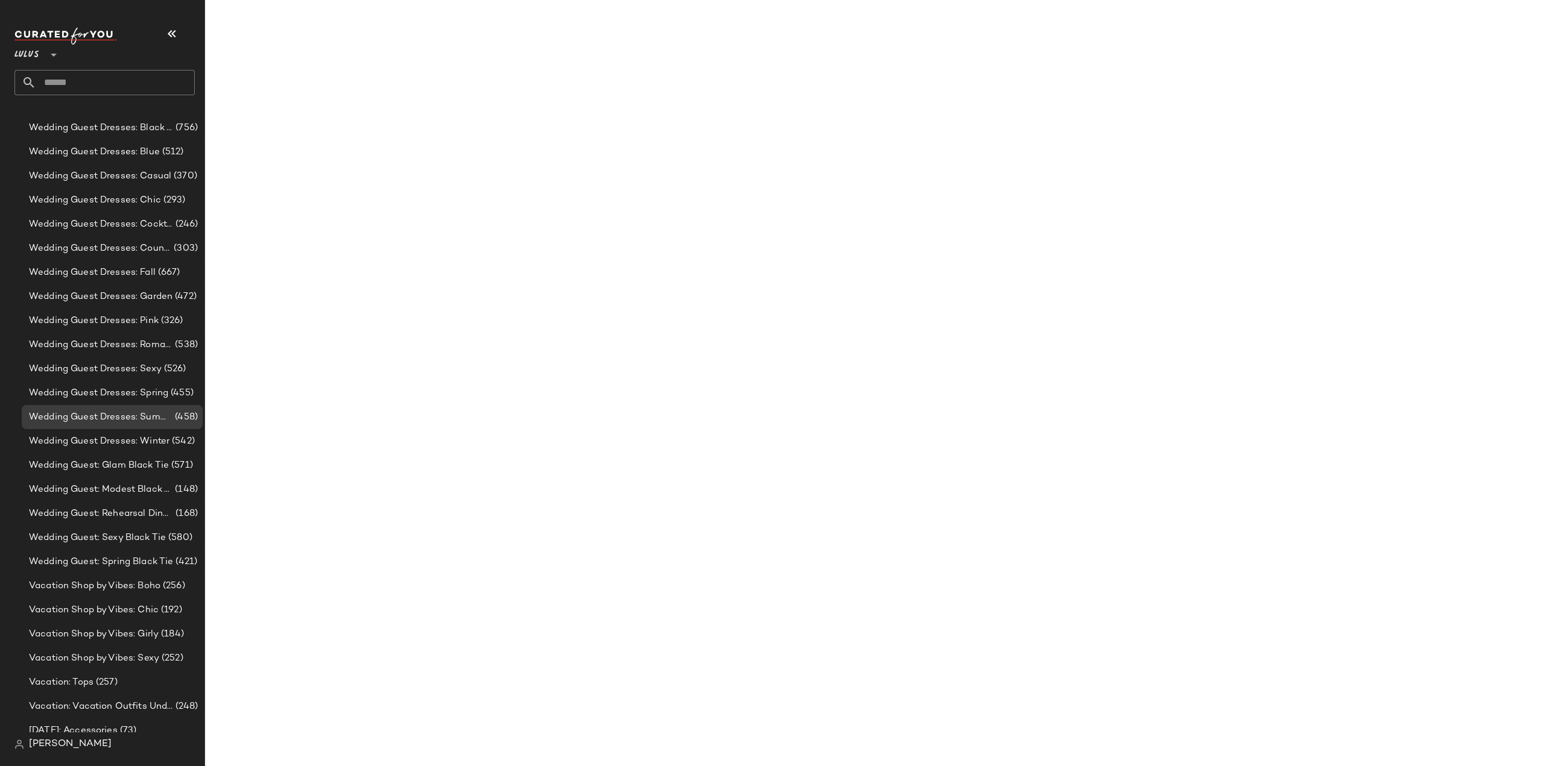
click at [1477, 30] on main "Wedding Guest Dresses: Summer View Details Latest Snapshot 458 Products (13 Nee…" at bounding box center [772, 383] width 1544 height 766
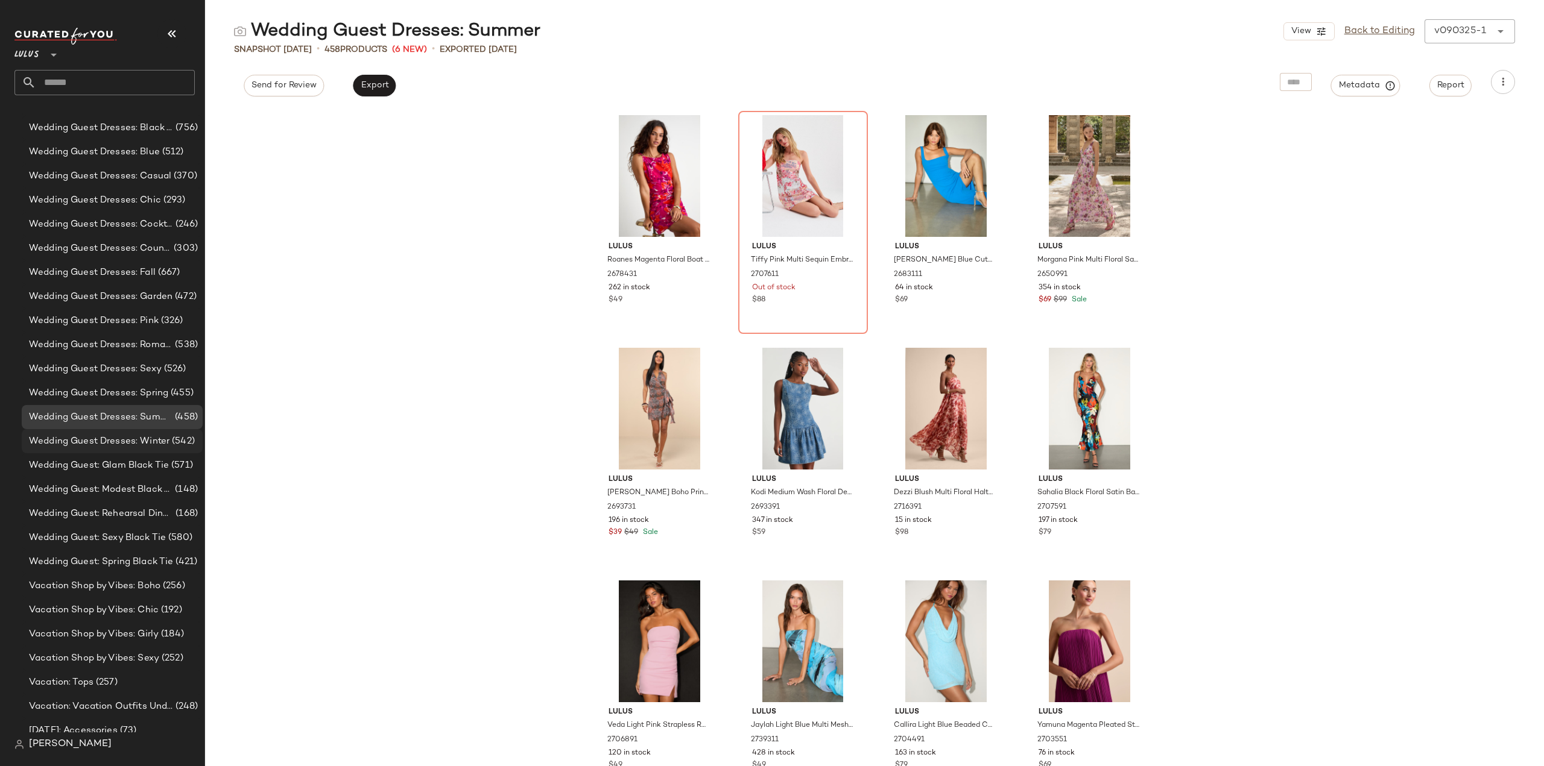
click at [100, 438] on span "Wedding Guest Dresses: Winter" at bounding box center [99, 442] width 140 height 14
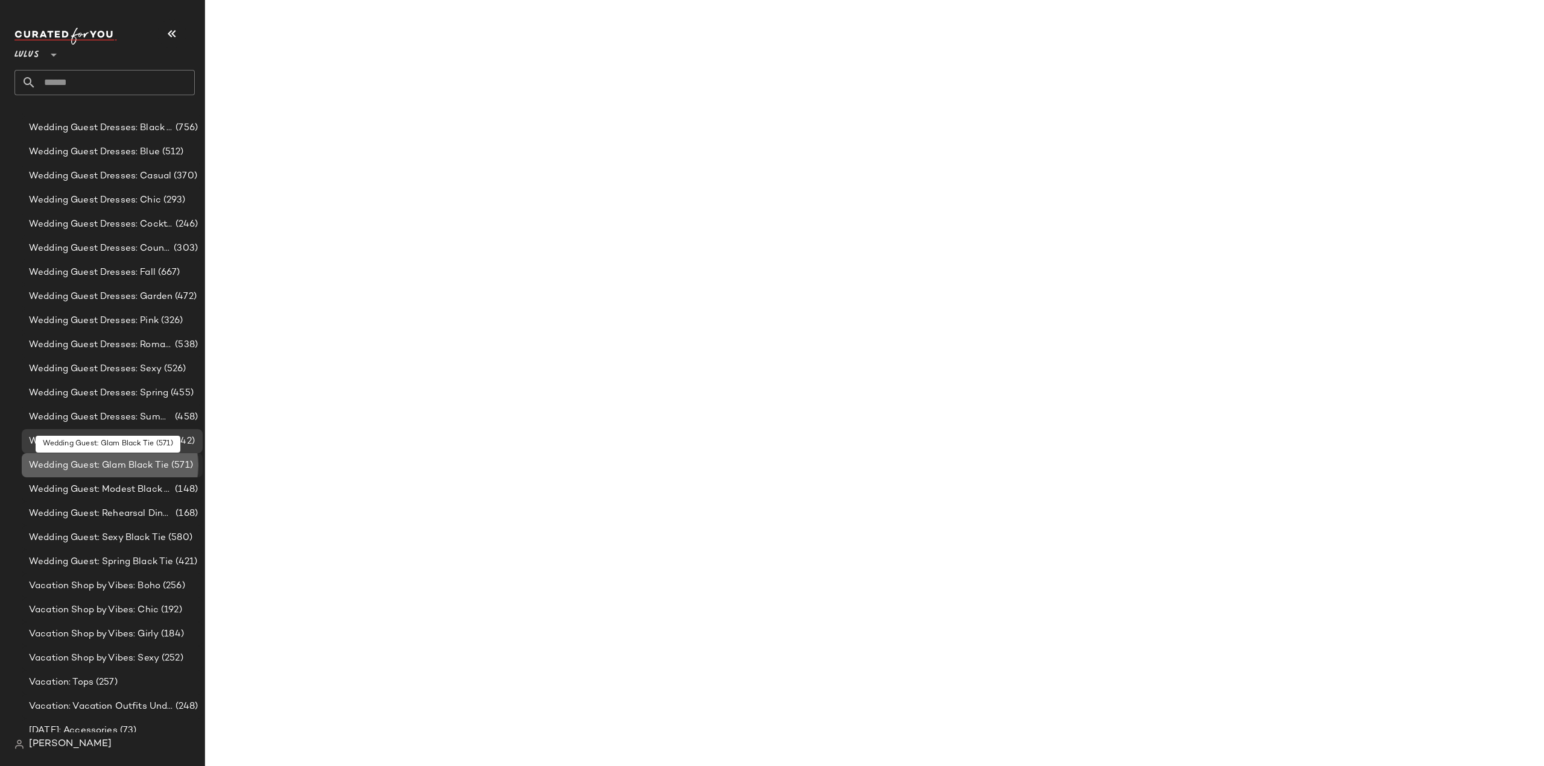
click at [98, 465] on span "Wedding Guest: Glam Black Tie" at bounding box center [99, 466] width 140 height 14
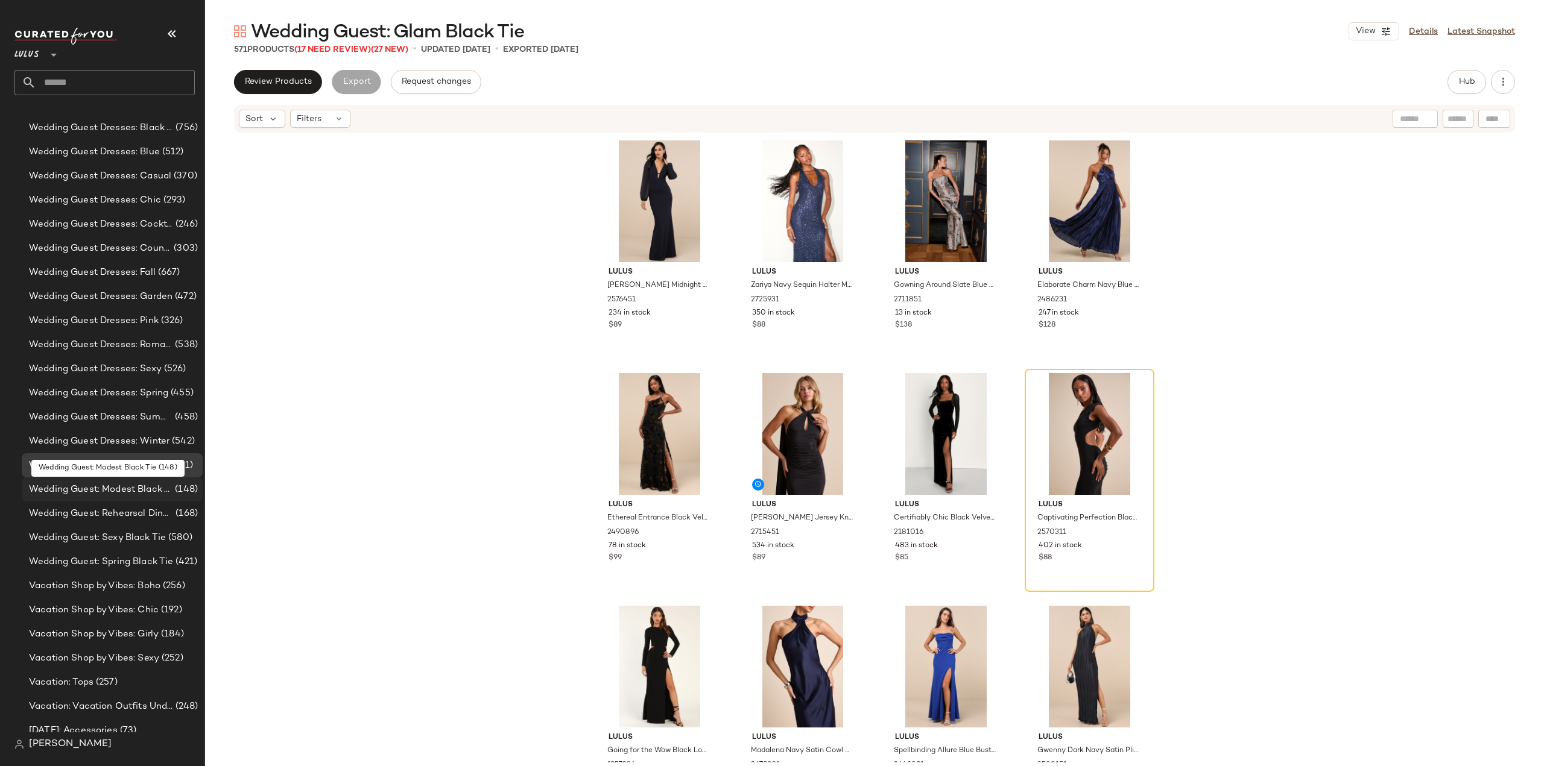
click at [96, 493] on span "Wedding Guest: Modest Black Tie" at bounding box center [101, 490] width 144 height 14
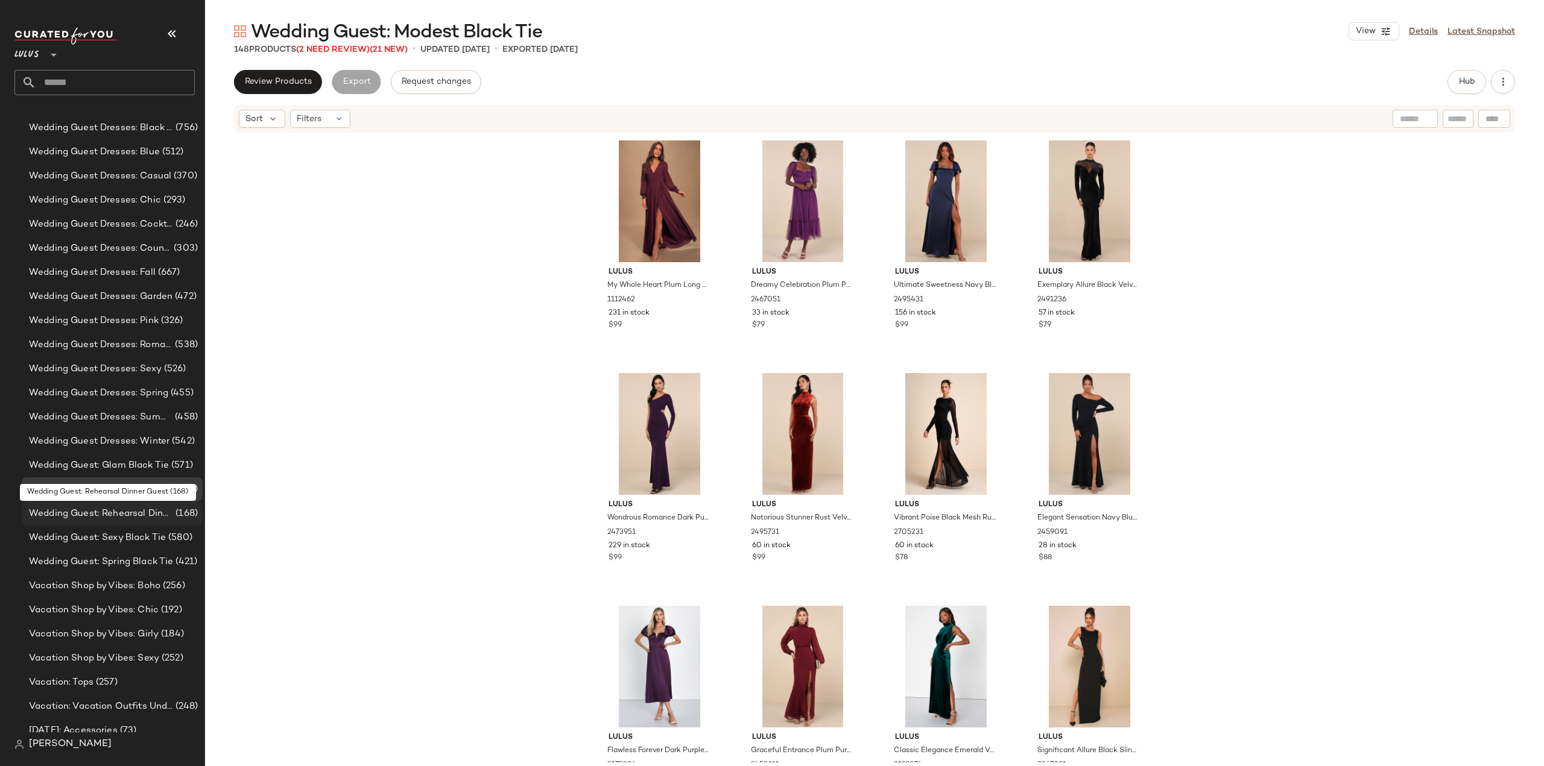
click at [101, 513] on span "Wedding Guest: Rehearsal Dinner Guest" at bounding box center [101, 514] width 144 height 14
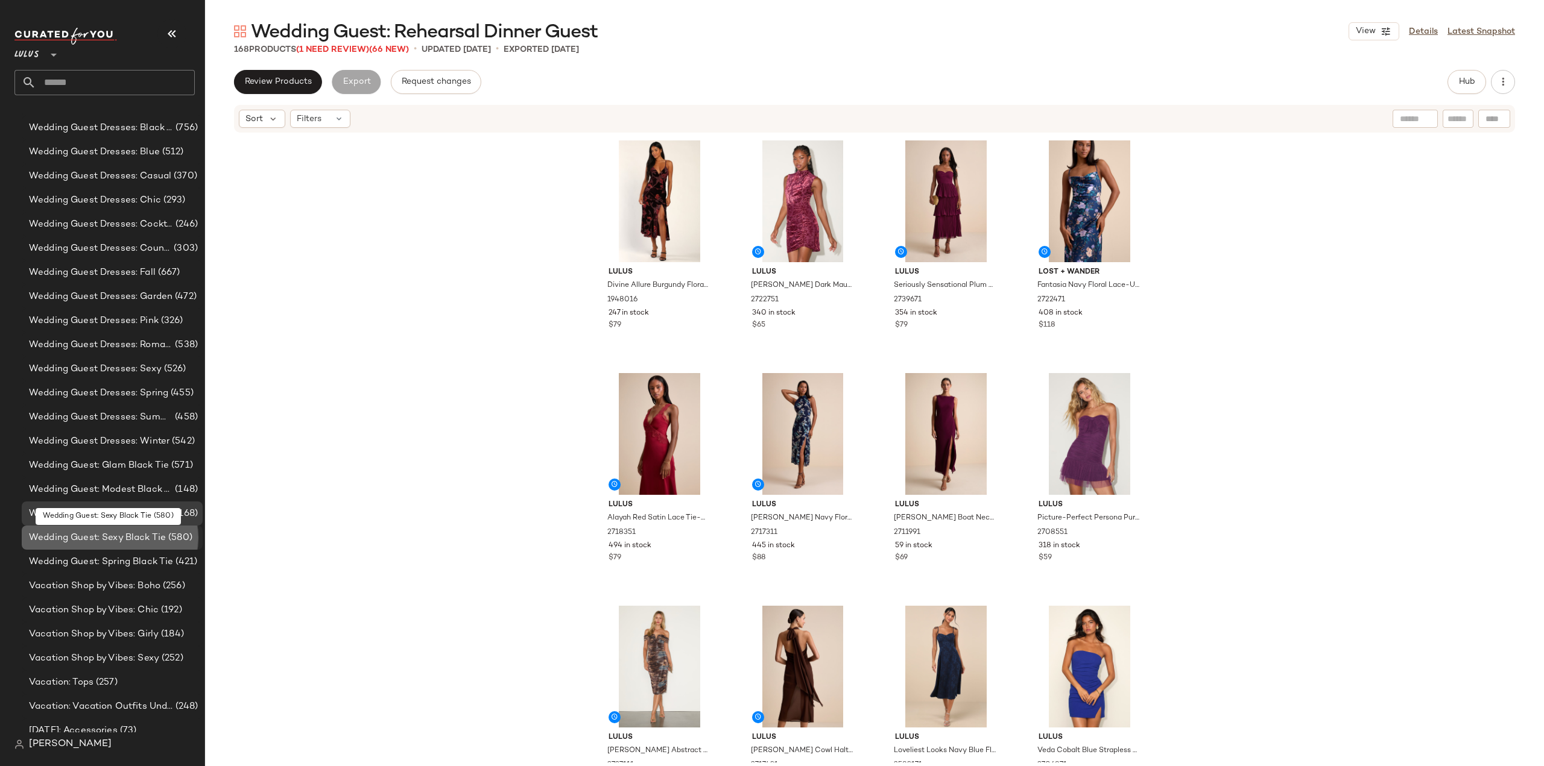
click at [104, 542] on span "Wedding Guest: Sexy Black Tie" at bounding box center [97, 538] width 137 height 14
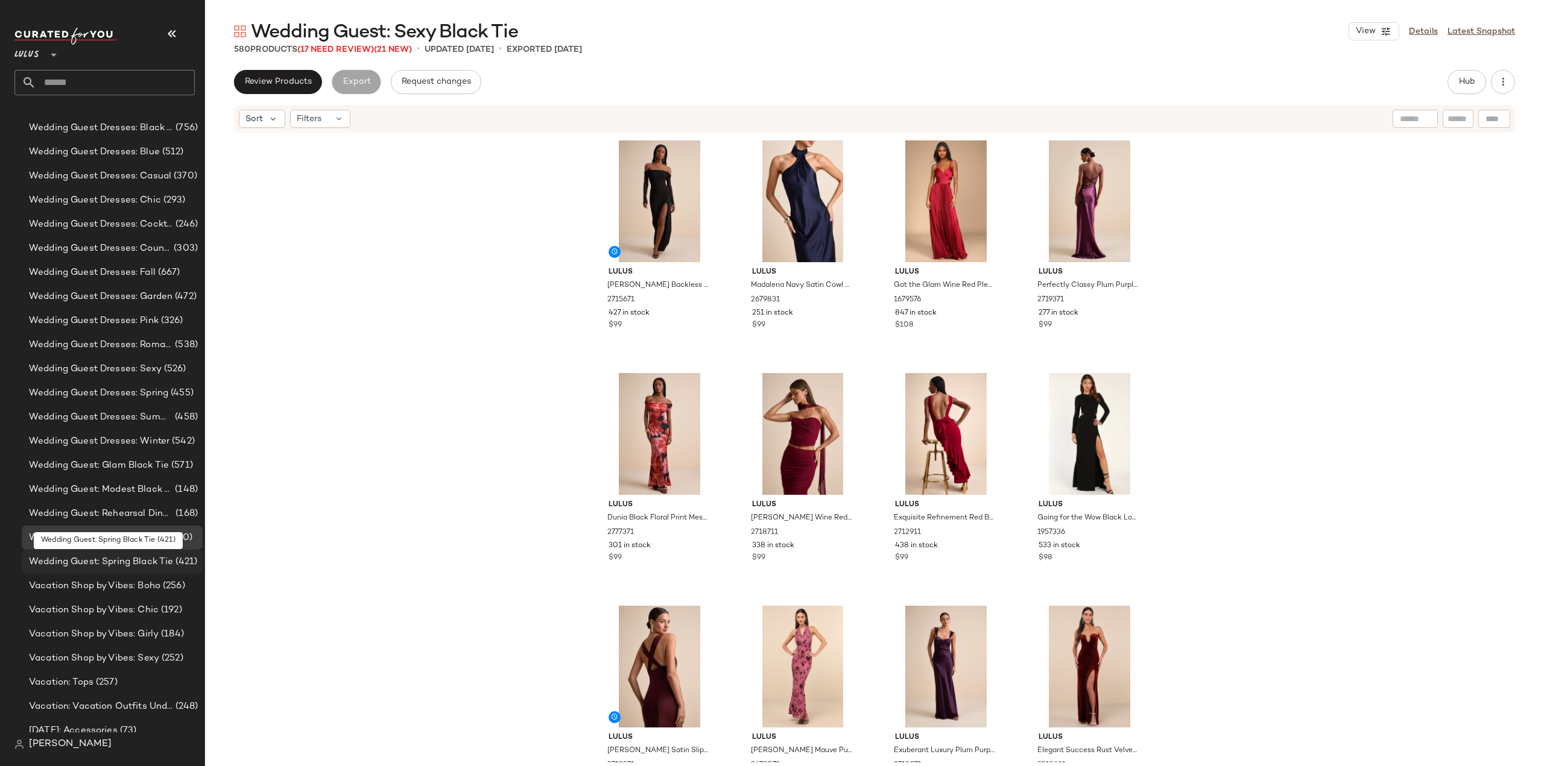
click at [91, 561] on span "Wedding Guest: Spring Black Tie" at bounding box center [101, 562] width 144 height 14
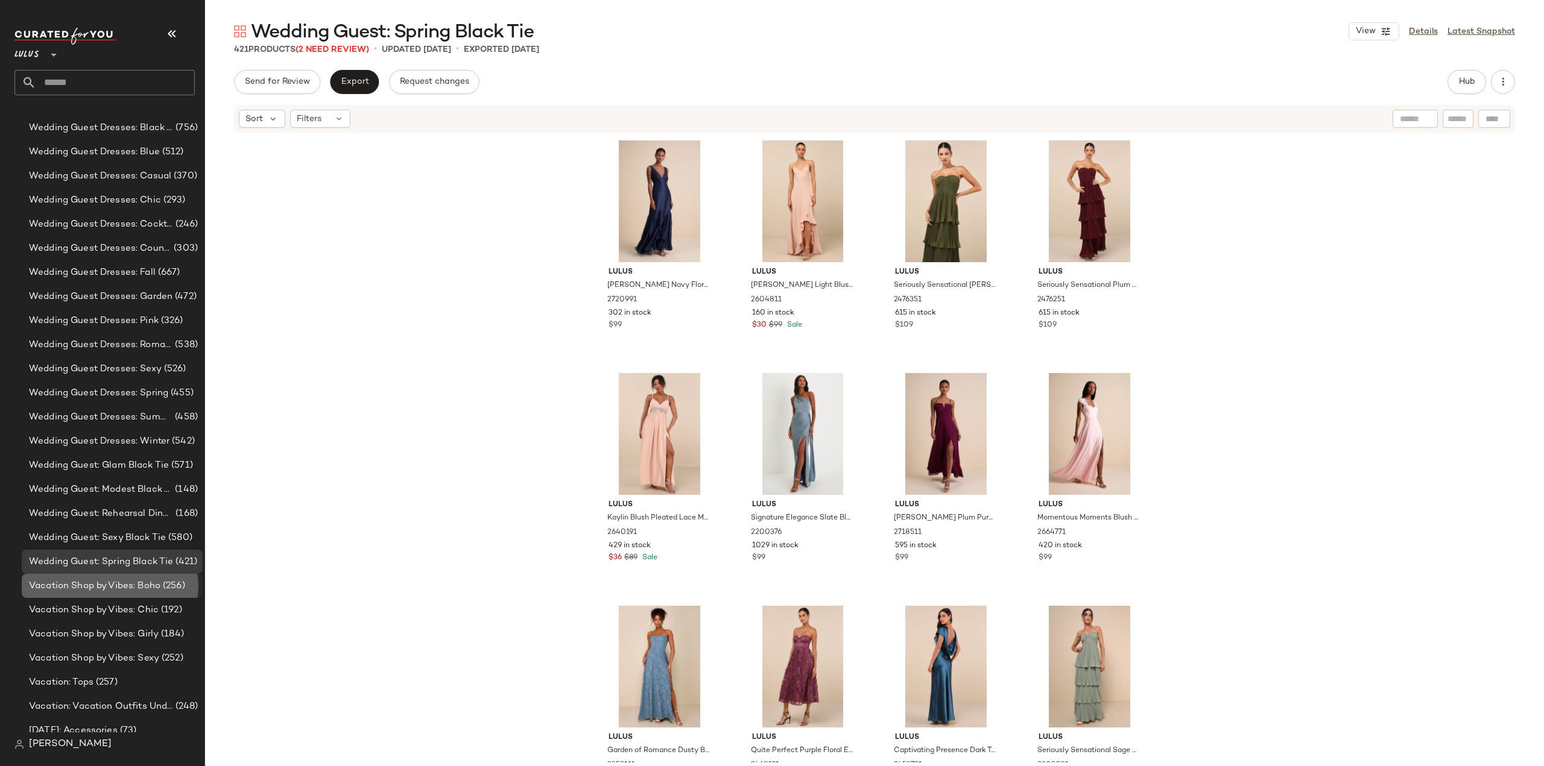
click at [88, 582] on span "Vacation Shop by Vibes: Boho" at bounding box center [94, 586] width 131 height 14
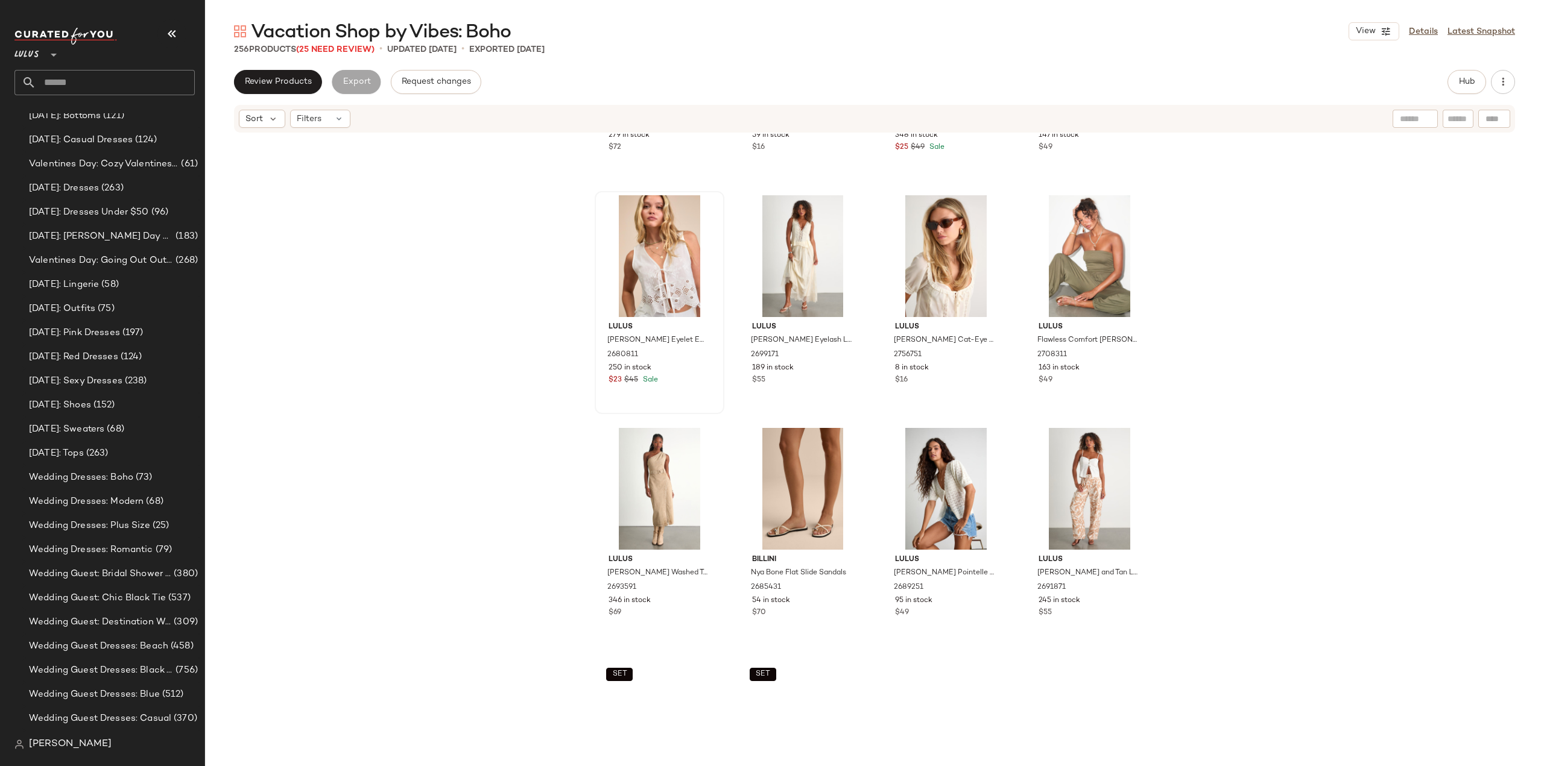
scroll to position [181, 0]
